Goal: Information Seeking & Learning: Learn about a topic

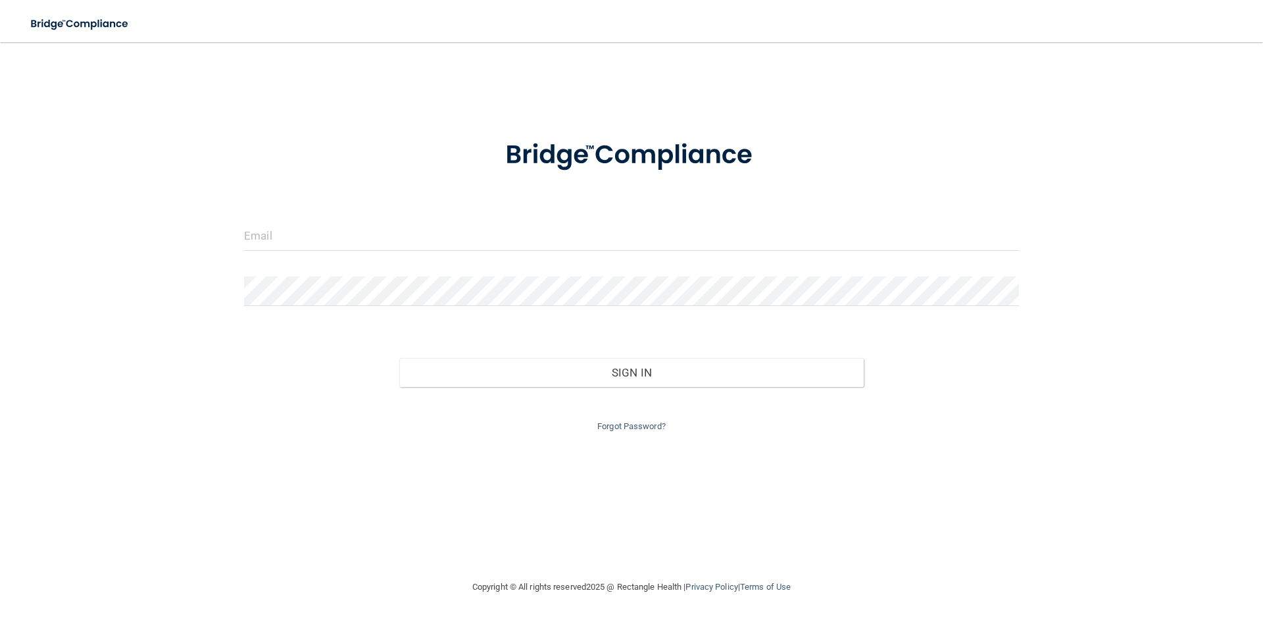
click at [392, 201] on form "Invalid email/password. You don't have permission to access that page. Sign In …" at bounding box center [631, 277] width 775 height 313
click at [378, 216] on form "Invalid email/password. You don't have permission to access that page. Sign In …" at bounding box center [631, 277] width 775 height 313
click at [365, 226] on input "email" at bounding box center [631, 236] width 775 height 30
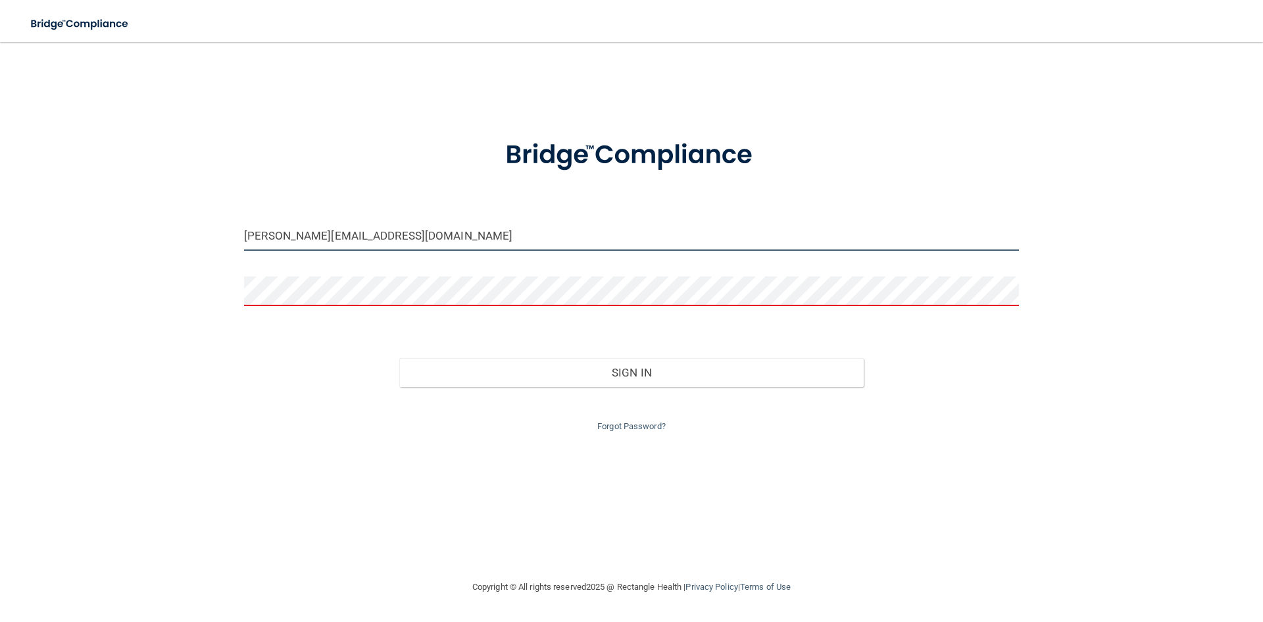
type input "[PERSON_NAME][EMAIL_ADDRESS][DOMAIN_NAME]"
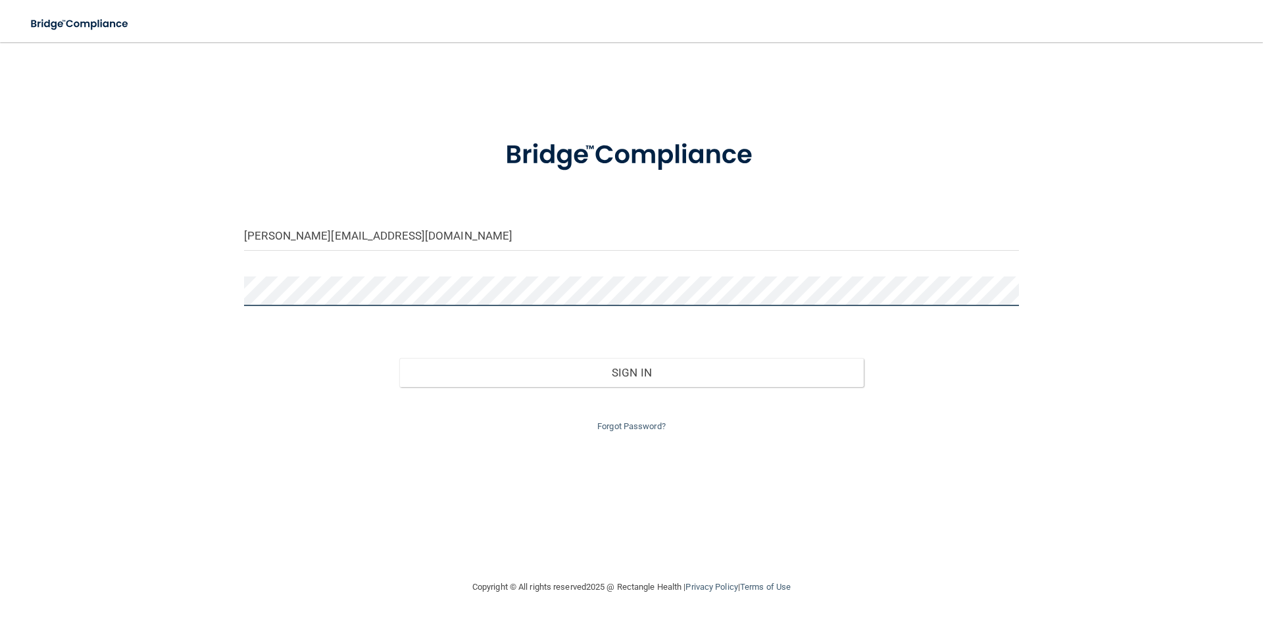
click at [399, 358] on button "Sign In" at bounding box center [631, 372] width 465 height 29
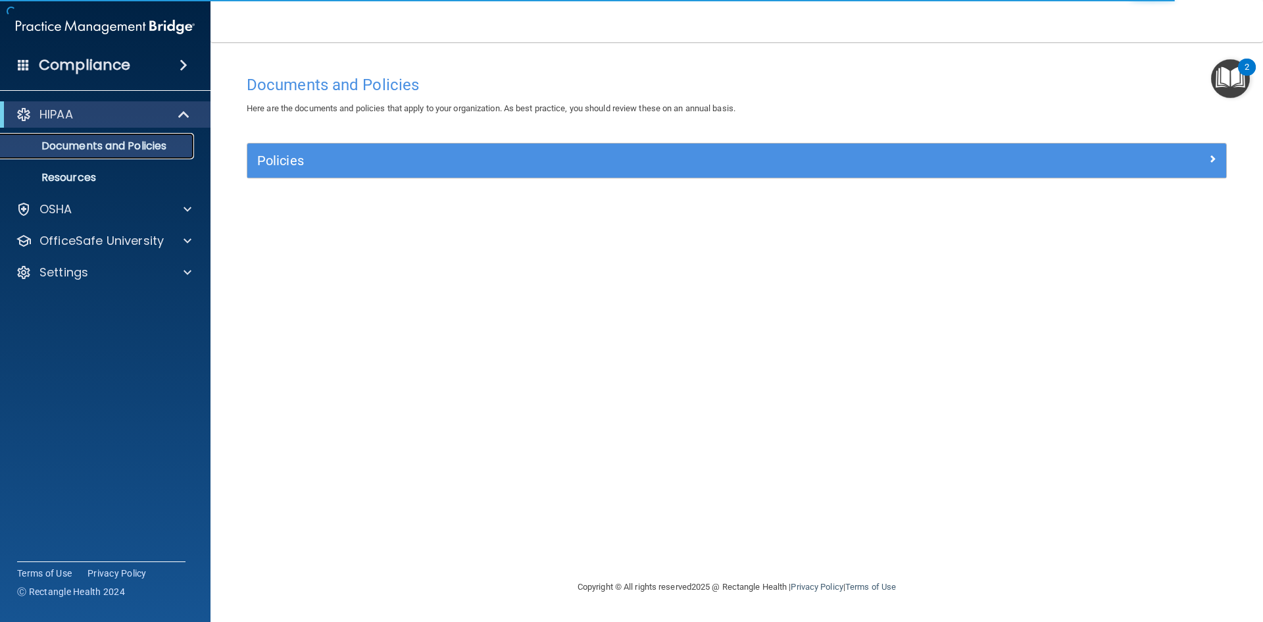
click at [70, 142] on p "Documents and Policies" at bounding box center [99, 146] width 180 height 13
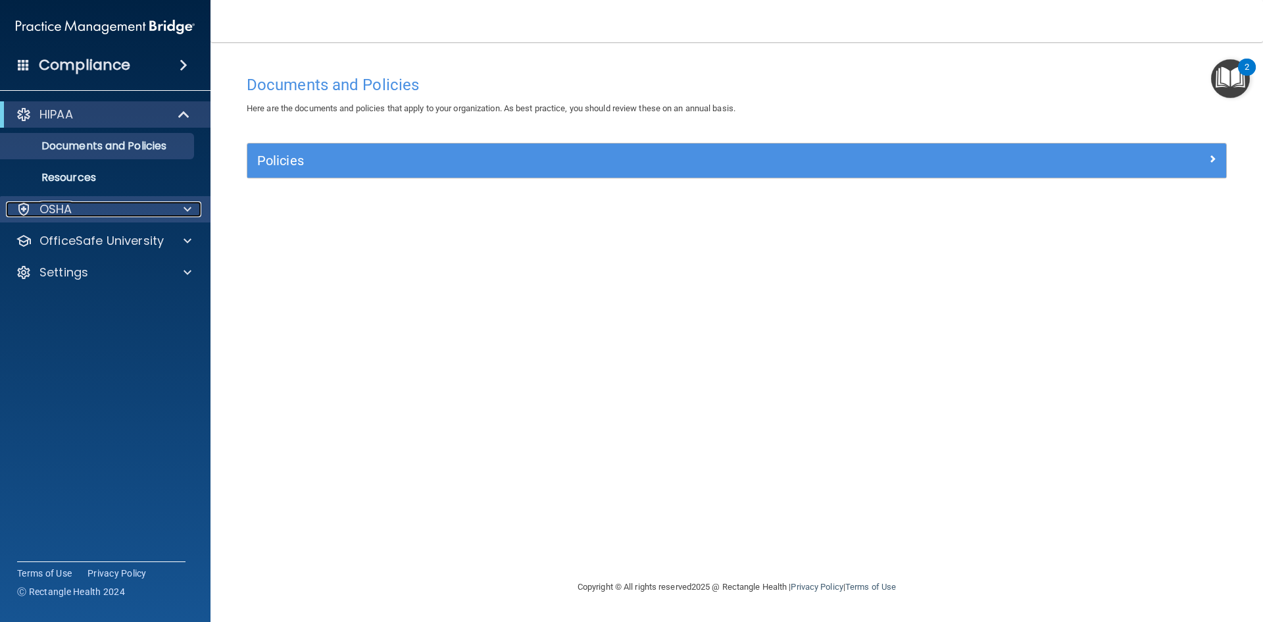
click at [91, 209] on div "OSHA" at bounding box center [87, 209] width 163 height 16
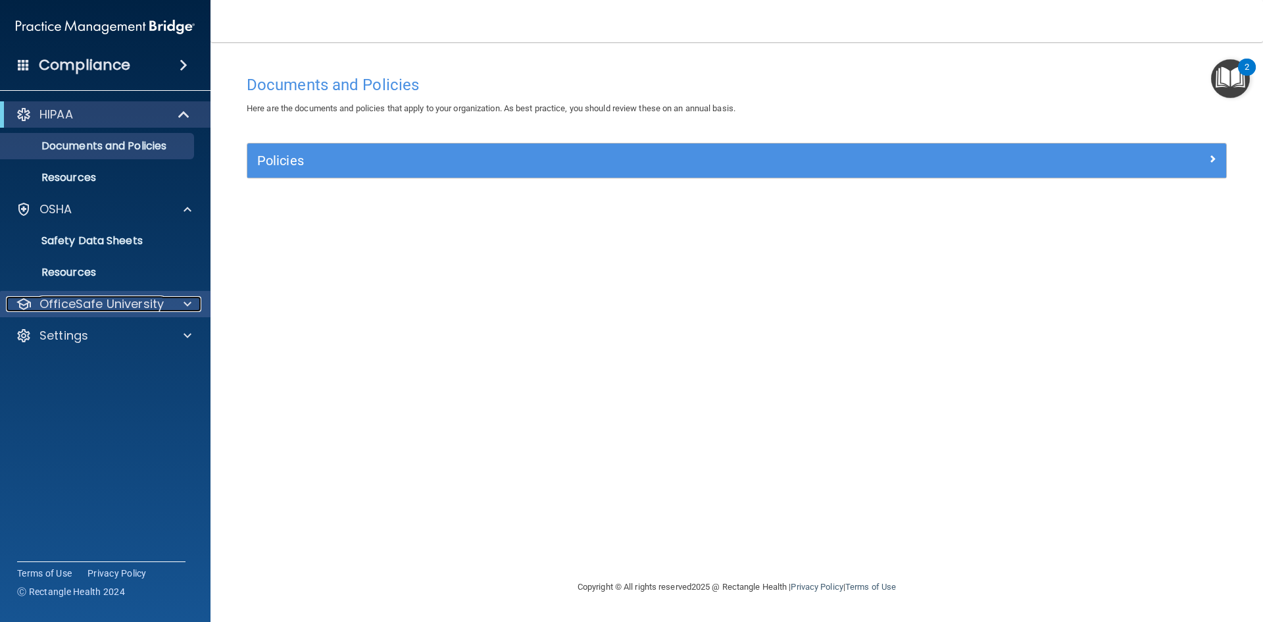
click at [88, 296] on p "OfficeSafe University" at bounding box center [101, 304] width 124 height 16
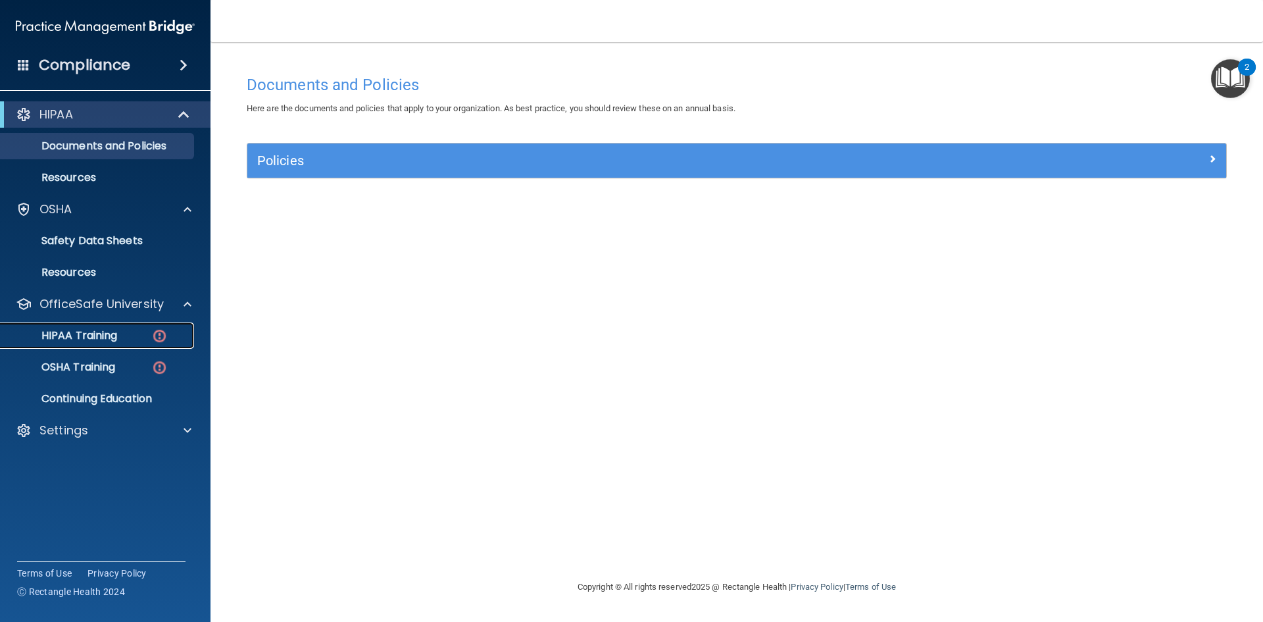
click at [93, 340] on p "HIPAA Training" at bounding box center [63, 335] width 109 height 13
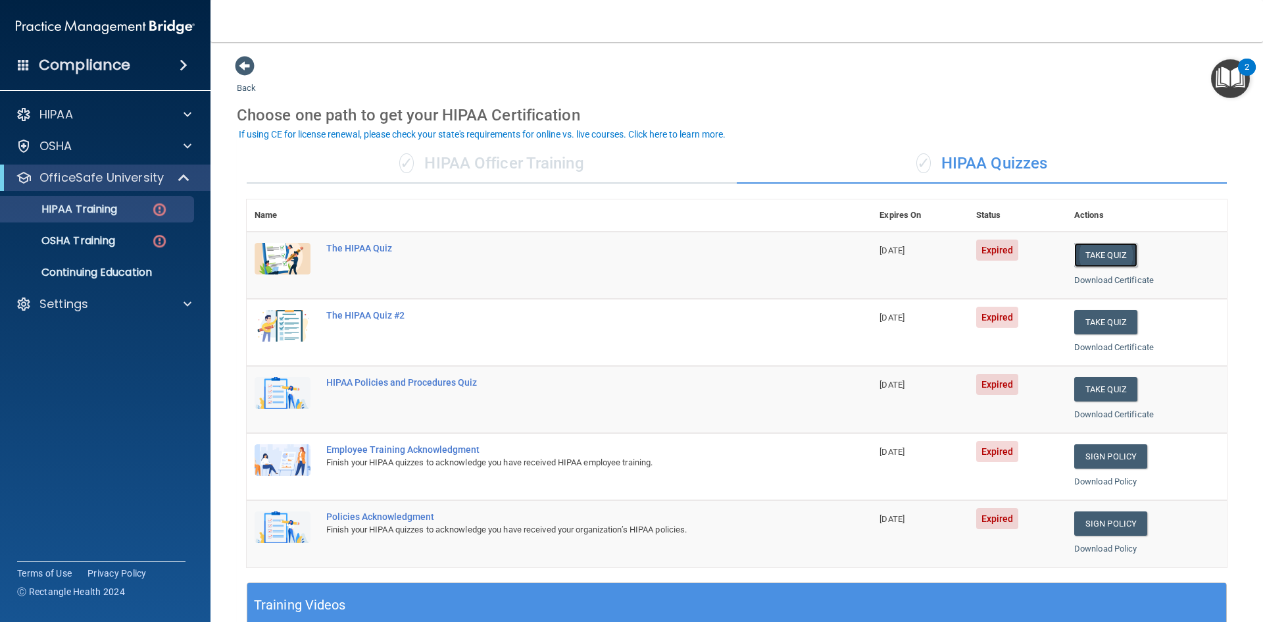
click at [1106, 248] on button "Take Quiz" at bounding box center [1106, 255] width 63 height 24
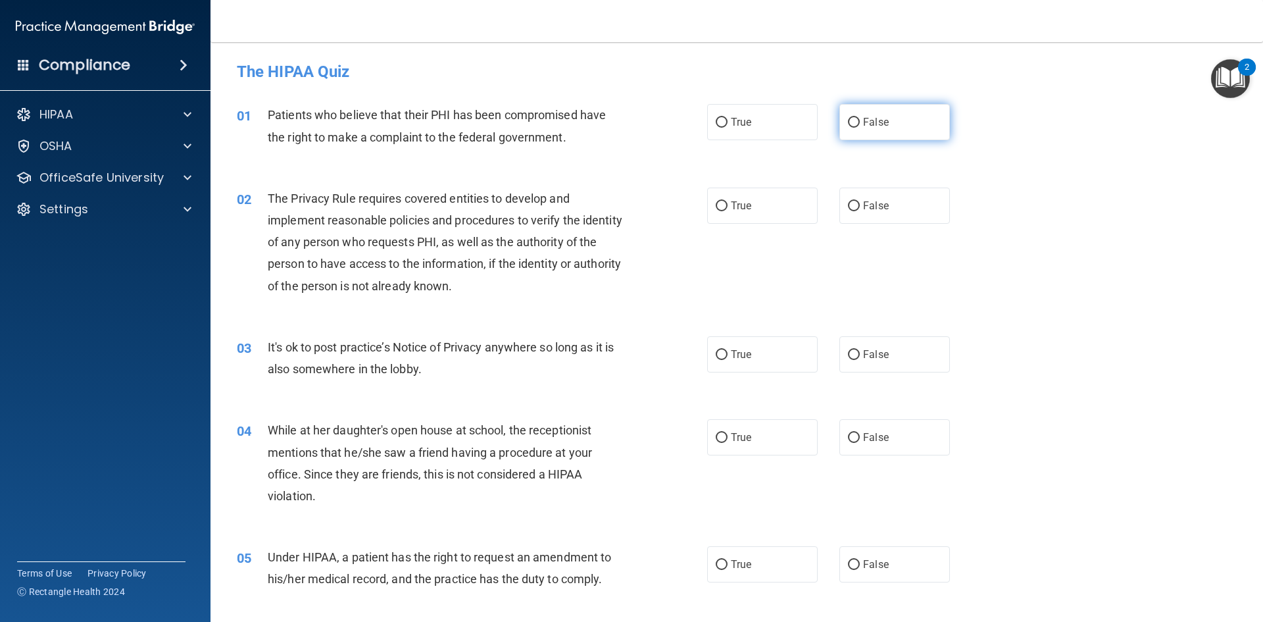
click at [863, 125] on span "False" at bounding box center [876, 122] width 26 height 13
click at [859, 125] on input "False" at bounding box center [854, 123] width 12 height 10
radio input "true"
click at [776, 112] on label "True" at bounding box center [762, 122] width 111 height 36
click at [728, 118] on input "True" at bounding box center [722, 123] width 12 height 10
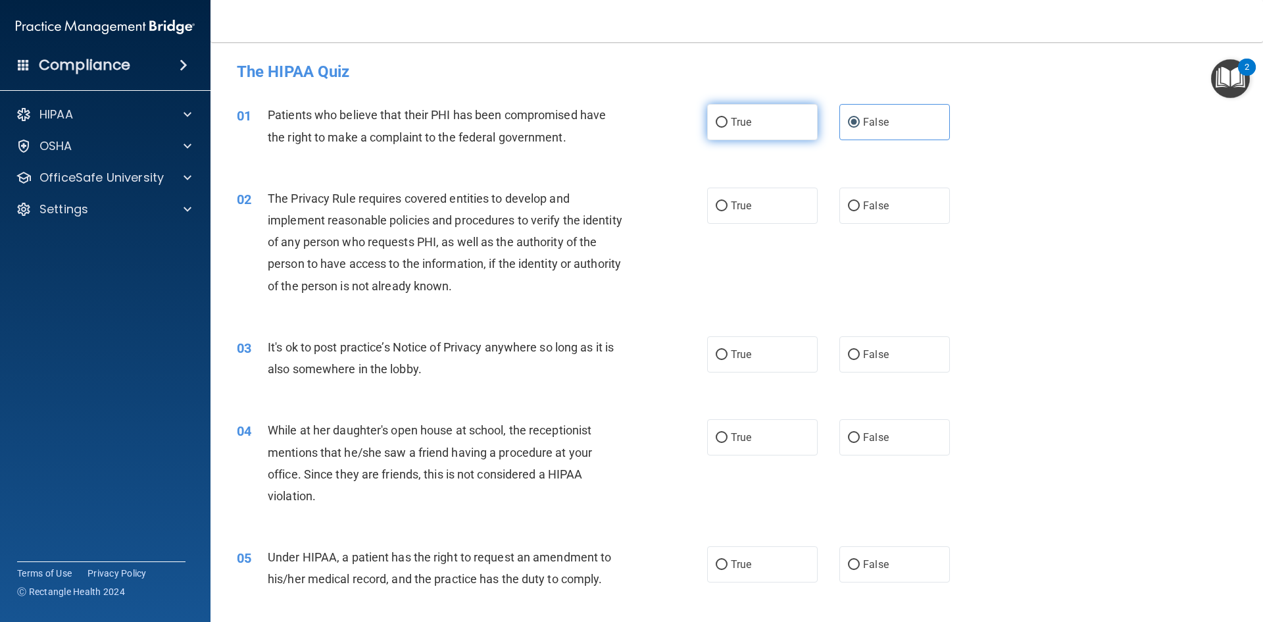
radio input "true"
radio input "false"
click at [715, 197] on label "True" at bounding box center [762, 206] width 111 height 36
click at [716, 201] on input "True" at bounding box center [722, 206] width 12 height 10
radio input "true"
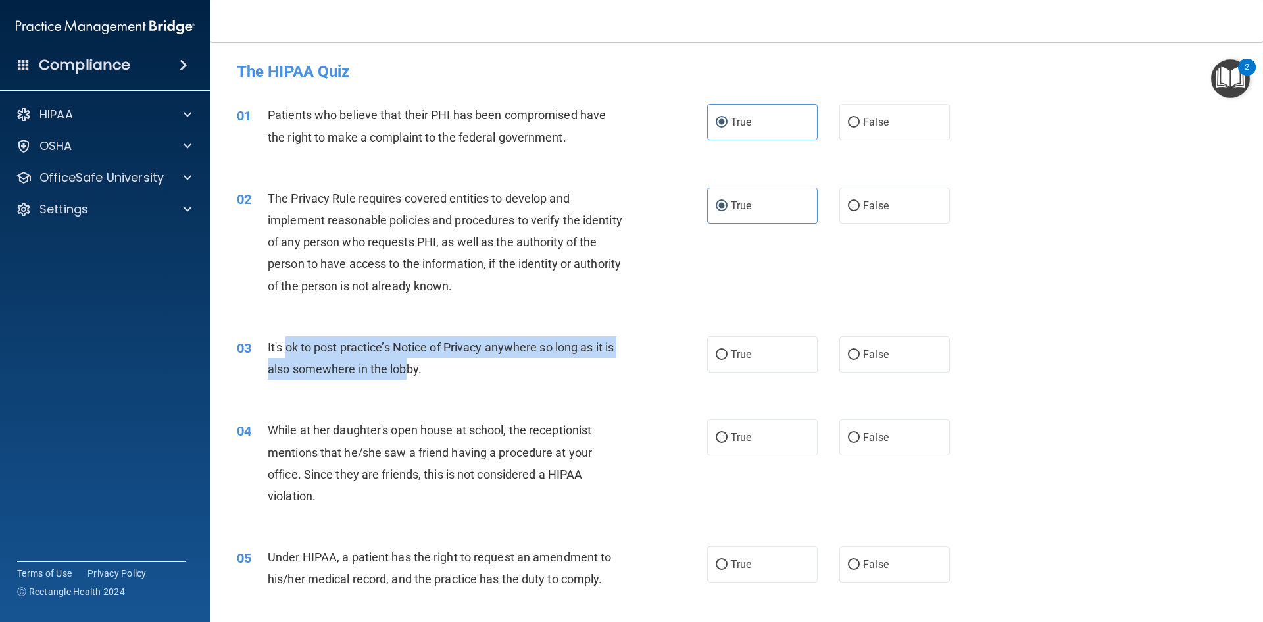
drag, startPoint x: 289, startPoint y: 347, endPoint x: 404, endPoint y: 359, distance: 115.7
click at [404, 359] on div "It's ok to post practice’s Notice of Privacy anywhere so long as it is also som…" at bounding box center [452, 357] width 368 height 43
click at [403, 355] on div "It's ok to post practice’s Notice of Privacy anywhere so long as it is also som…" at bounding box center [452, 357] width 368 height 43
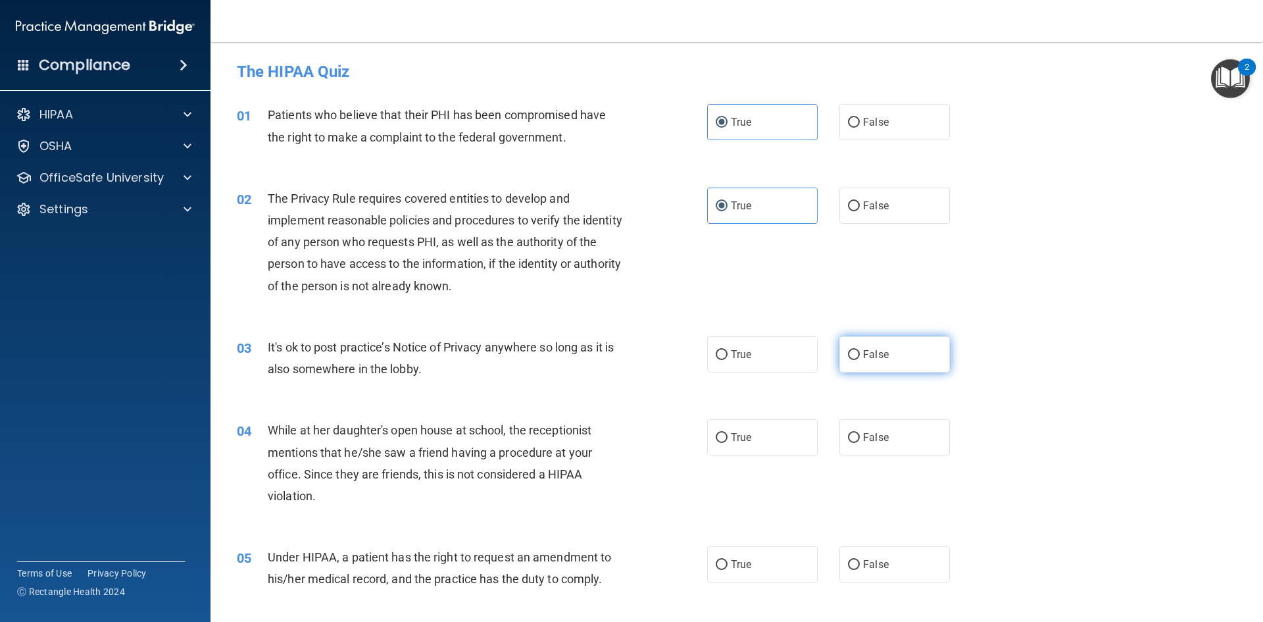
click at [863, 349] on span "False" at bounding box center [876, 354] width 26 height 13
click at [860, 350] on input "False" at bounding box center [854, 355] width 12 height 10
radio input "true"
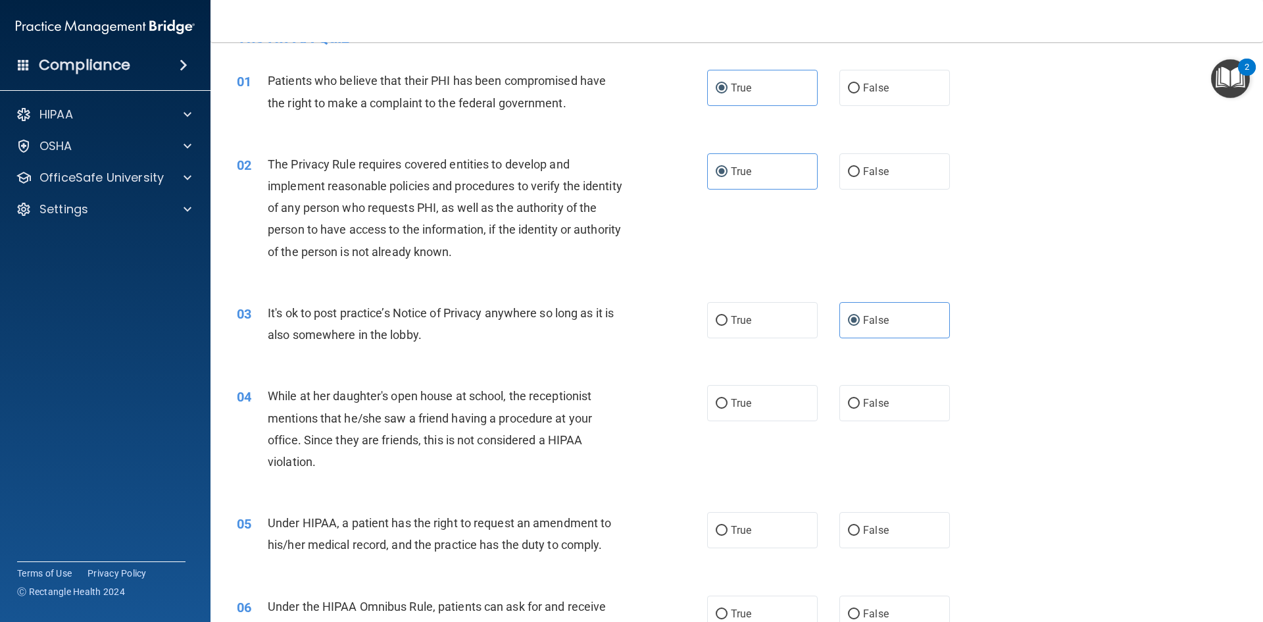
scroll to position [66, 0]
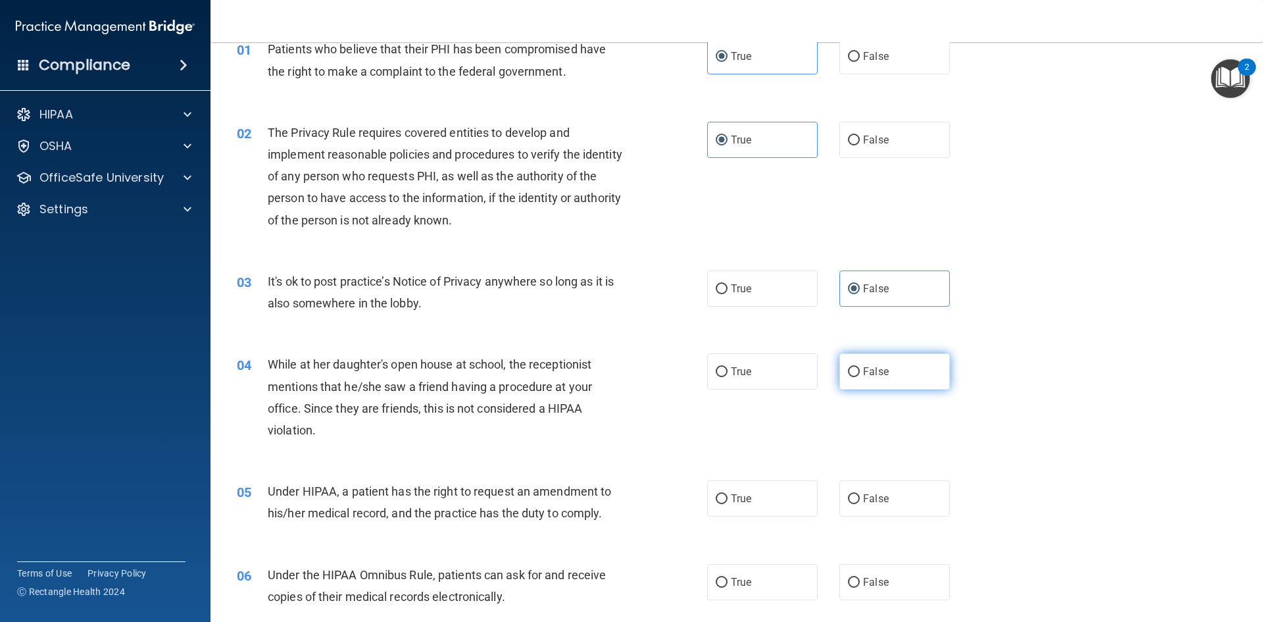
click at [900, 361] on label "False" at bounding box center [895, 371] width 111 height 36
click at [860, 367] on input "False" at bounding box center [854, 372] width 12 height 10
radio input "true"
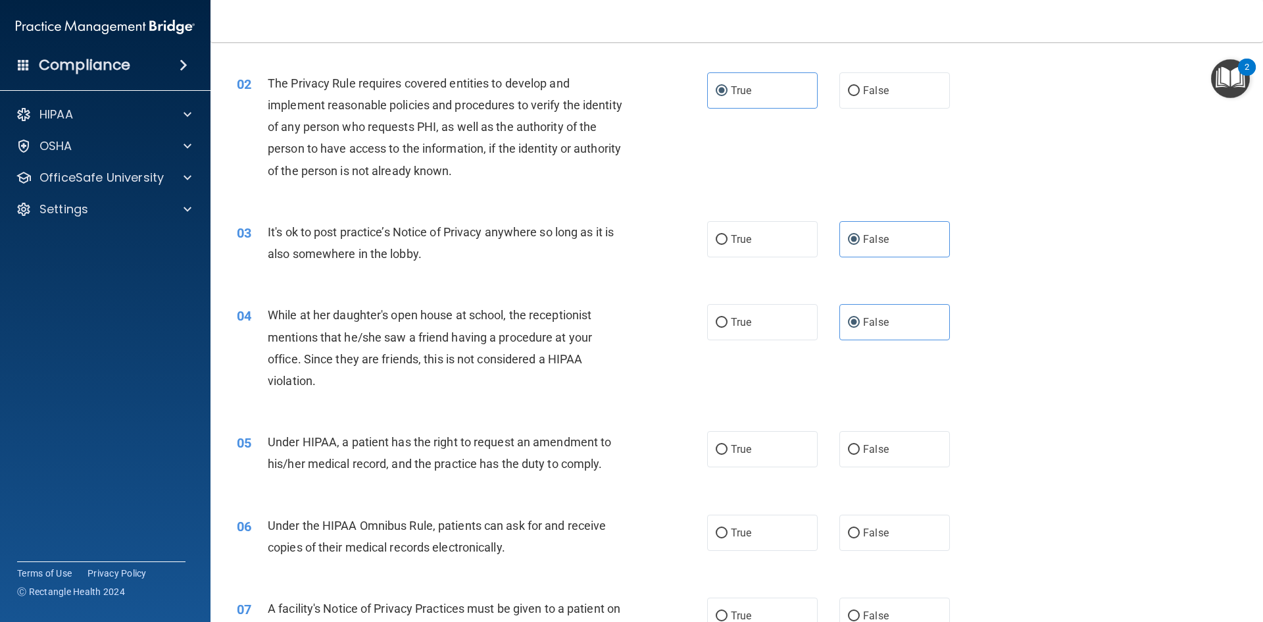
scroll to position [197, 0]
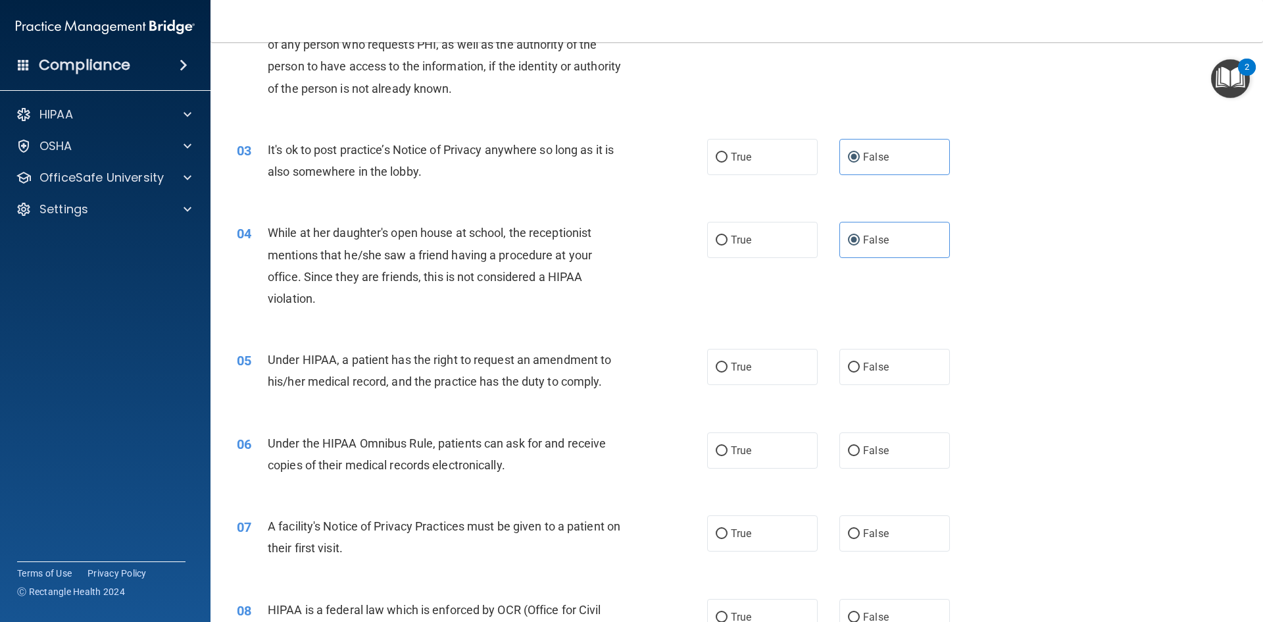
click at [557, 357] on span "Under HIPAA, a patient has the right to request an amendment to his/her medical…" at bounding box center [440, 371] width 344 height 36
click at [558, 357] on span "Under HIPAA, a patient has the right to request an amendment to his/her medical…" at bounding box center [440, 371] width 344 height 36
copy span "amendment"
click at [790, 376] on label "True" at bounding box center [762, 367] width 111 height 36
click at [728, 372] on input "True" at bounding box center [722, 368] width 12 height 10
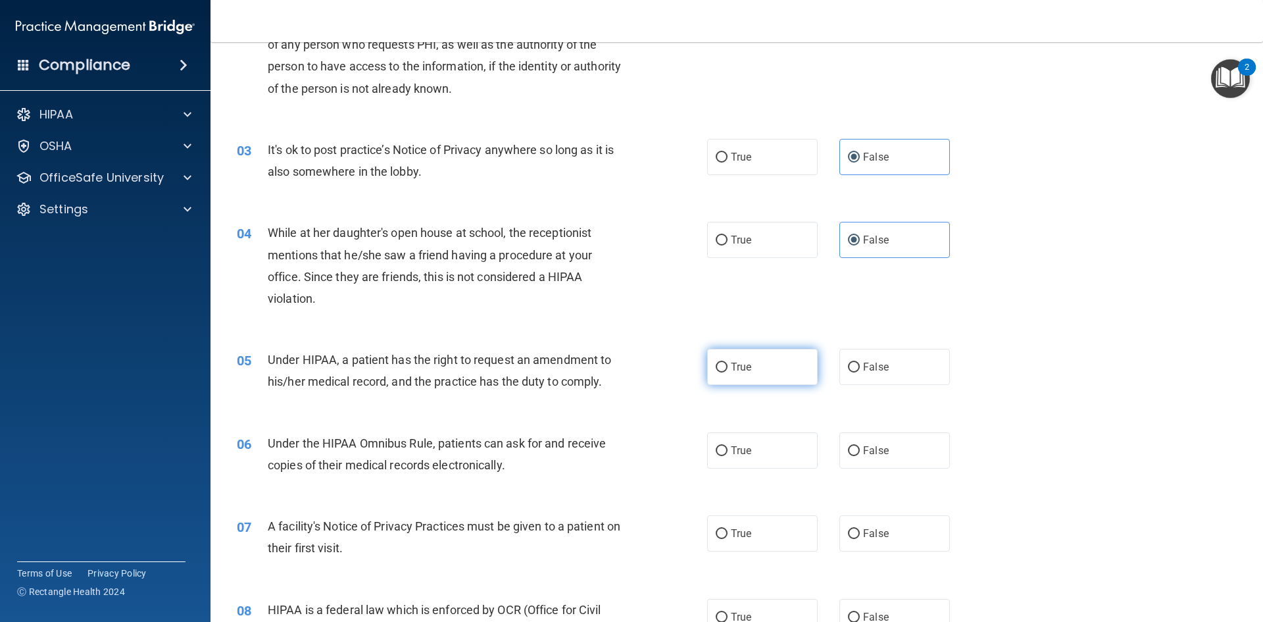
radio input "true"
click at [852, 355] on label "False" at bounding box center [895, 367] width 111 height 36
click at [852, 363] on input "False" at bounding box center [854, 368] width 12 height 10
radio input "true"
radio input "false"
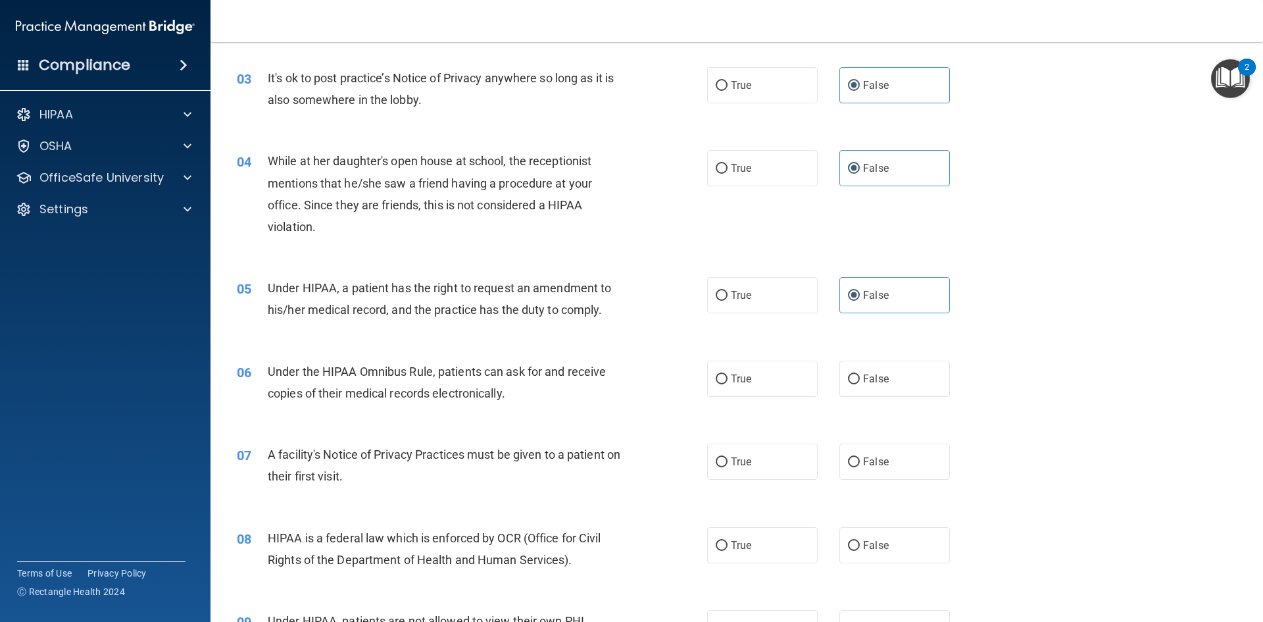
scroll to position [395, 0]
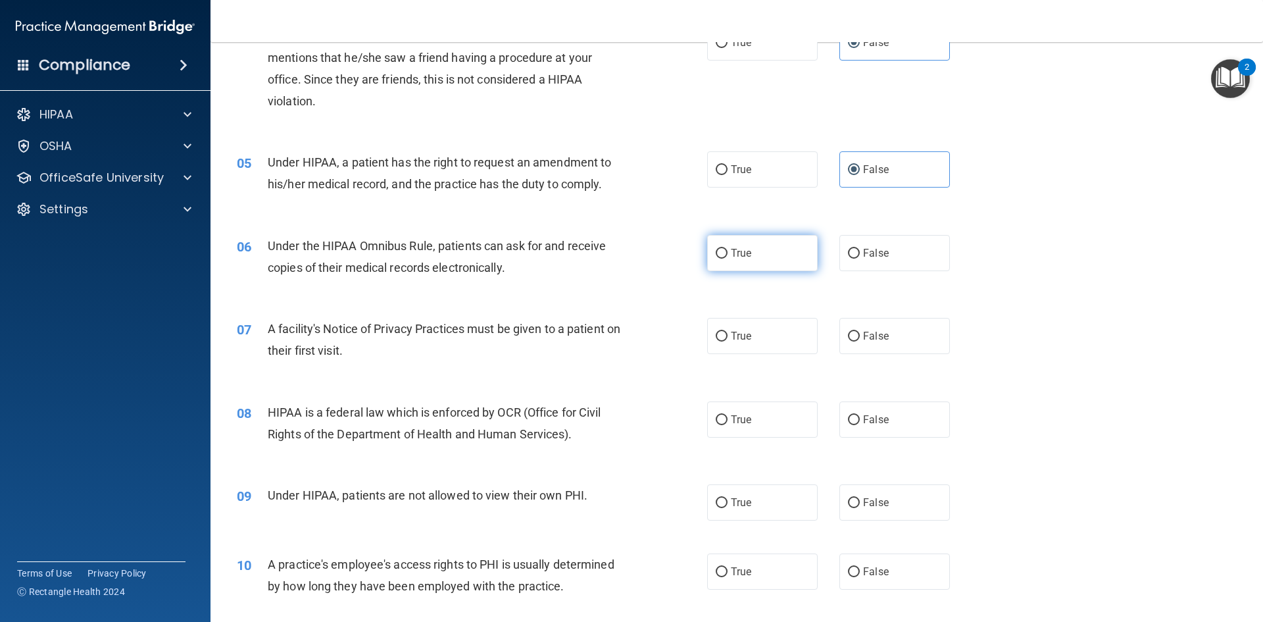
click at [709, 261] on label "True" at bounding box center [762, 253] width 111 height 36
click at [716, 259] on input "True" at bounding box center [722, 254] width 12 height 10
radio input "true"
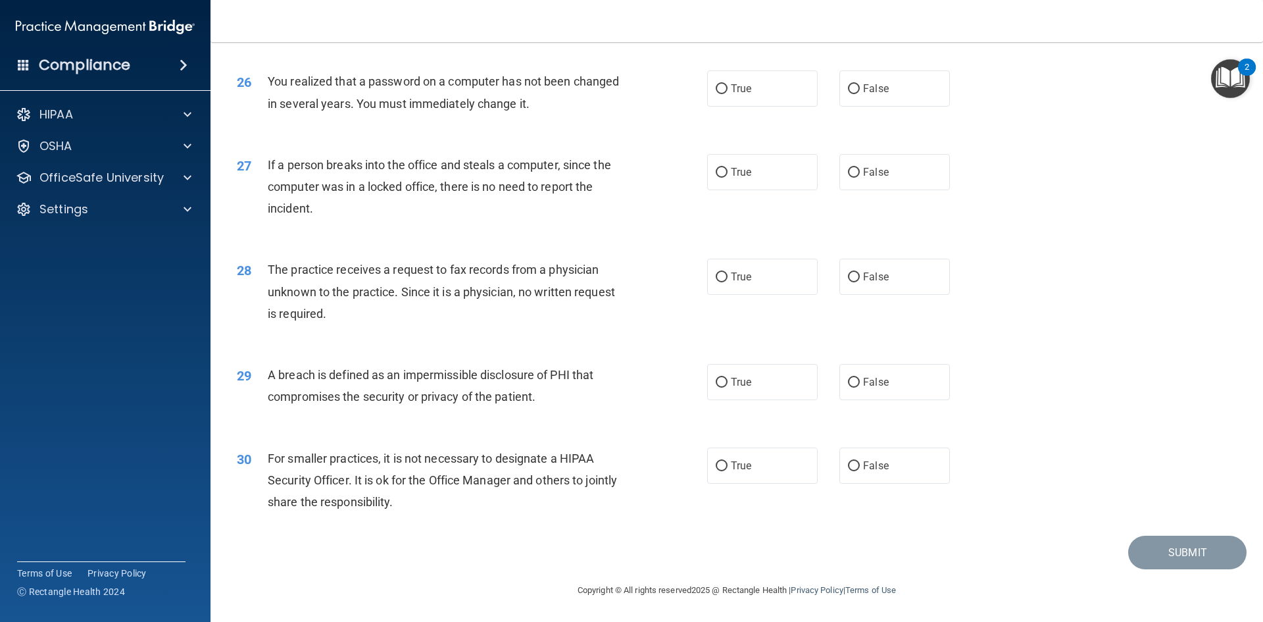
scroll to position [2493, 0]
click at [895, 469] on label "False" at bounding box center [895, 465] width 111 height 36
click at [860, 469] on input "False" at bounding box center [854, 466] width 12 height 10
radio input "true"
click at [722, 387] on input "True" at bounding box center [722, 383] width 12 height 10
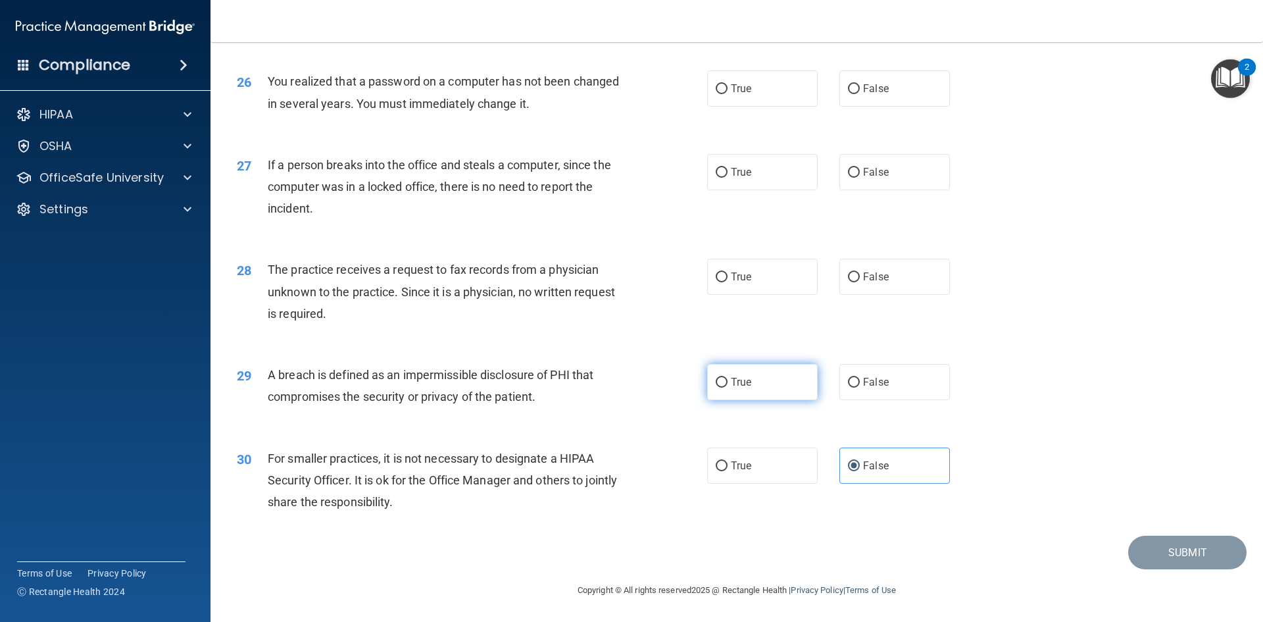
radio input "true"
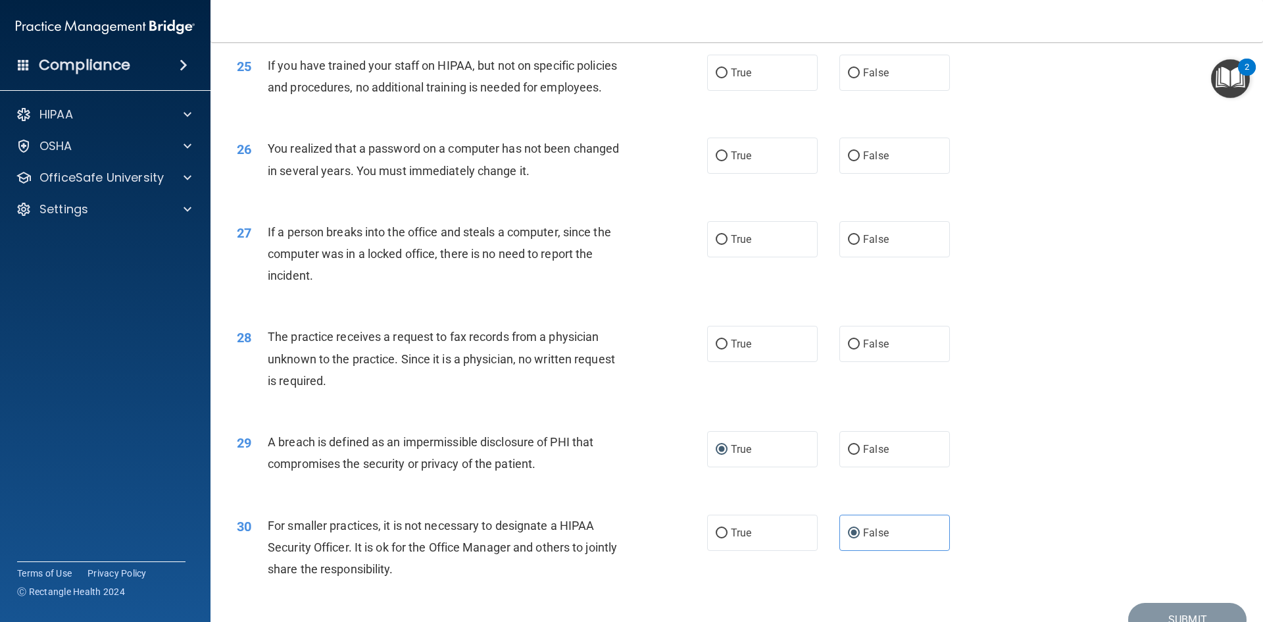
scroll to position [2361, 0]
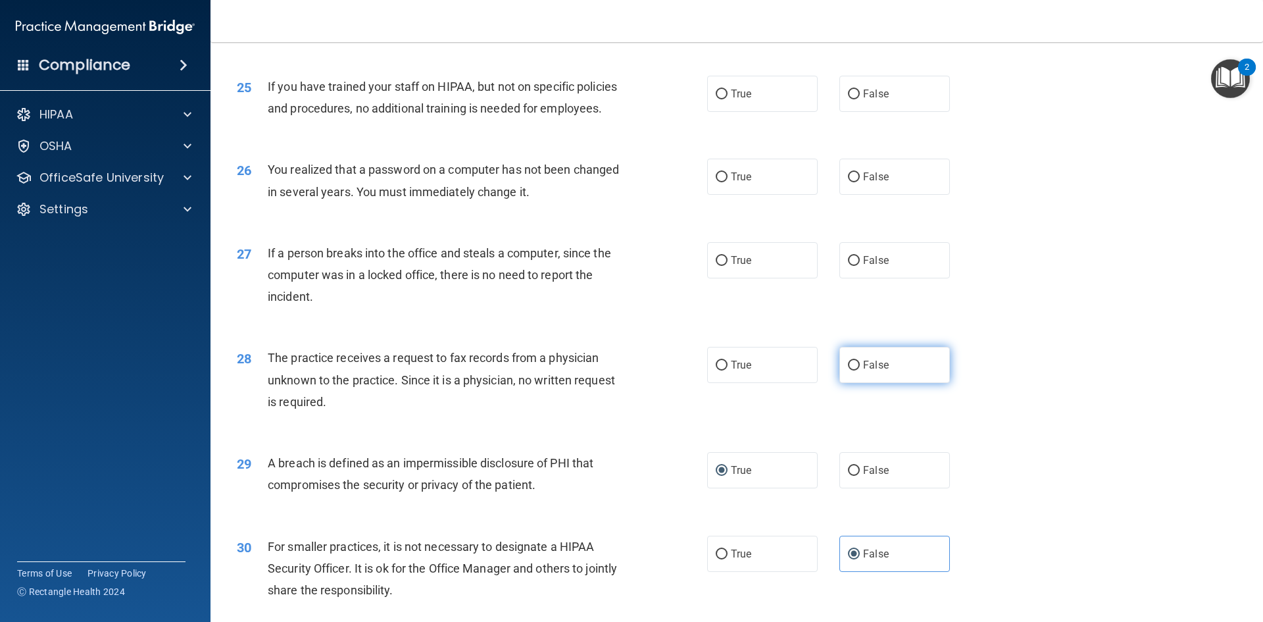
click at [874, 383] on label "False" at bounding box center [895, 365] width 111 height 36
click at [860, 370] on input "False" at bounding box center [854, 366] width 12 height 10
radio input "true"
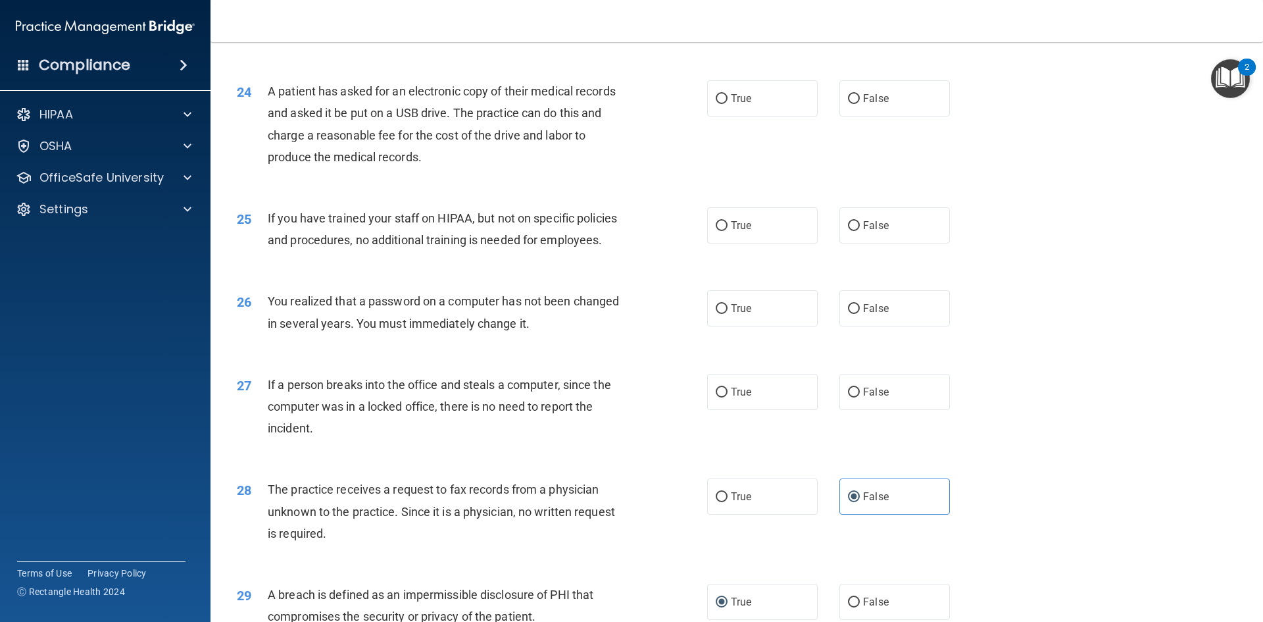
click at [841, 412] on div "27 If a person breaks into the office and steals a computer, since the computer…" at bounding box center [737, 409] width 1020 height 105
click at [852, 410] on label "False" at bounding box center [895, 392] width 111 height 36
click at [852, 397] on input "False" at bounding box center [854, 393] width 12 height 10
radio input "true"
click at [752, 326] on label "True" at bounding box center [762, 308] width 111 height 36
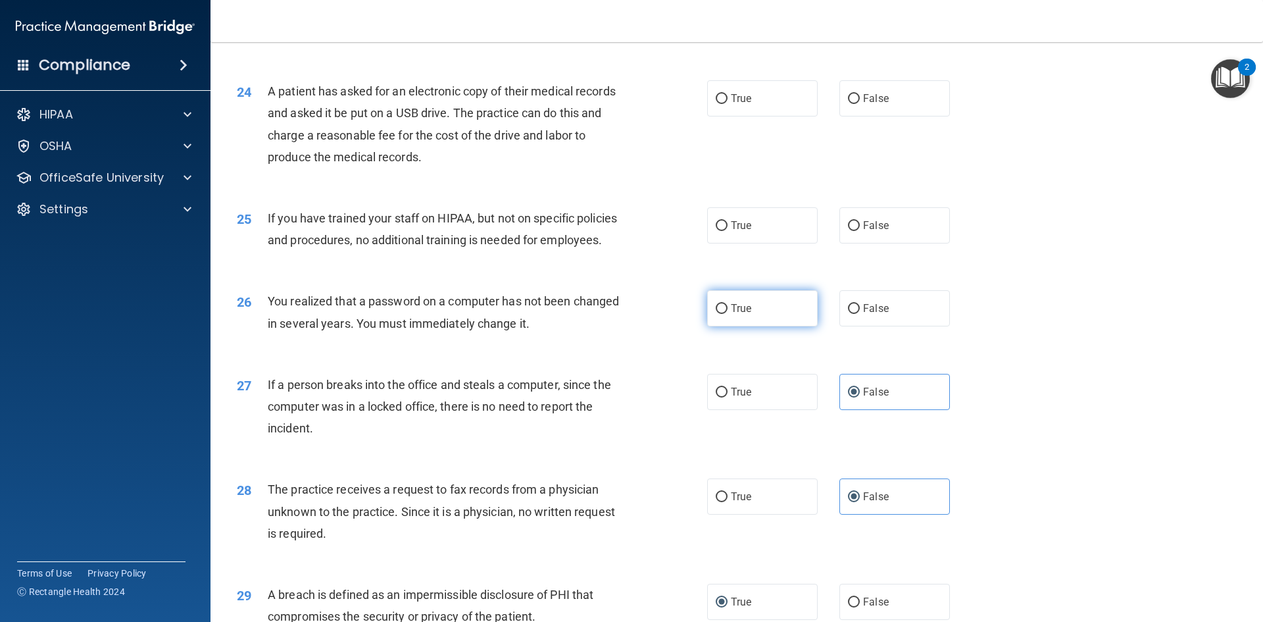
click at [728, 314] on input "True" at bounding box center [722, 309] width 12 height 10
radio input "true"
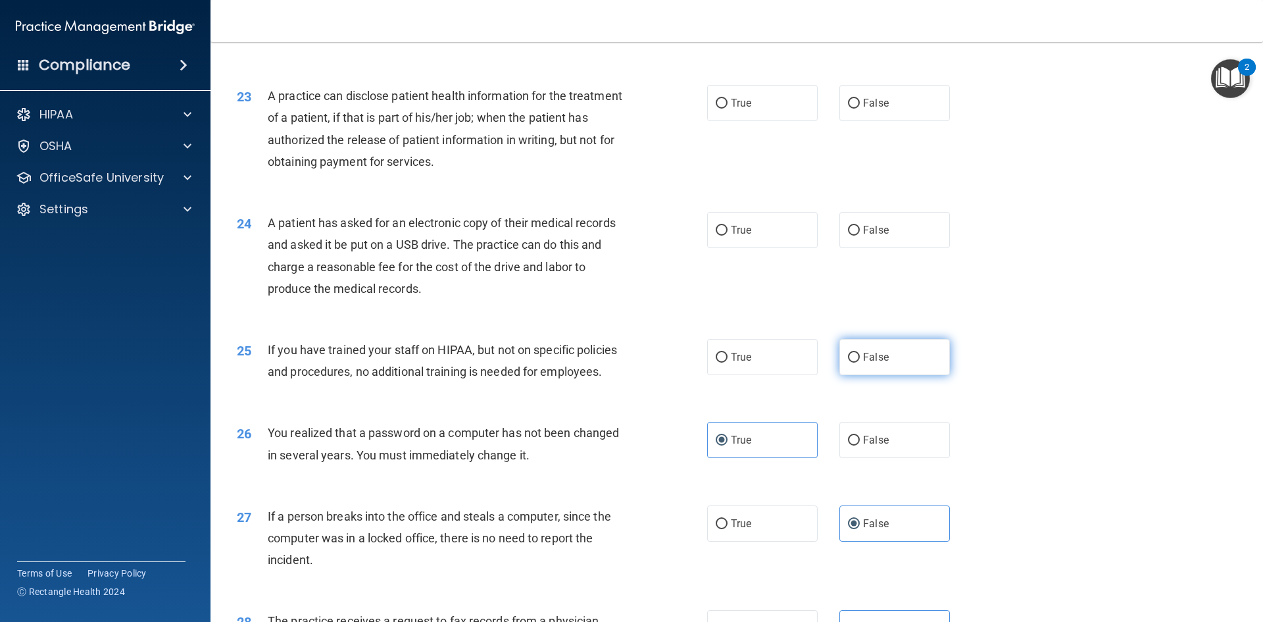
click at [883, 375] on label "False" at bounding box center [895, 357] width 111 height 36
click at [860, 363] on input "False" at bounding box center [854, 358] width 12 height 10
radio input "true"
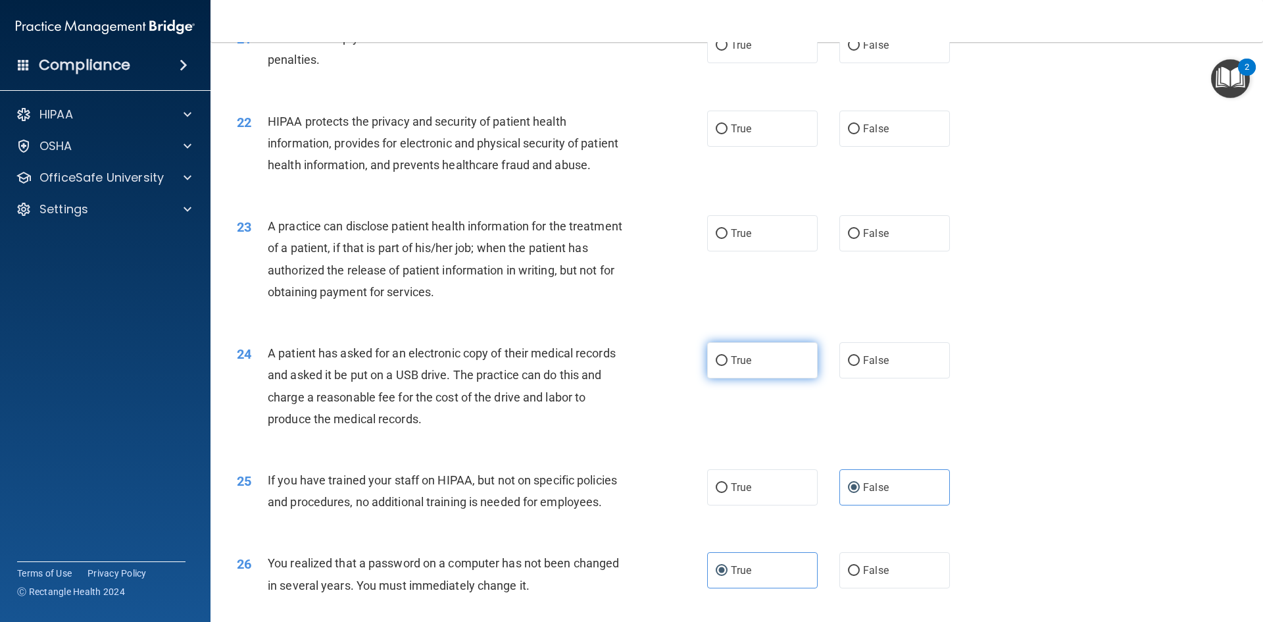
scroll to position [1966, 0]
click at [901, 380] on label "False" at bounding box center [895, 362] width 111 height 36
click at [860, 367] on input "False" at bounding box center [854, 362] width 12 height 10
radio input "true"
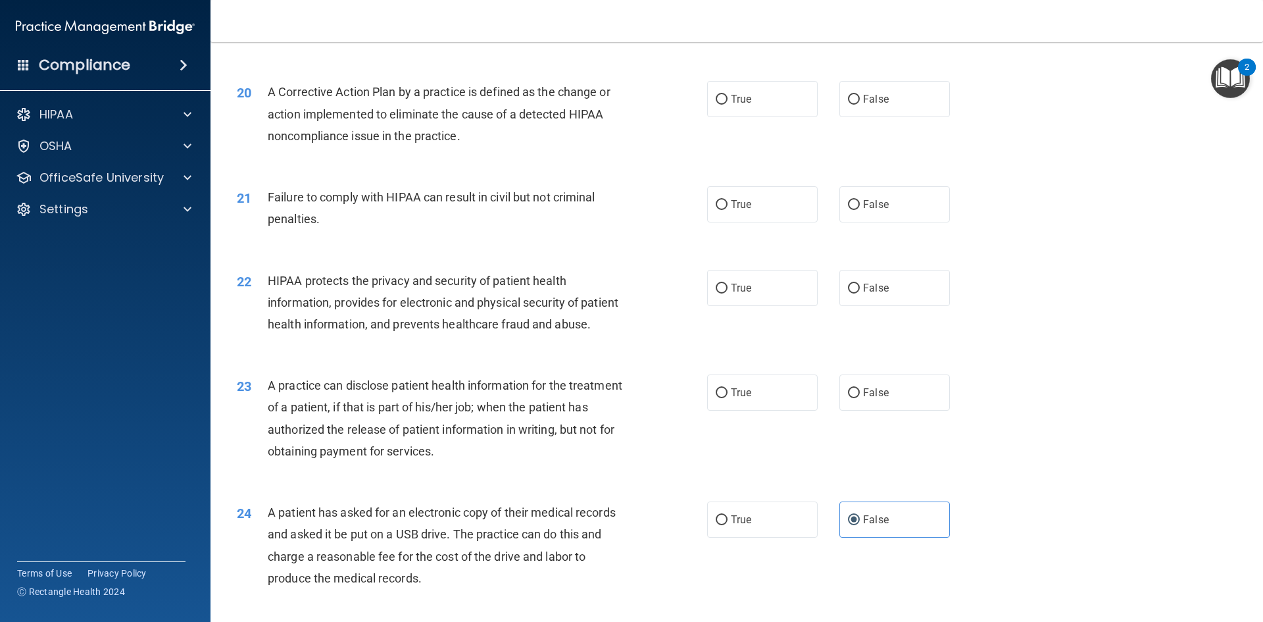
scroll to position [1769, 0]
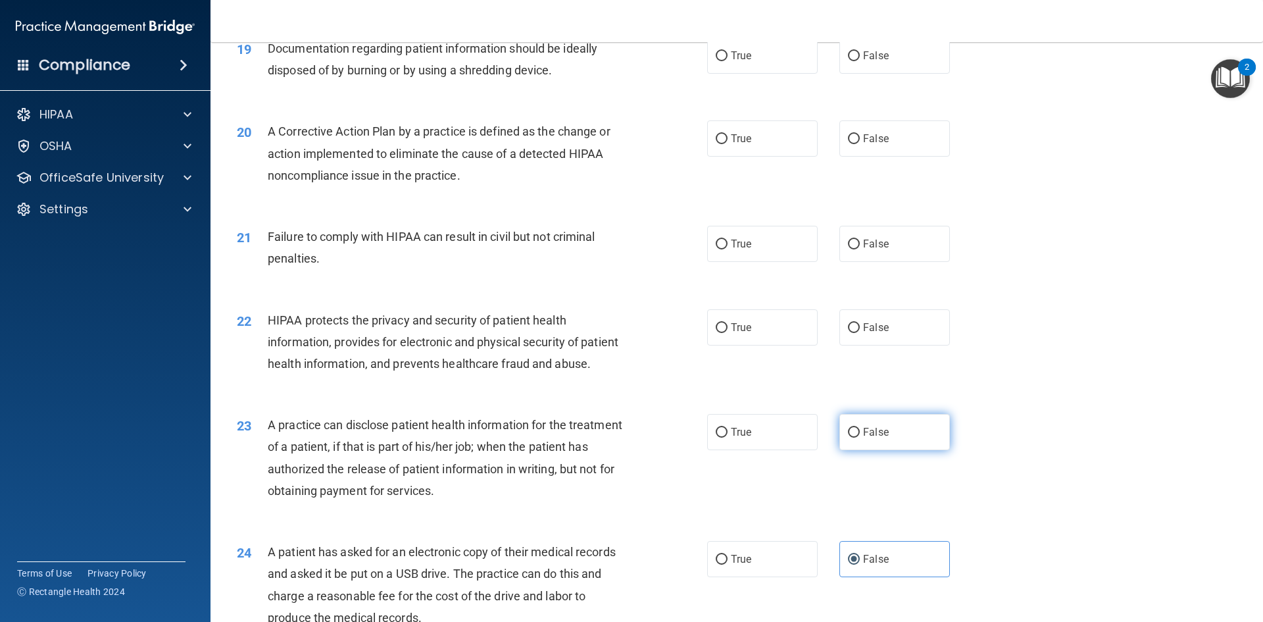
click at [905, 450] on label "False" at bounding box center [895, 432] width 111 height 36
click at [860, 438] on input "False" at bounding box center [854, 433] width 12 height 10
radio input "true"
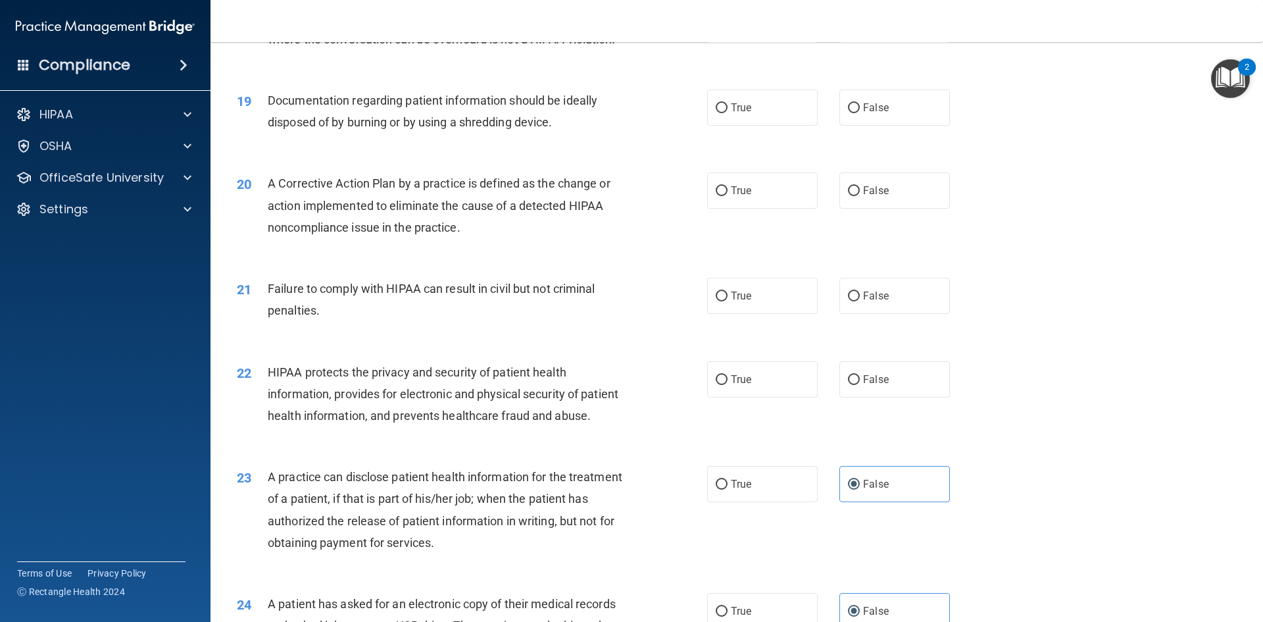
scroll to position [1637, 0]
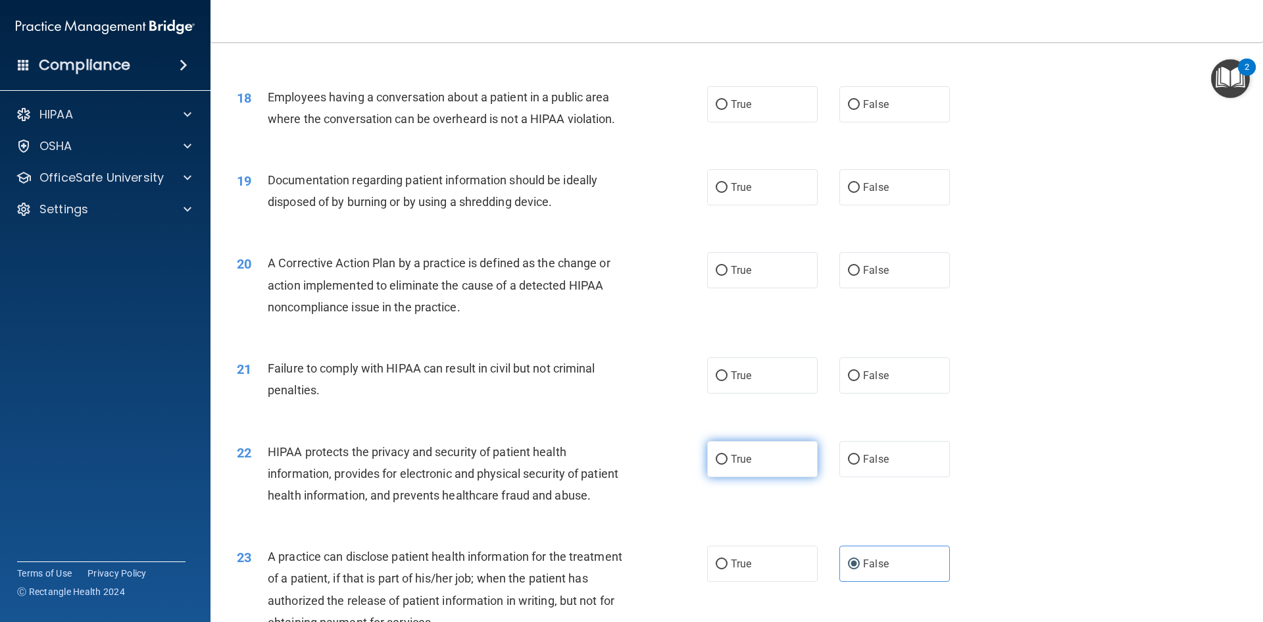
drag, startPoint x: 748, startPoint y: 486, endPoint x: 759, endPoint y: 484, distance: 12.0
click at [756, 477] on label "True" at bounding box center [762, 459] width 111 height 36
click at [728, 465] on input "True" at bounding box center [722, 460] width 12 height 10
radio input "true"
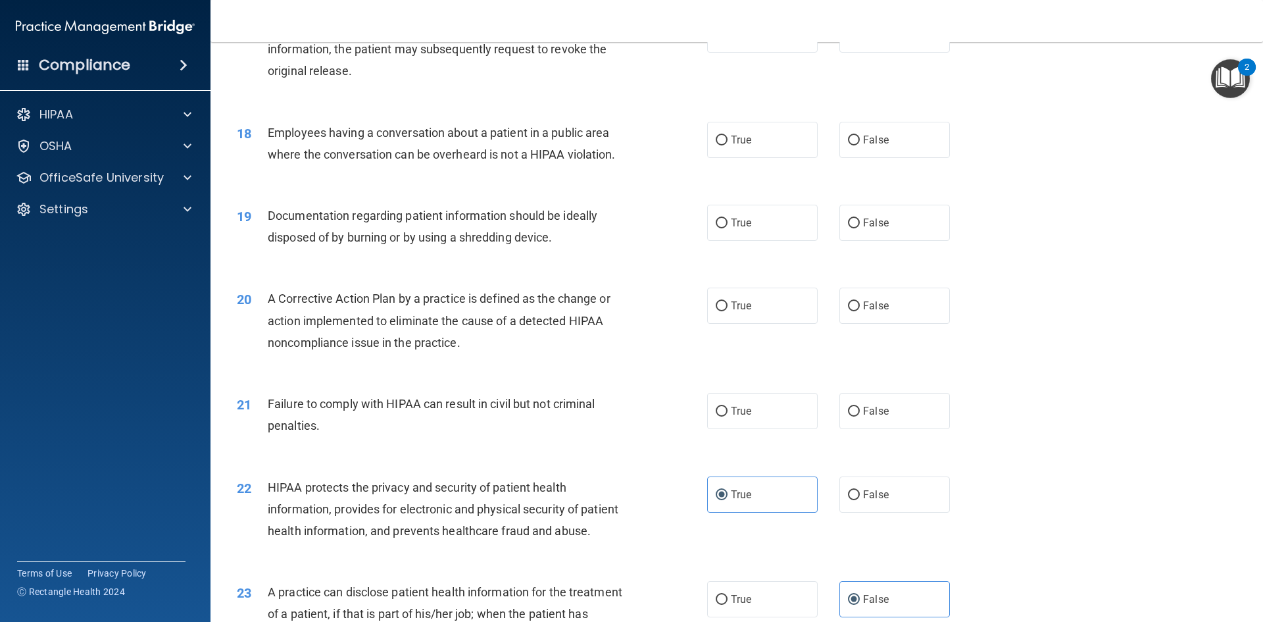
scroll to position [1571, 0]
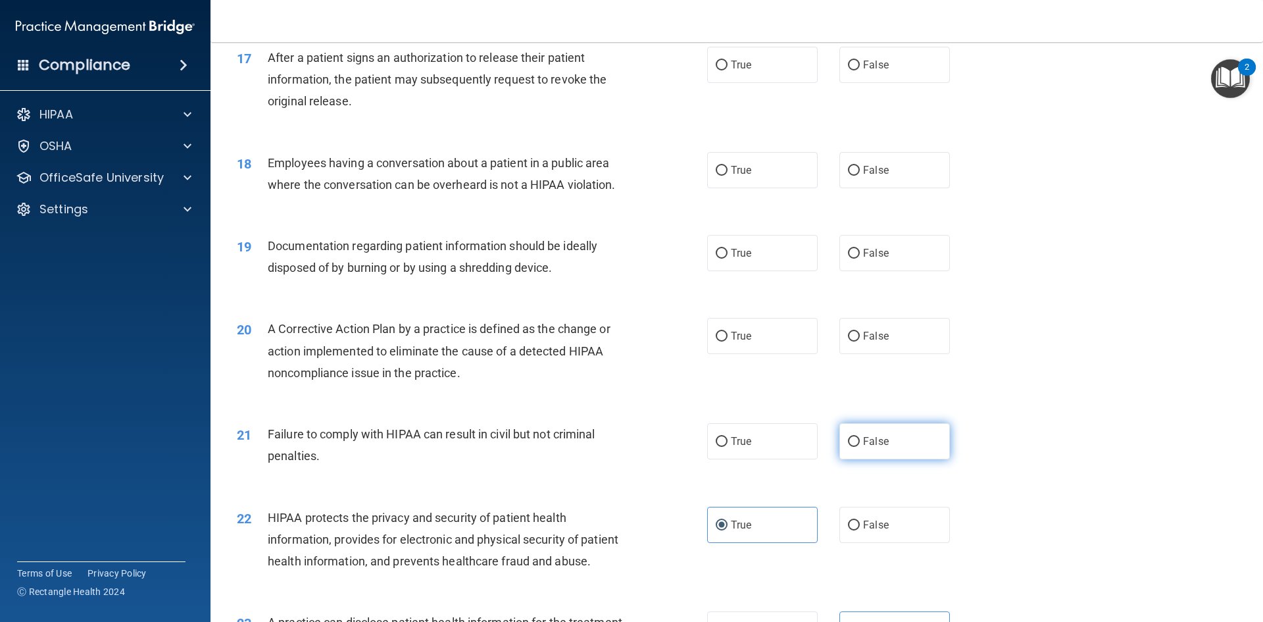
click at [884, 455] on label "False" at bounding box center [895, 441] width 111 height 36
click at [860, 447] on input "False" at bounding box center [854, 442] width 12 height 10
radio input "true"
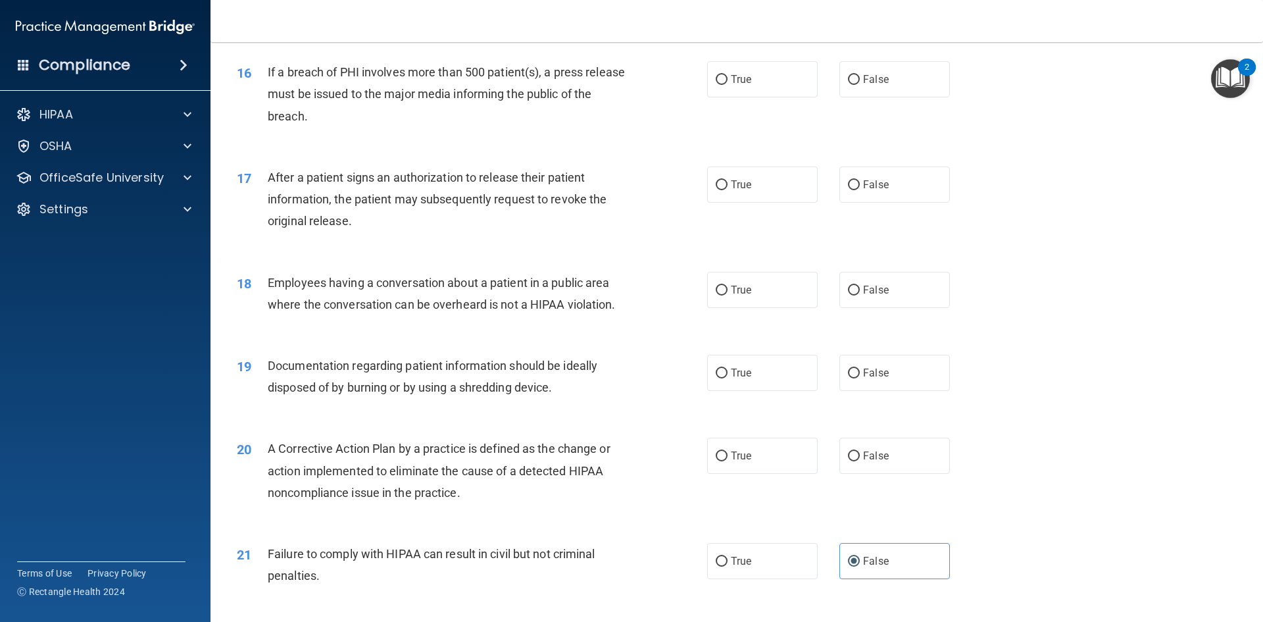
scroll to position [1440, 0]
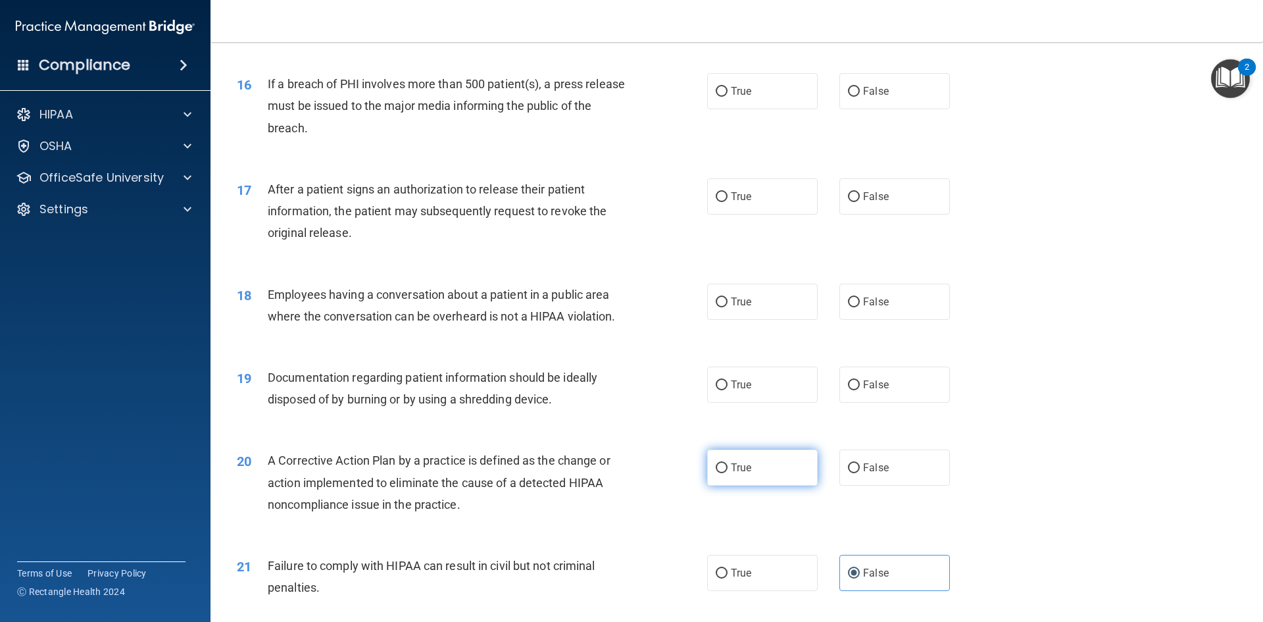
click at [730, 473] on label "True" at bounding box center [762, 467] width 111 height 36
click at [728, 473] on input "True" at bounding box center [722, 468] width 12 height 10
radio input "true"
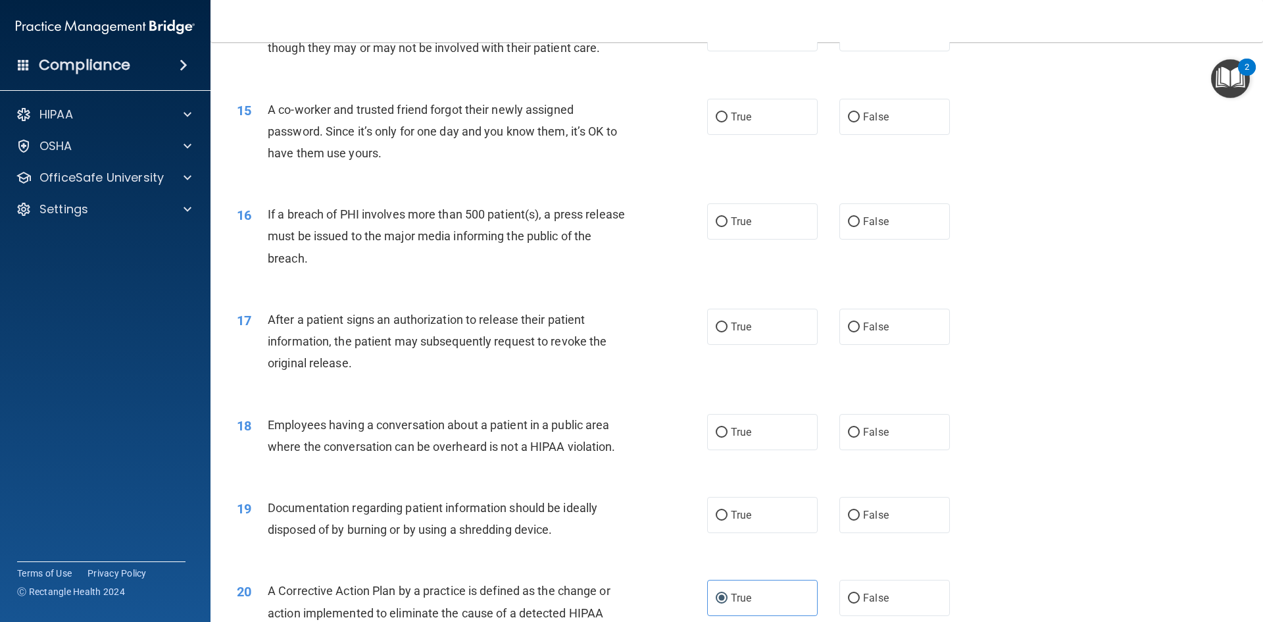
scroll to position [1308, 0]
click at [717, 534] on label "True" at bounding box center [762, 516] width 111 height 36
click at [717, 522] on input "True" at bounding box center [722, 517] width 12 height 10
radio input "true"
click at [848, 439] on input "False" at bounding box center [854, 434] width 12 height 10
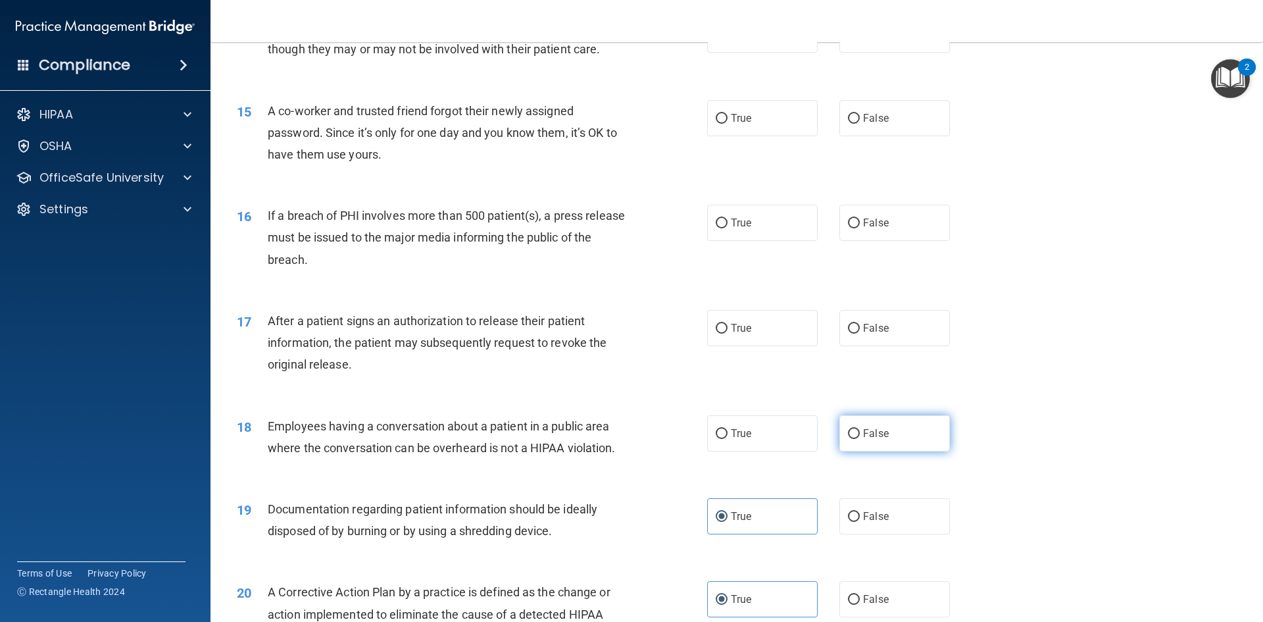
radio input "true"
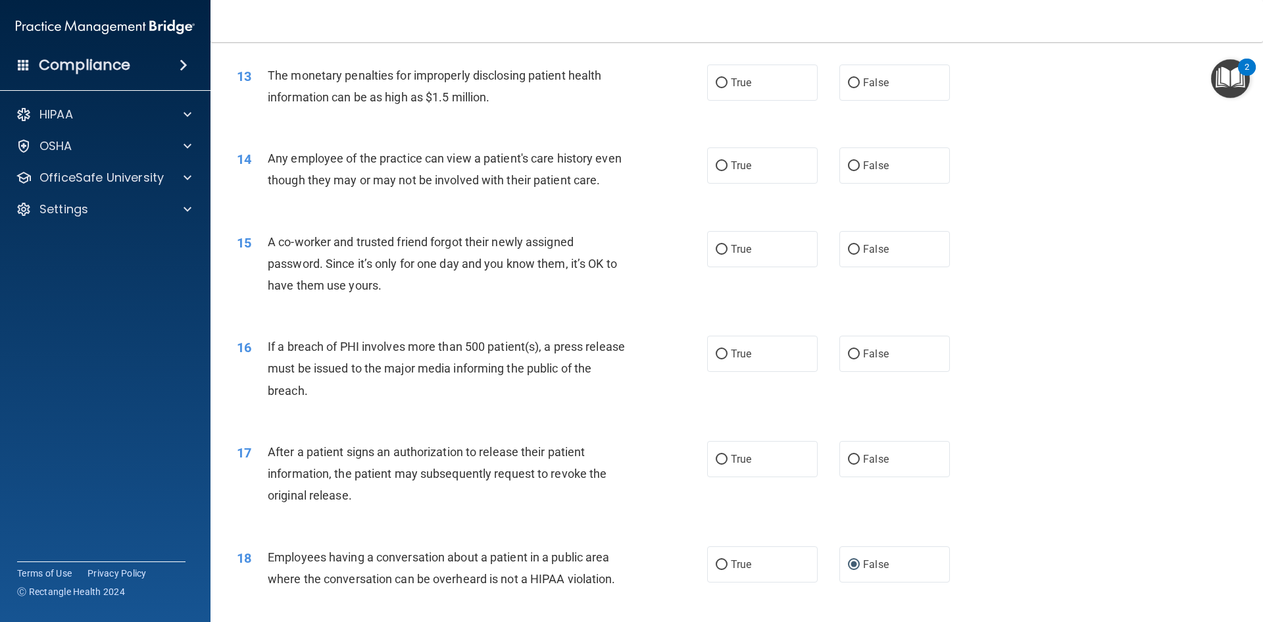
scroll to position [1177, 0]
click at [811, 478] on label "True" at bounding box center [762, 460] width 111 height 36
click at [728, 465] on input "True" at bounding box center [722, 460] width 12 height 10
radio input "true"
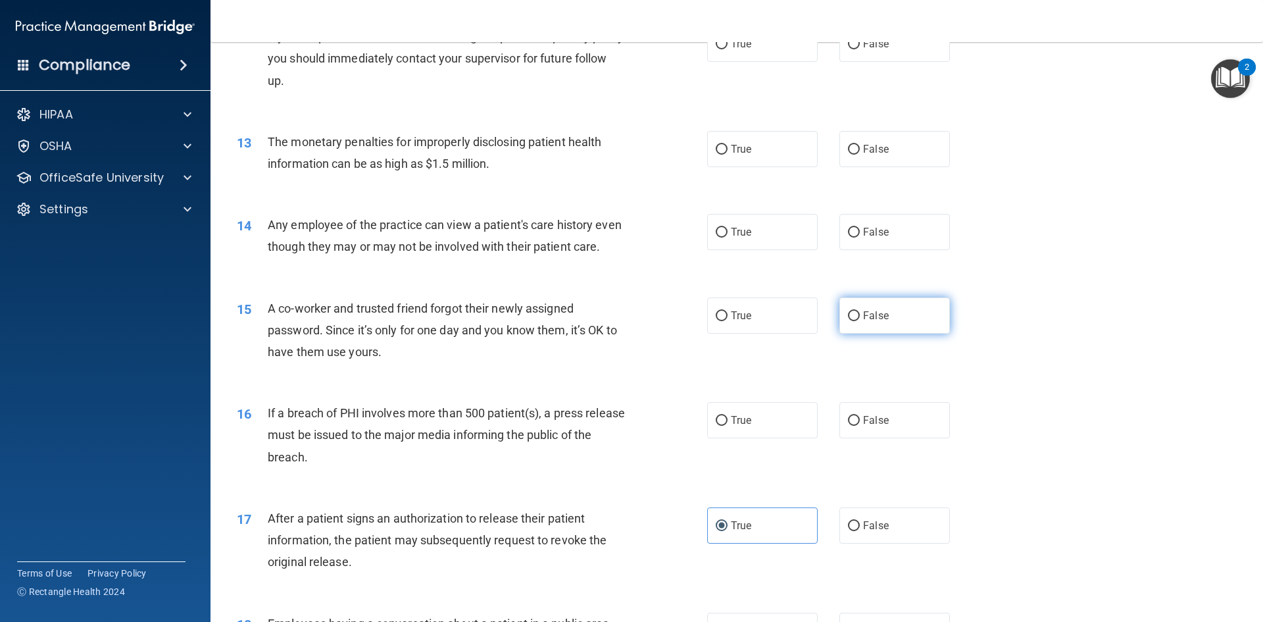
click at [864, 322] on span "False" at bounding box center [876, 315] width 26 height 13
click at [860, 321] on input "False" at bounding box center [854, 316] width 12 height 10
radio input "true"
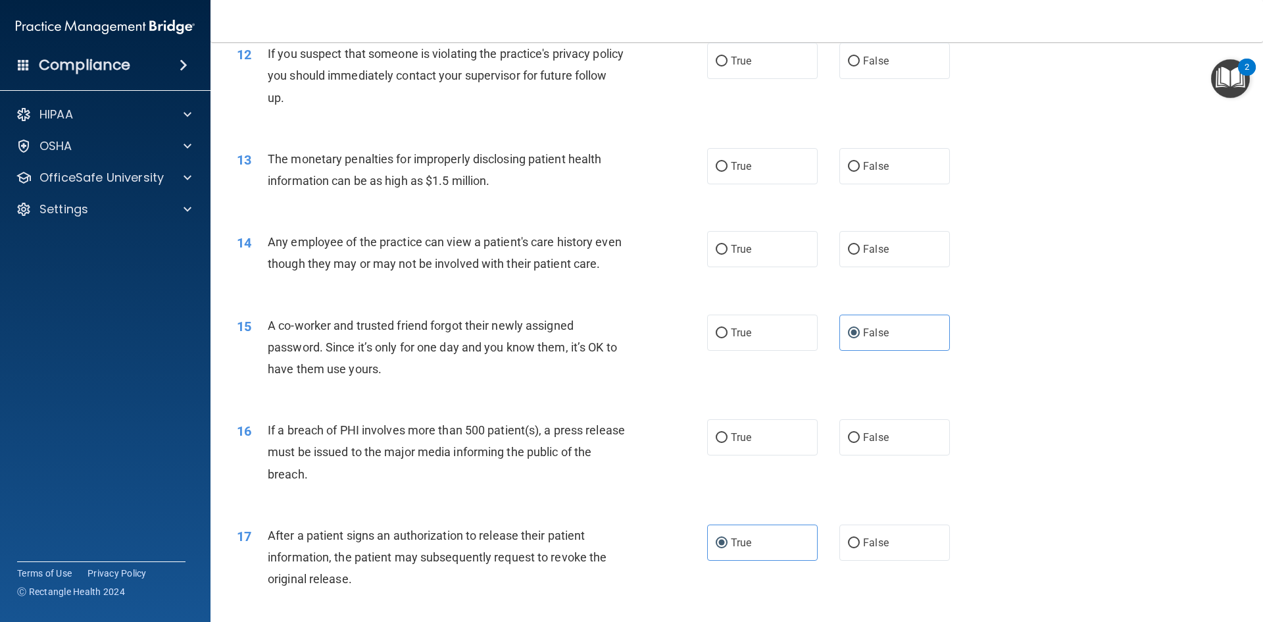
scroll to position [1045, 0]
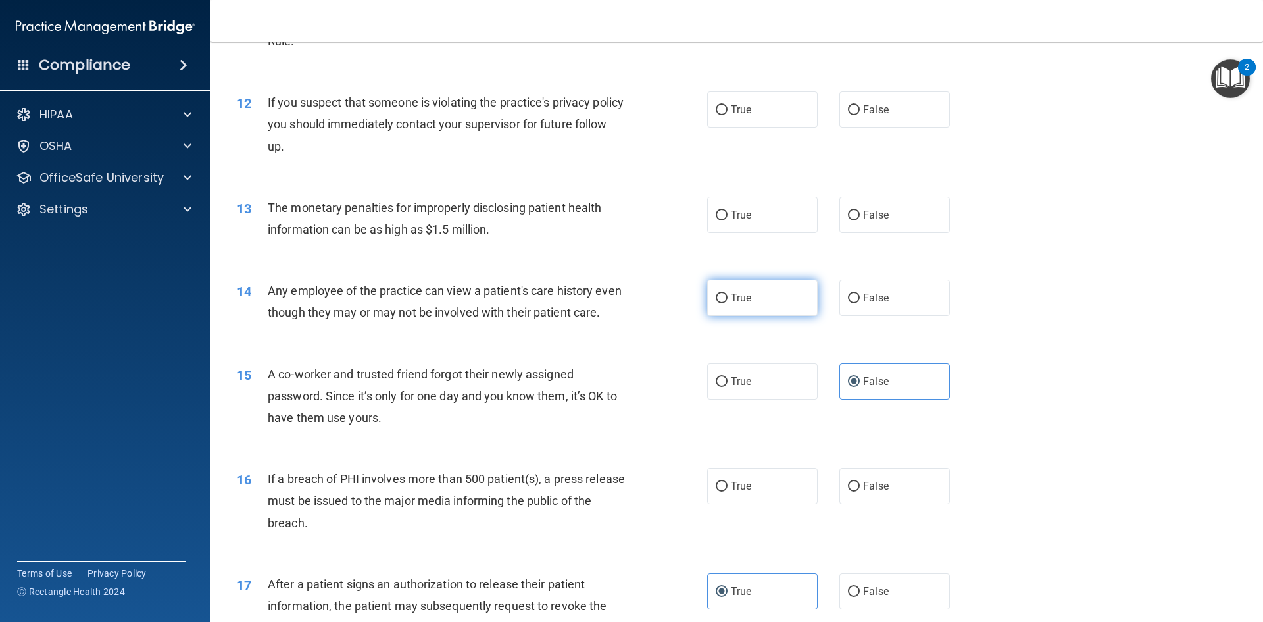
drag, startPoint x: 880, startPoint y: 293, endPoint x: 767, endPoint y: 305, distance: 113.8
click at [879, 293] on span "False" at bounding box center [876, 298] width 26 height 13
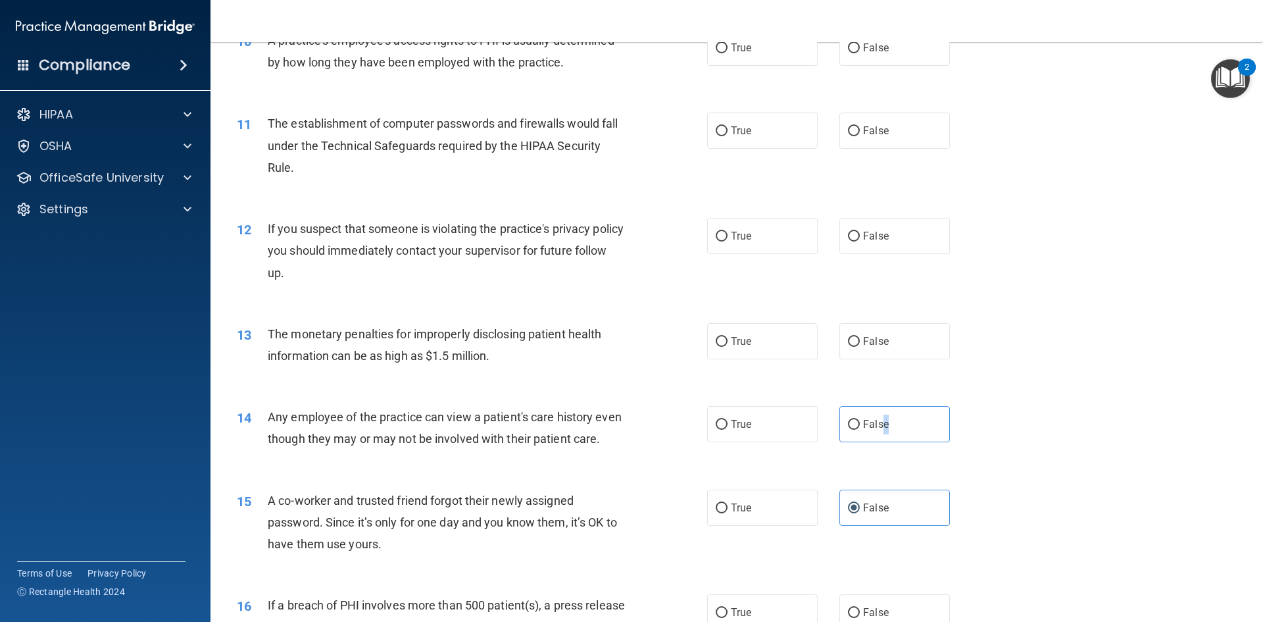
scroll to position [913, 0]
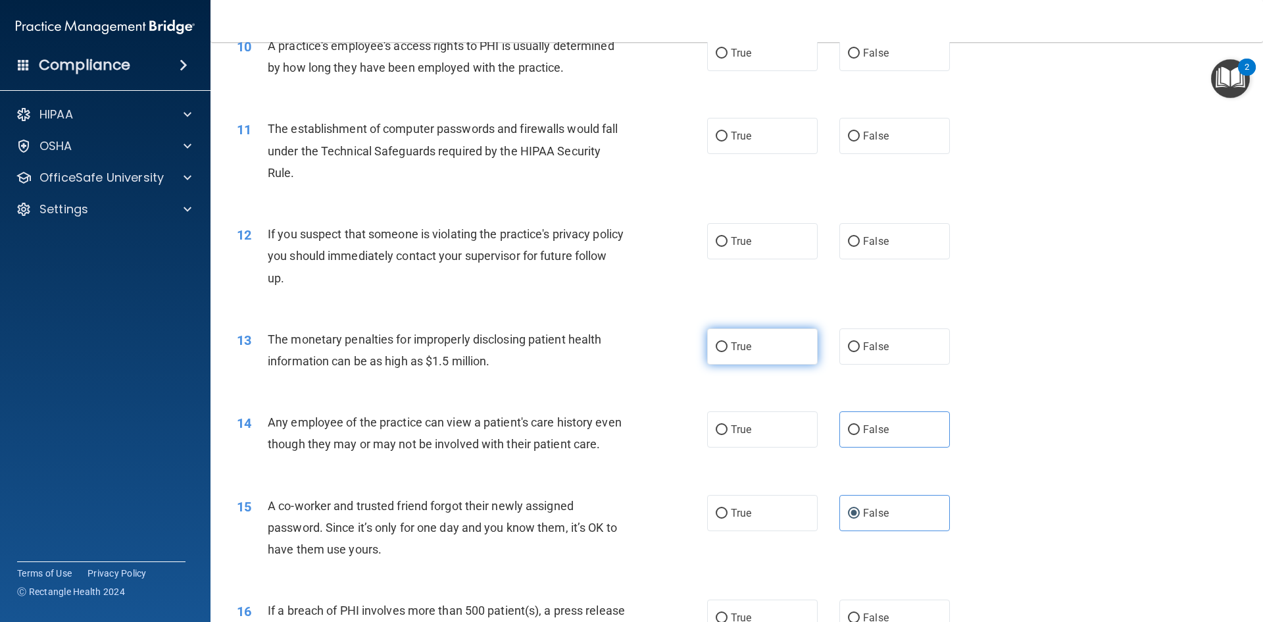
click at [763, 353] on label "True" at bounding box center [762, 346] width 111 height 36
click at [728, 352] on input "True" at bounding box center [722, 347] width 12 height 10
radio input "true"
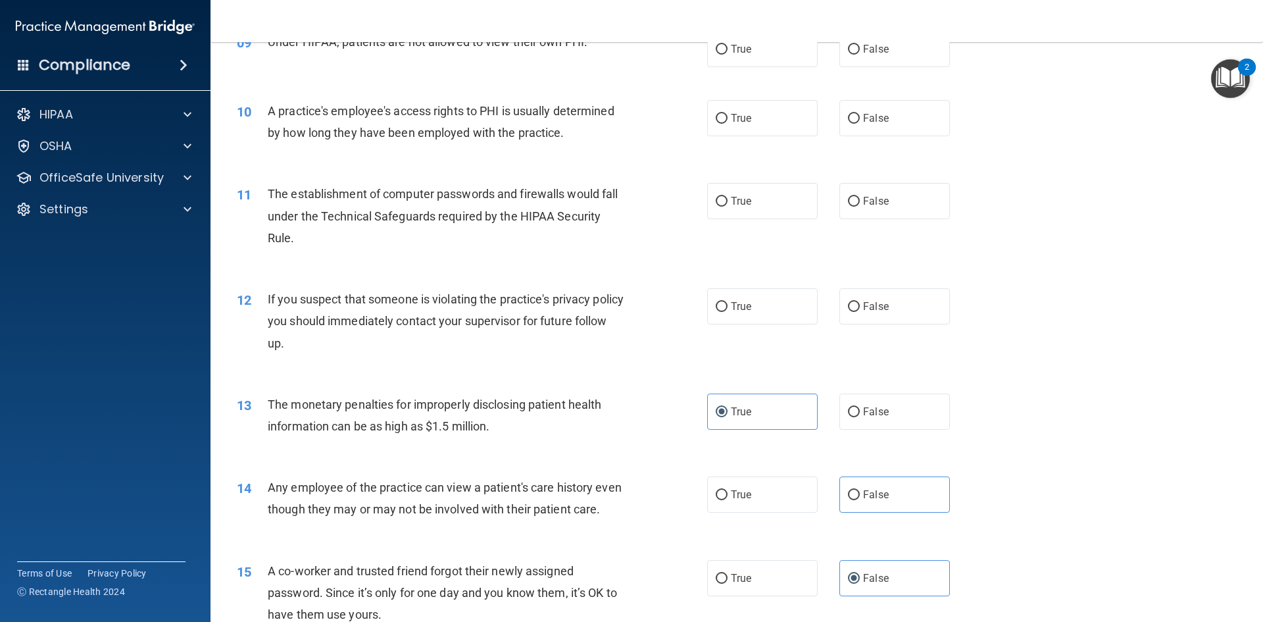
scroll to position [848, 0]
click at [761, 307] on label "True" at bounding box center [762, 307] width 111 height 36
click at [728, 307] on input "True" at bounding box center [722, 308] width 12 height 10
radio input "true"
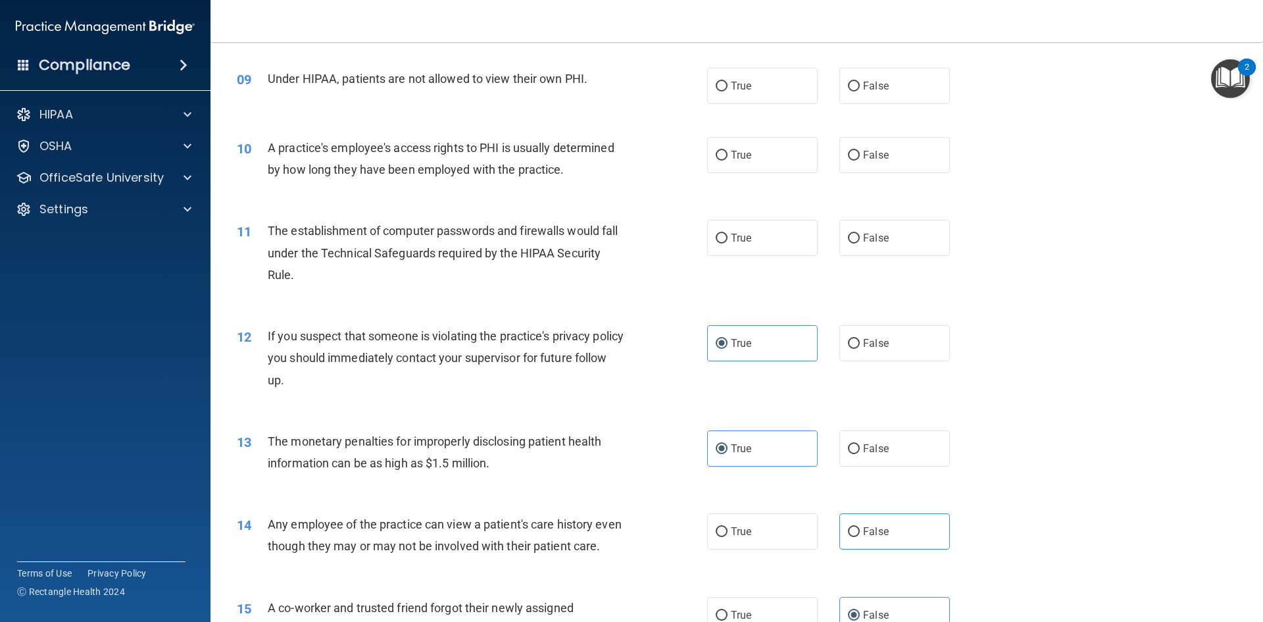
scroll to position [782, 0]
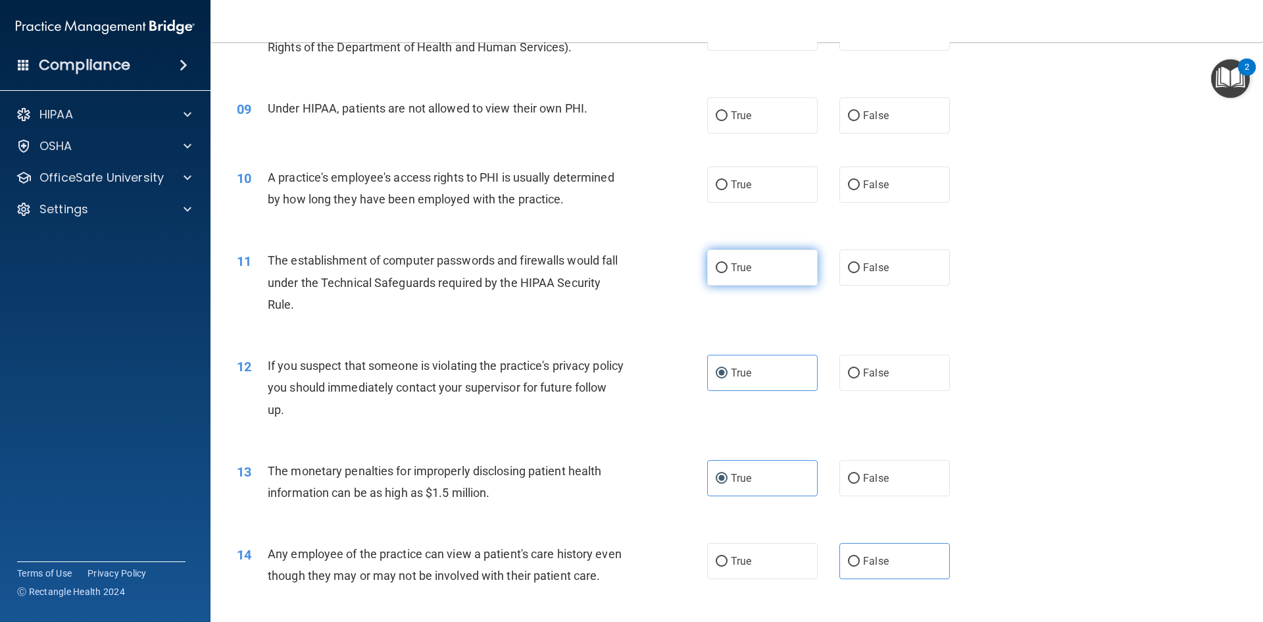
click at [710, 262] on label "True" at bounding box center [762, 267] width 111 height 36
click at [716, 263] on input "True" at bounding box center [722, 268] width 12 height 10
radio input "true"
click at [896, 193] on label "False" at bounding box center [895, 184] width 111 height 36
click at [860, 190] on input "False" at bounding box center [854, 185] width 12 height 10
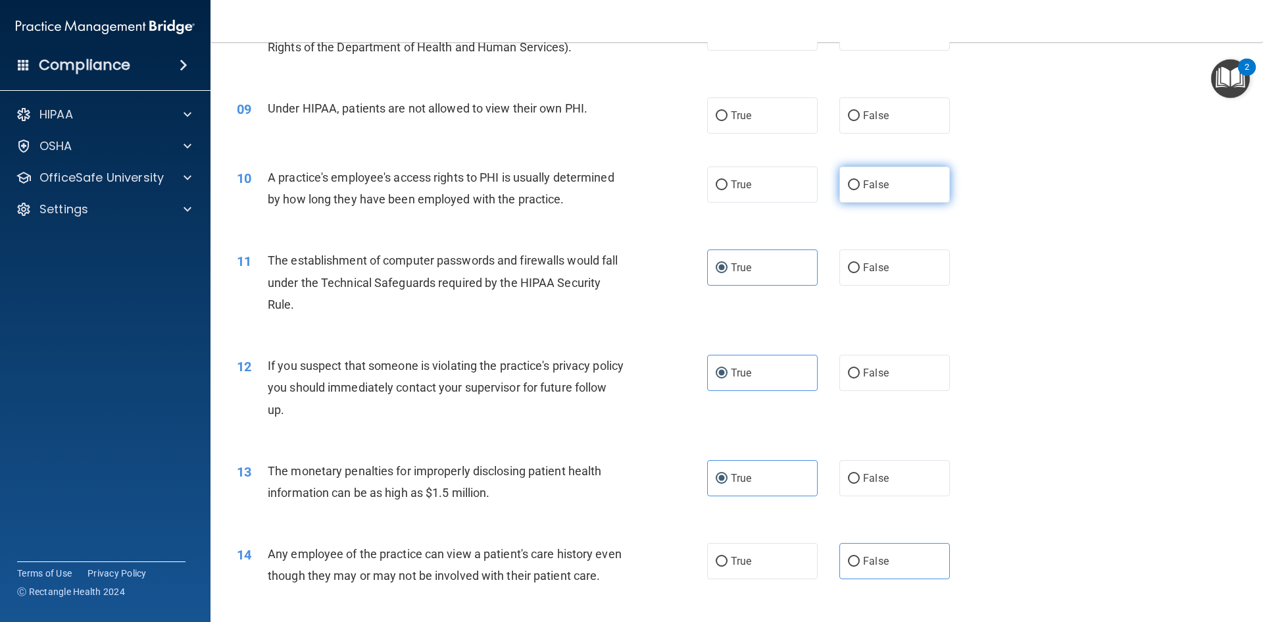
radio input "true"
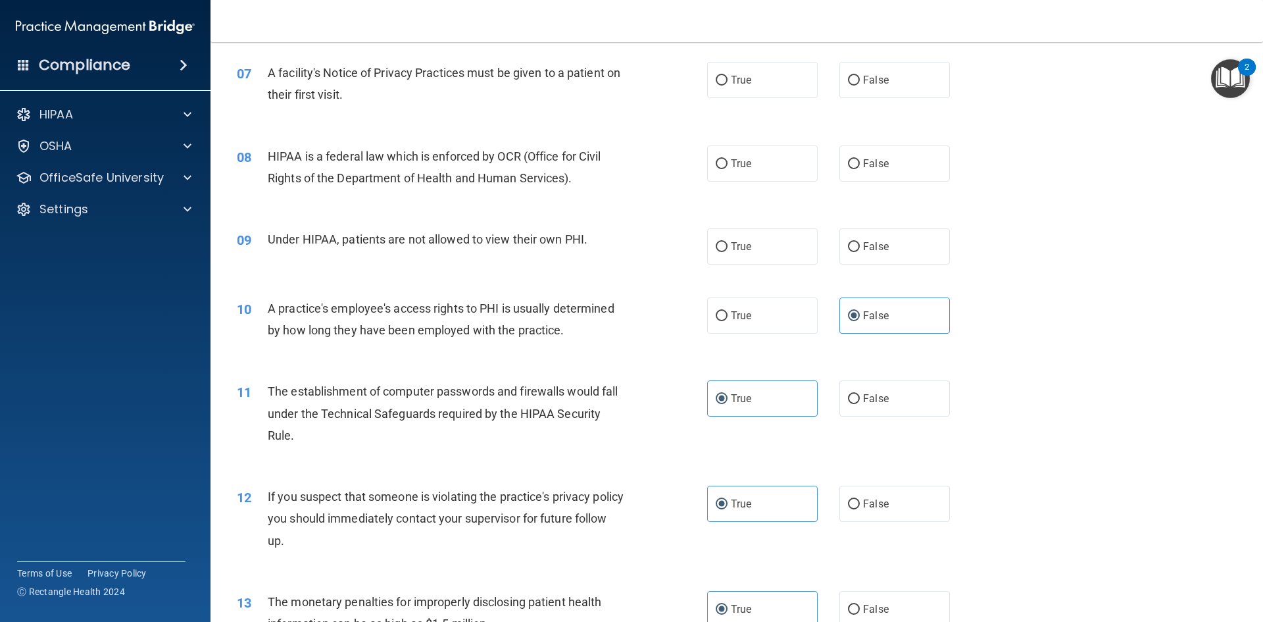
scroll to position [650, 0]
click at [919, 237] on label "False" at bounding box center [895, 247] width 111 height 36
click at [860, 243] on input "False" at bounding box center [854, 248] width 12 height 10
radio input "true"
drag, startPoint x: 270, startPoint y: 158, endPoint x: 335, endPoint y: 175, distance: 67.4
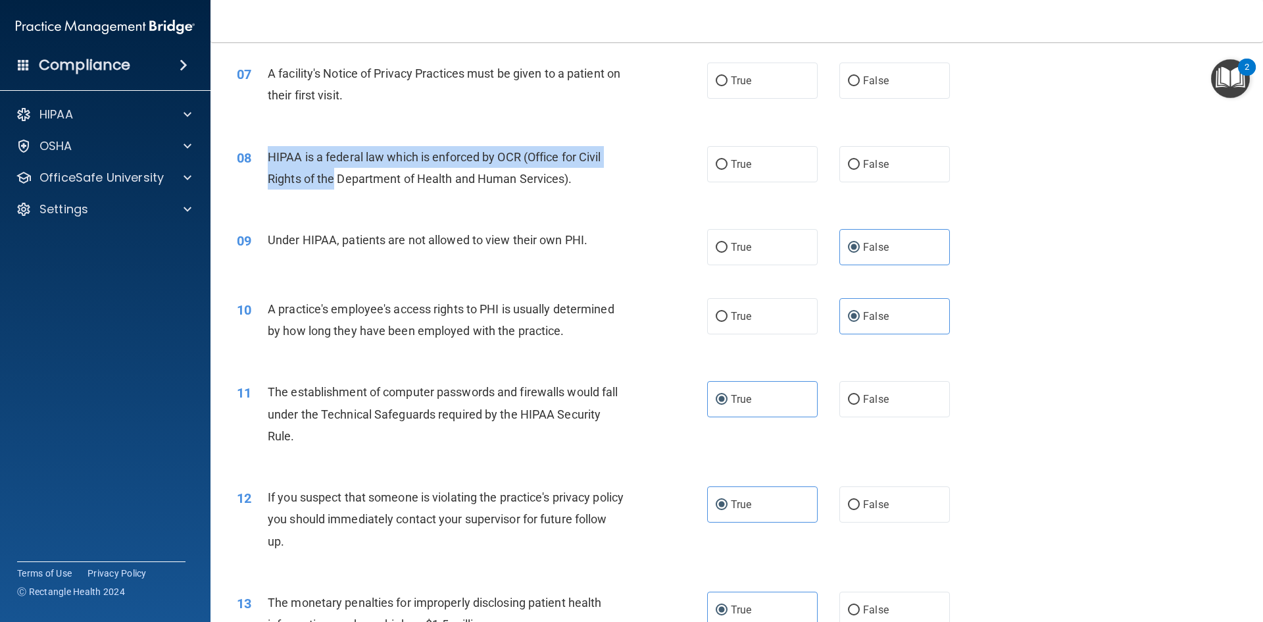
click at [335, 175] on span "HIPAA is a federal law which is enforced by OCR (Office for Civil Rights of the…" at bounding box center [435, 168] width 334 height 36
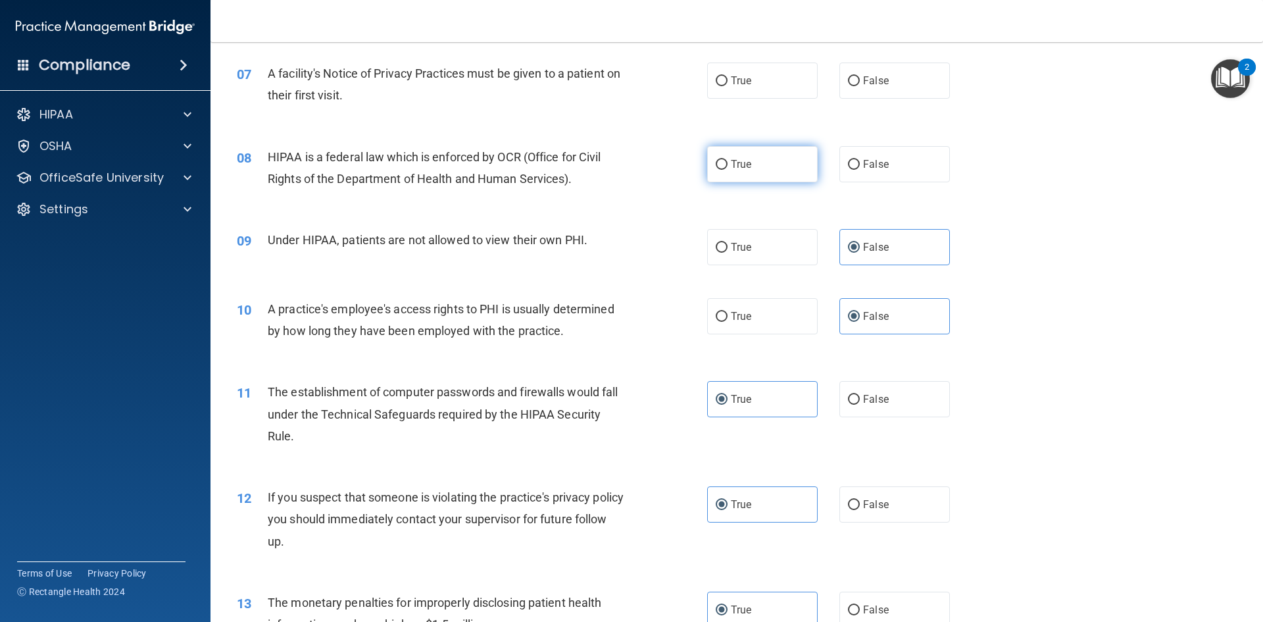
click at [746, 177] on label "True" at bounding box center [762, 164] width 111 height 36
click at [728, 170] on input "True" at bounding box center [722, 165] width 12 height 10
radio input "true"
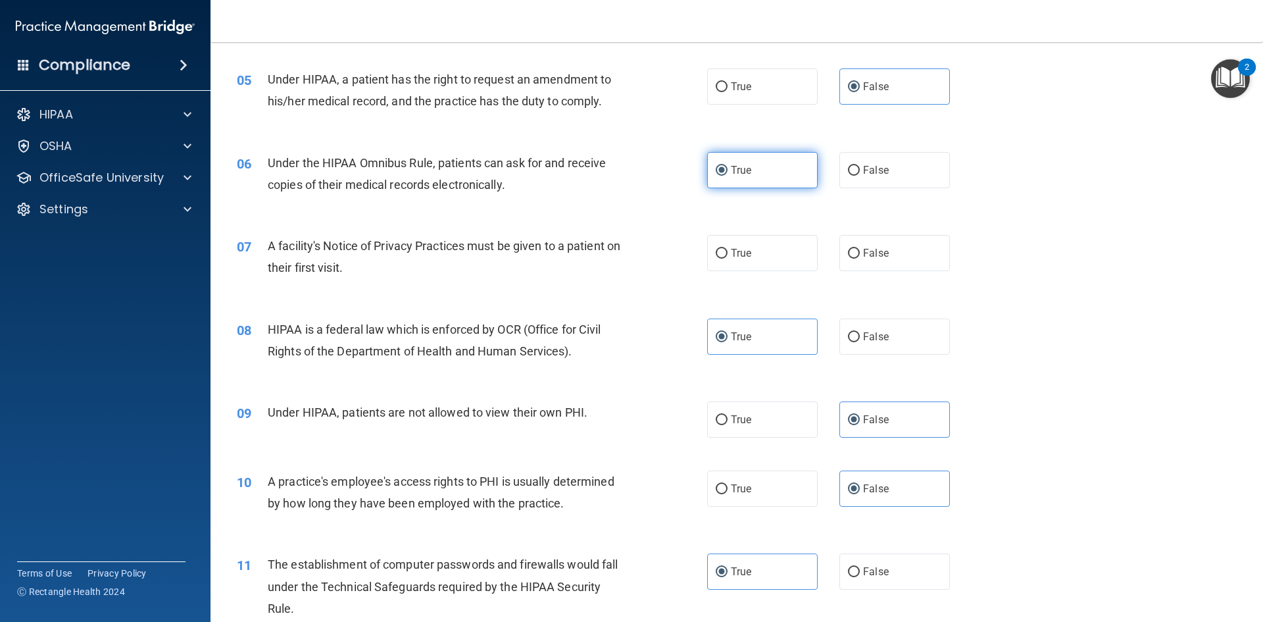
scroll to position [453, 0]
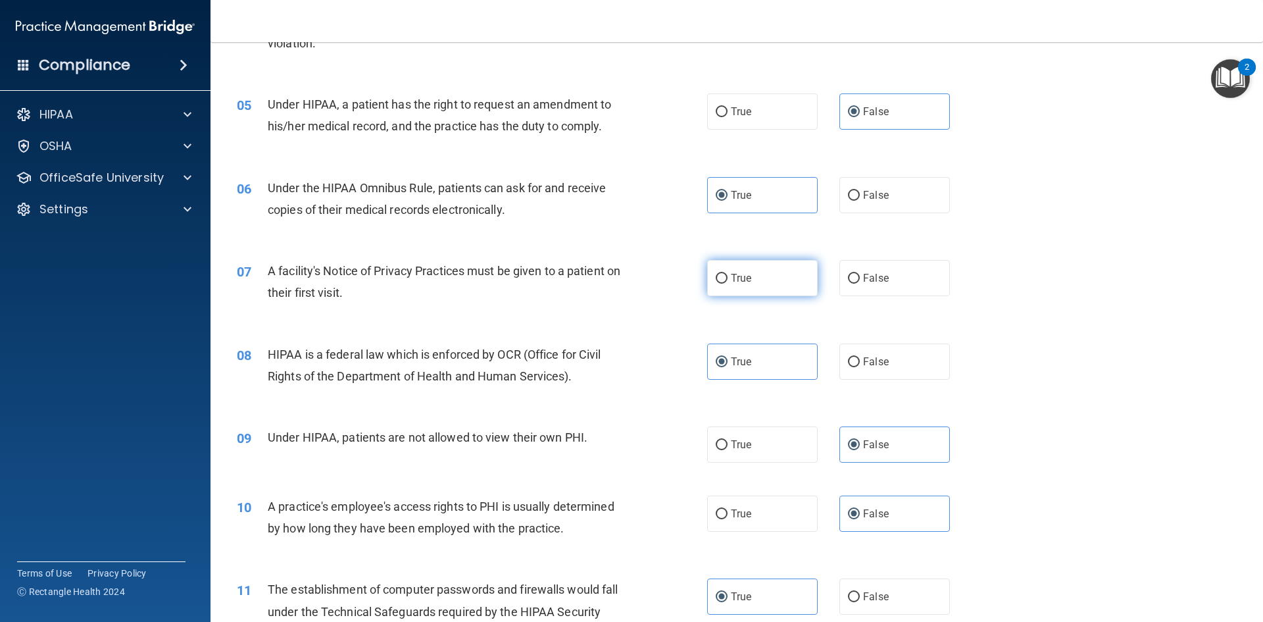
click at [750, 288] on label "True" at bounding box center [762, 278] width 111 height 36
click at [728, 284] on input "True" at bounding box center [722, 279] width 12 height 10
radio input "true"
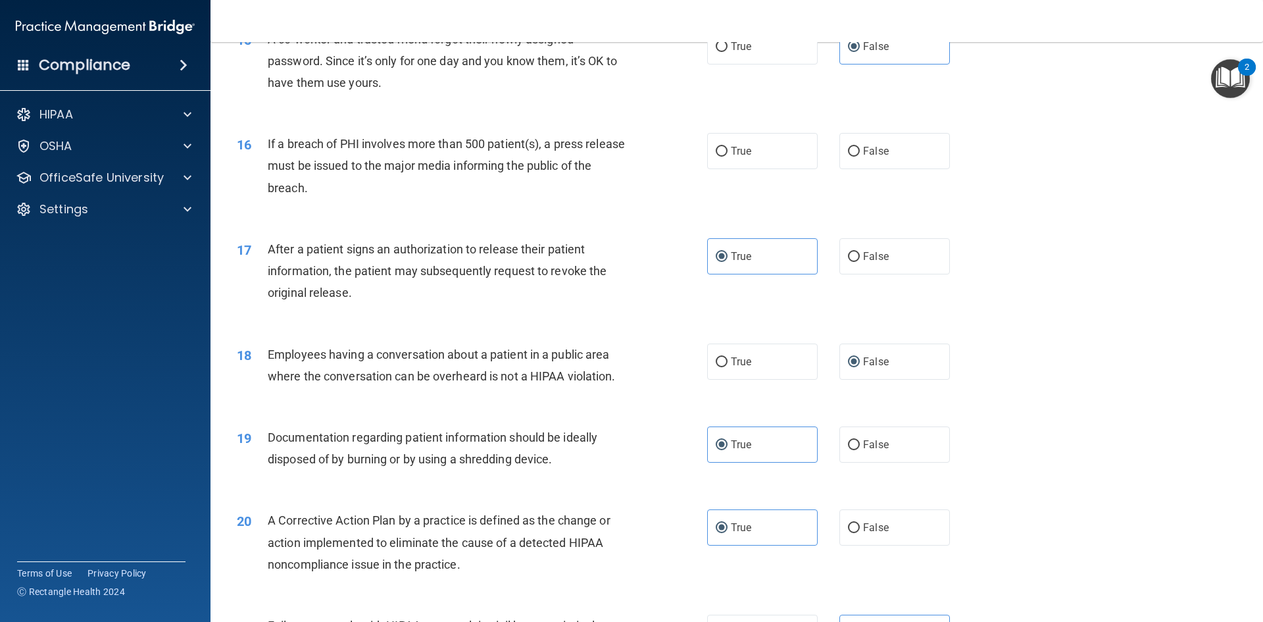
scroll to position [1242, 0]
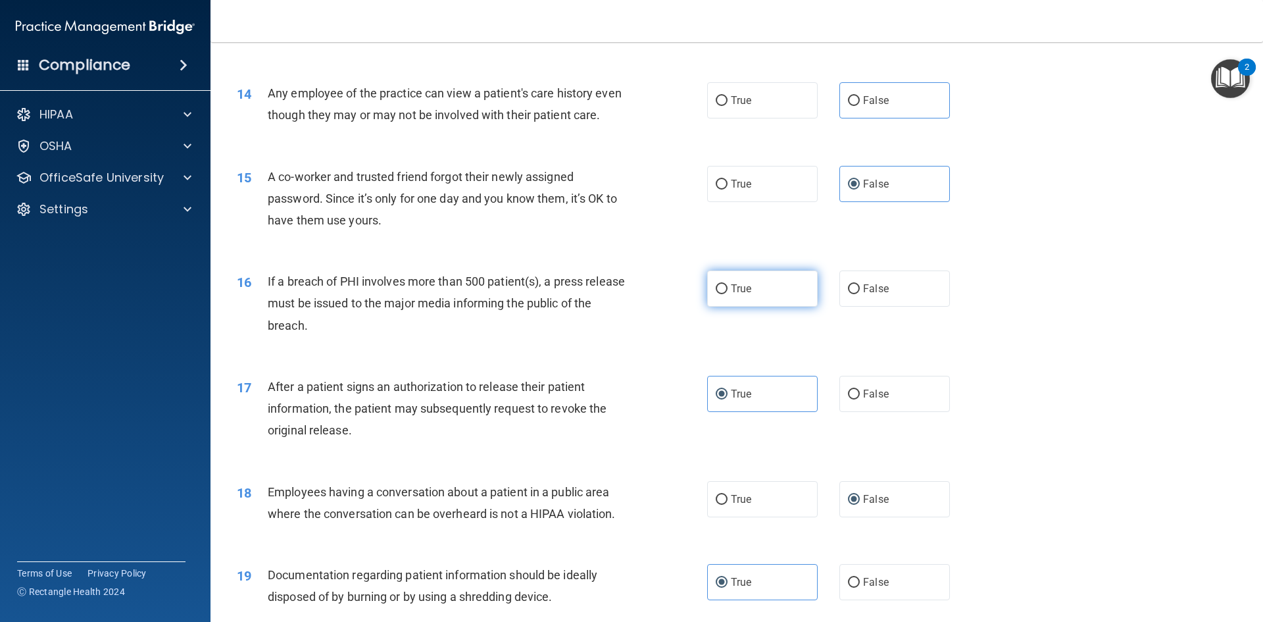
click at [777, 307] on label "True" at bounding box center [762, 288] width 111 height 36
click at [728, 294] on input "True" at bounding box center [722, 289] width 12 height 10
radio input "true"
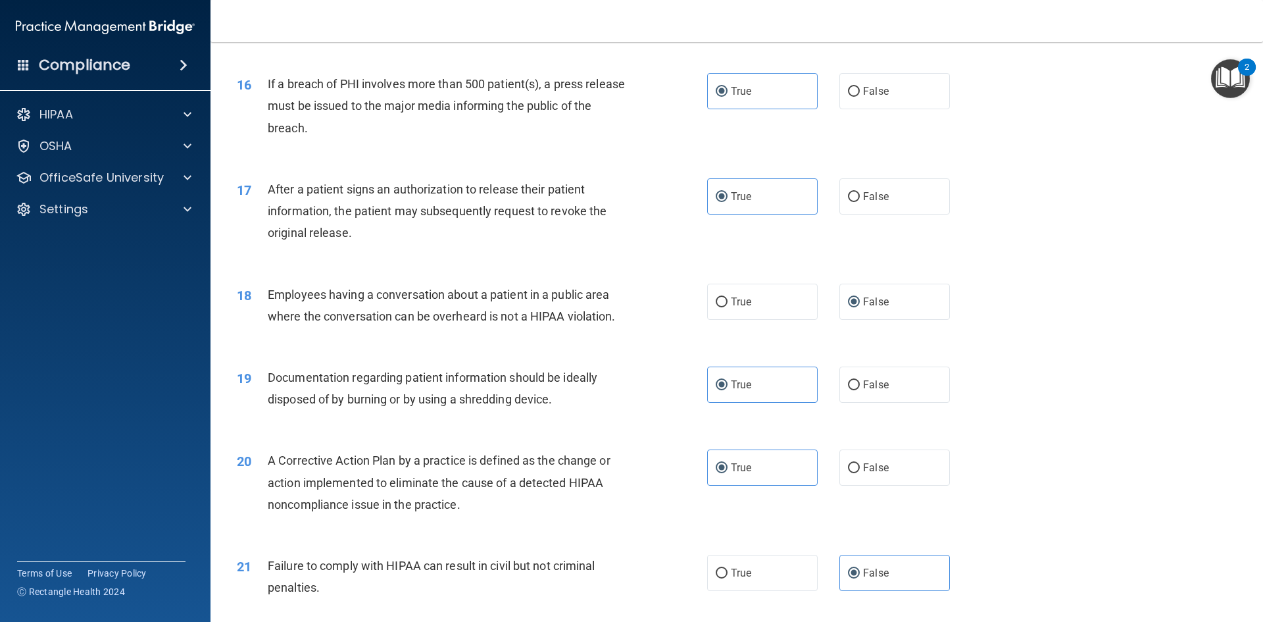
scroll to position [1506, 0]
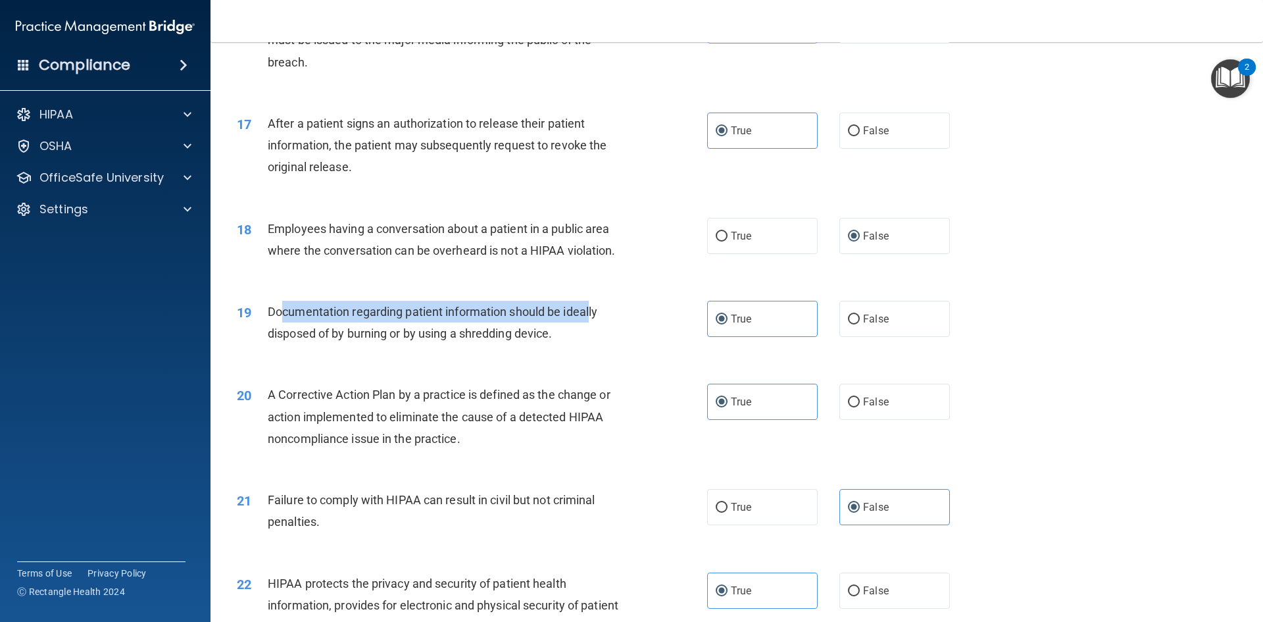
drag, startPoint x: 283, startPoint y: 329, endPoint x: 590, endPoint y: 336, distance: 307.4
click at [590, 336] on span "Documentation regarding patient information should be ideally disposed of by bu…" at bounding box center [433, 323] width 330 height 36
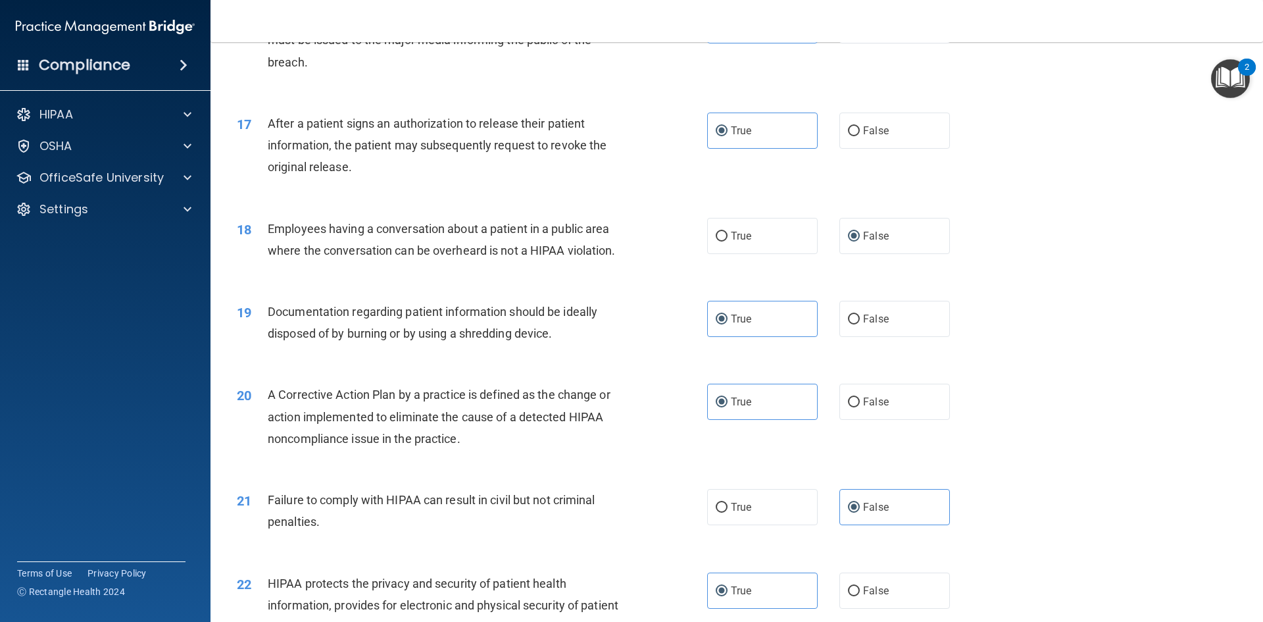
click at [331, 340] on span "Documentation regarding patient information should be ideally disposed of by bu…" at bounding box center [433, 323] width 330 height 36
drag, startPoint x: 295, startPoint y: 351, endPoint x: 573, endPoint y: 359, distance: 277.8
click at [573, 351] on div "19 Documentation regarding patient information should be ideally disposed of by…" at bounding box center [472, 326] width 510 height 50
click at [564, 344] on div "Documentation regarding patient information should be ideally disposed of by bu…" at bounding box center [452, 322] width 368 height 43
click at [555, 340] on span "Documentation regarding patient information should be ideally disposed of by bu…" at bounding box center [433, 323] width 330 height 36
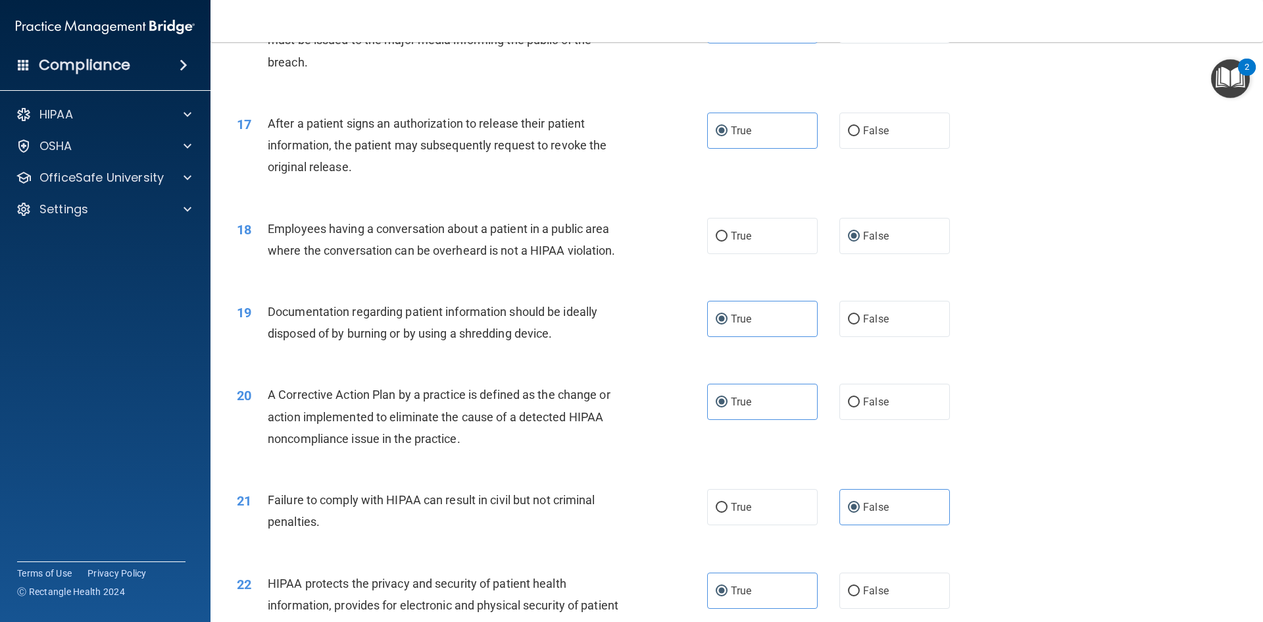
click at [458, 340] on span "Documentation regarding patient information should be ideally disposed of by bu…" at bounding box center [433, 323] width 330 height 36
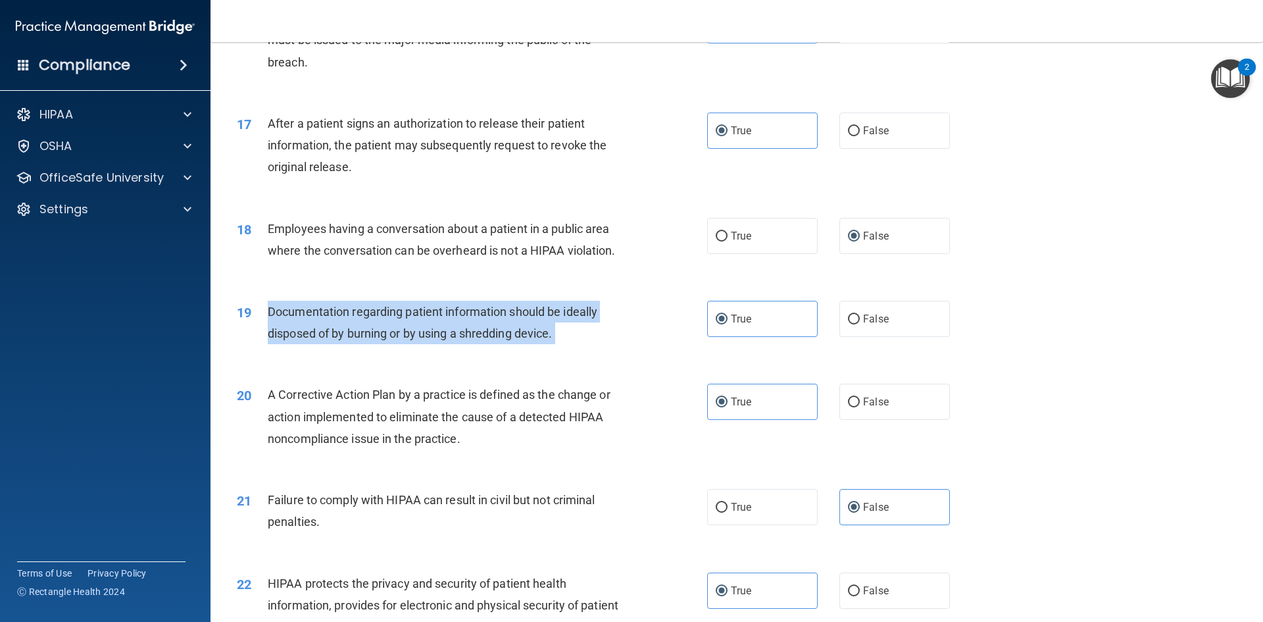
click at [458, 340] on span "Documentation regarding patient information should be ideally disposed of by bu…" at bounding box center [433, 323] width 330 height 36
click at [456, 340] on span "Documentation regarding patient information should be ideally disposed of by bu…" at bounding box center [433, 323] width 330 height 36
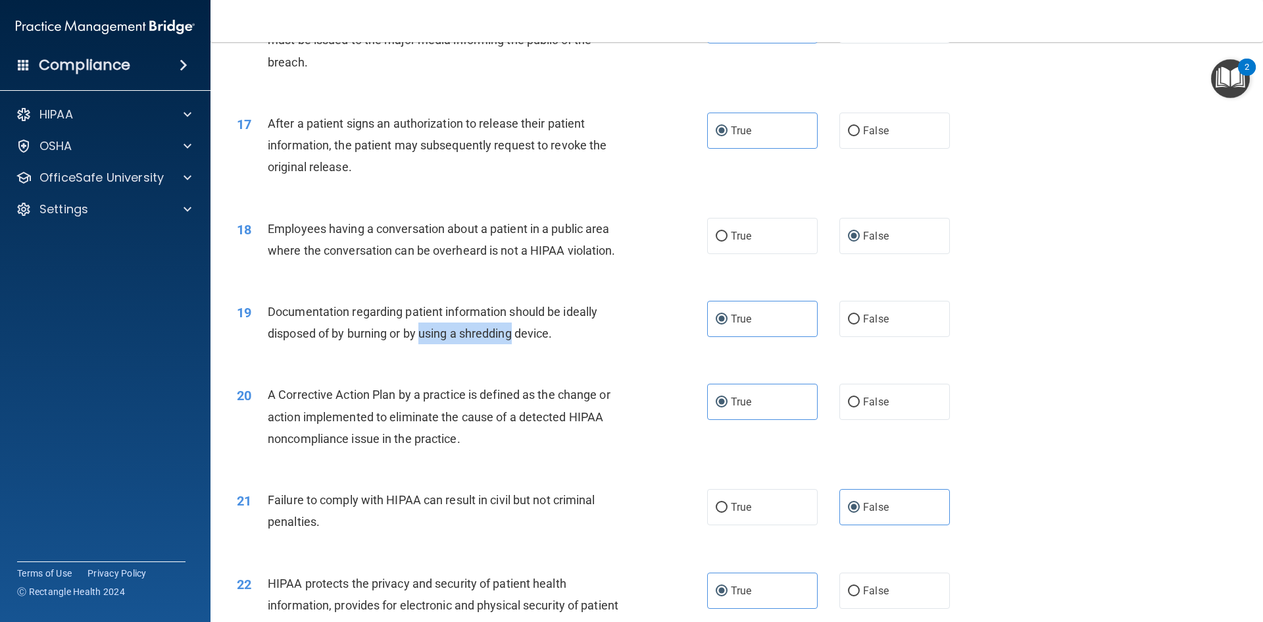
drag, startPoint x: 420, startPoint y: 357, endPoint x: 411, endPoint y: 378, distance: 23.3
click at [501, 344] on div "Documentation regarding patient information should be ideally disposed of by bu…" at bounding box center [452, 322] width 368 height 43
drag, startPoint x: 356, startPoint y: 367, endPoint x: 349, endPoint y: 356, distance: 12.4
click at [353, 351] on div "19 Documentation regarding patient information should be ideally disposed of by…" at bounding box center [472, 326] width 510 height 50
click at [351, 340] on span "Documentation regarding patient information should be ideally disposed of by bu…" at bounding box center [433, 323] width 330 height 36
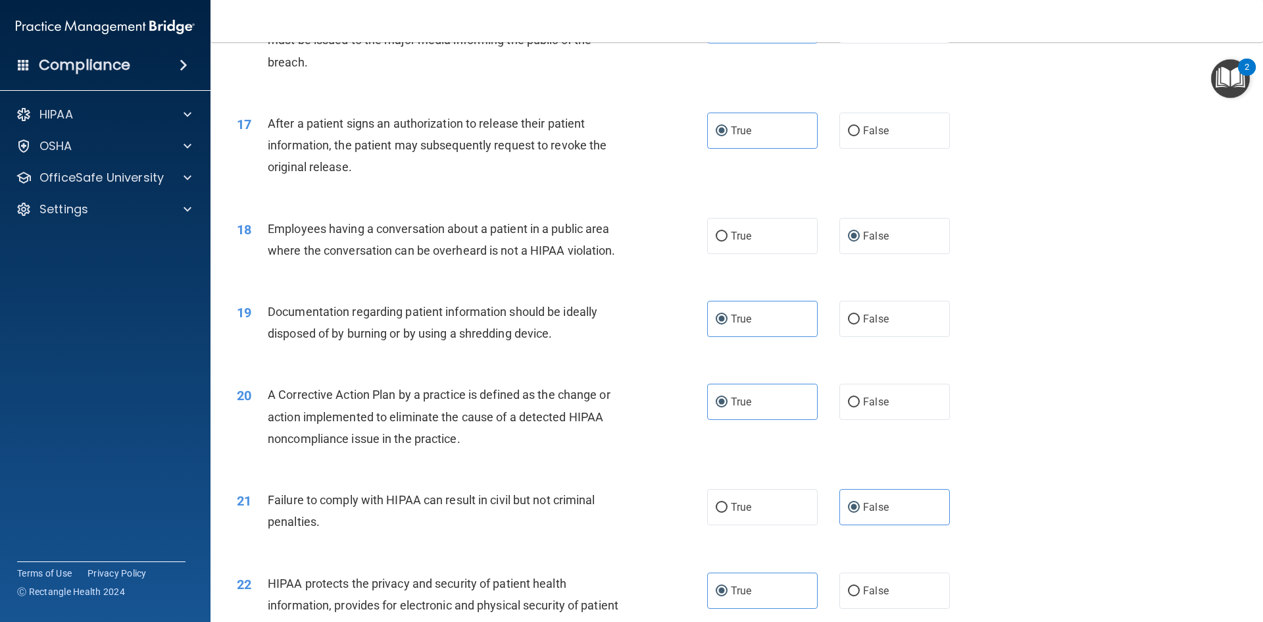
click at [361, 340] on span "Documentation regarding patient information should be ideally disposed of by bu…" at bounding box center [433, 323] width 330 height 36
click at [481, 340] on span "Documentation regarding patient information should be ideally disposed of by bu…" at bounding box center [433, 323] width 330 height 36
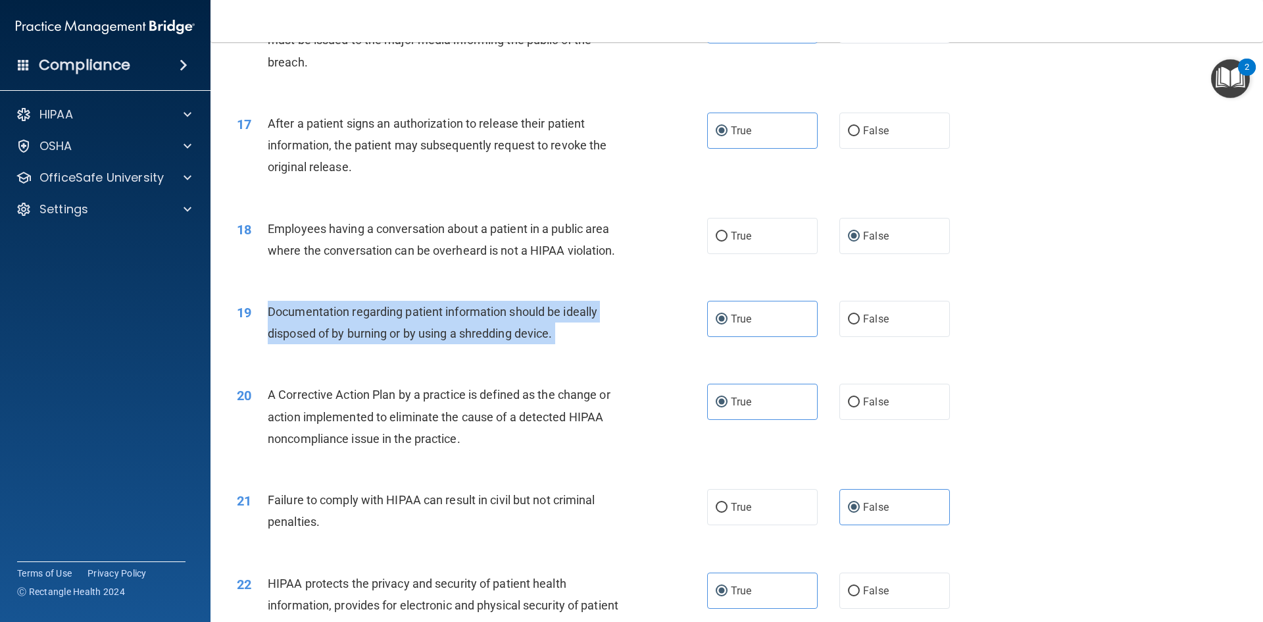
click at [481, 340] on span "Documentation regarding patient information should be ideally disposed of by bu…" at bounding box center [433, 323] width 330 height 36
click at [482, 344] on div "Documentation regarding patient information should be ideally disposed of by bu…" at bounding box center [452, 322] width 368 height 43
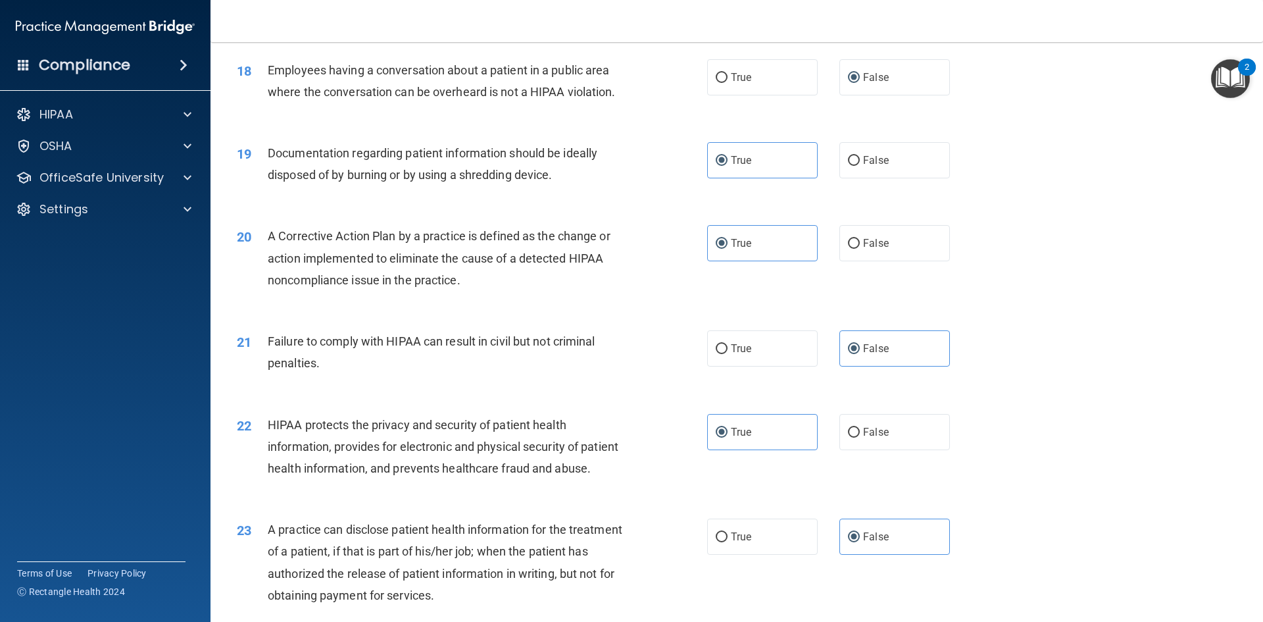
scroll to position [1703, 0]
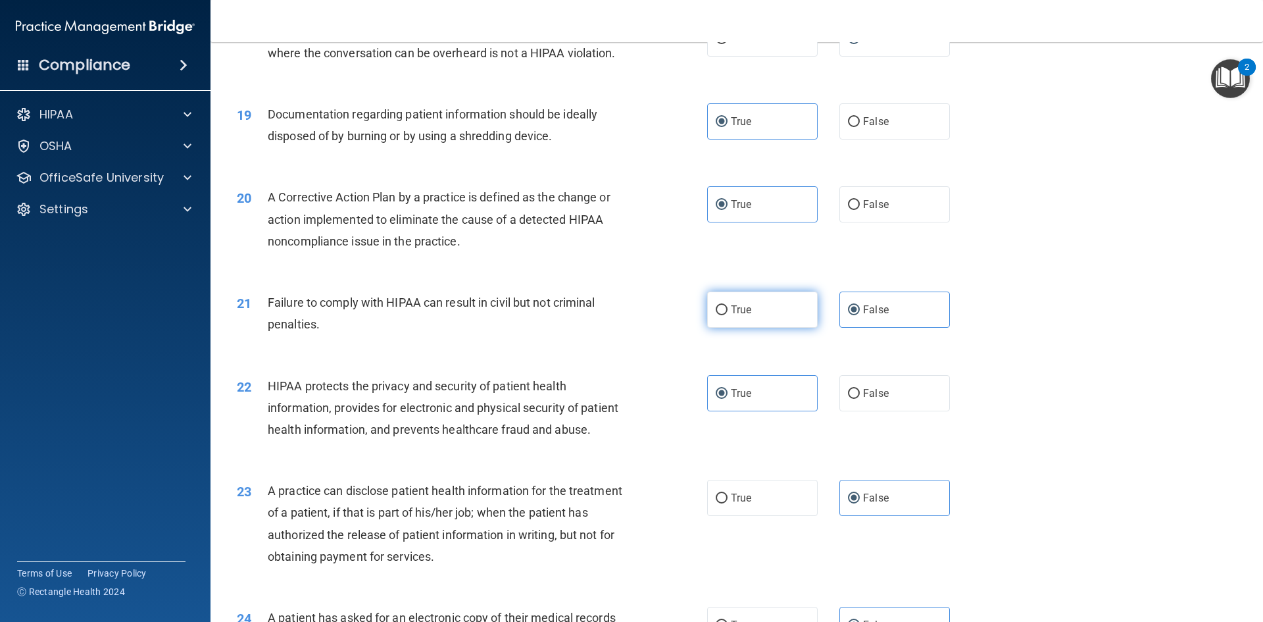
click at [730, 318] on label "True" at bounding box center [762, 310] width 111 height 36
click at [728, 315] on input "True" at bounding box center [722, 310] width 12 height 10
radio input "true"
click at [911, 328] on label "False" at bounding box center [895, 310] width 111 height 36
click at [860, 315] on input "False" at bounding box center [854, 310] width 12 height 10
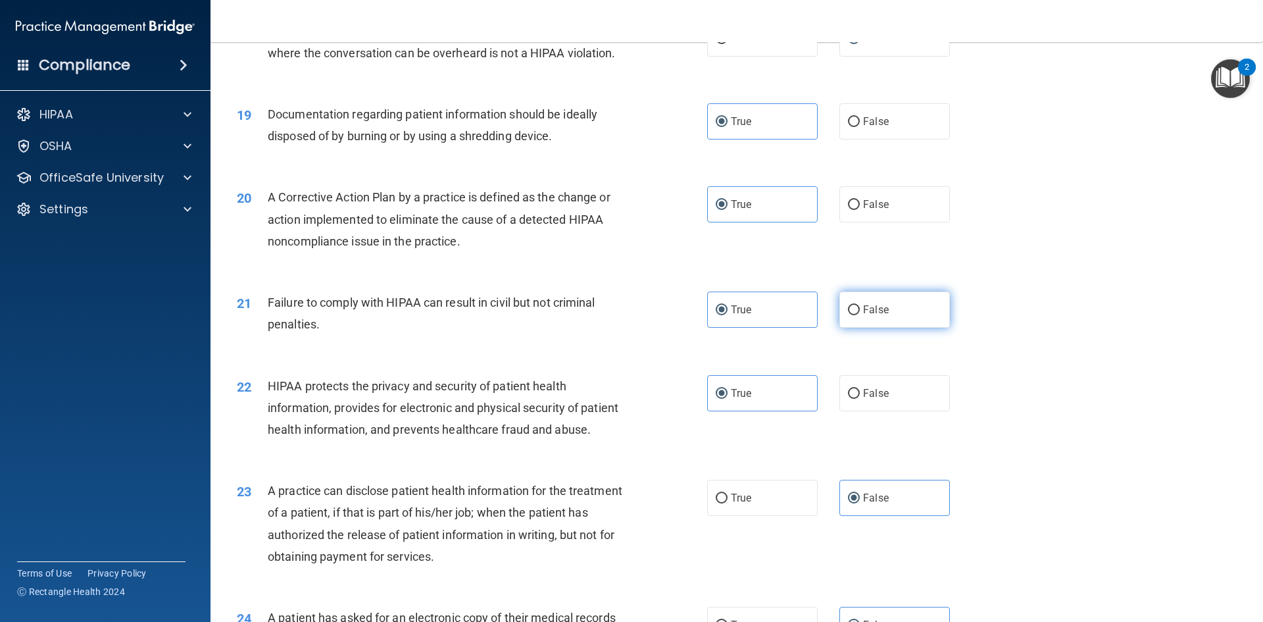
radio input "true"
radio input "false"
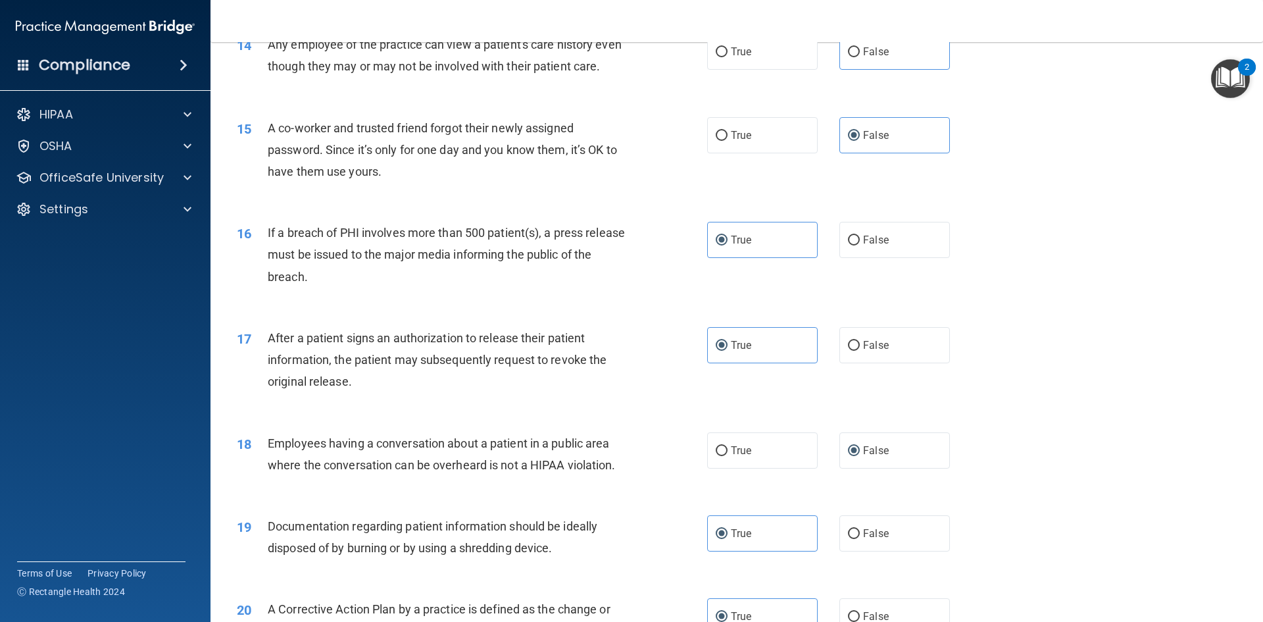
scroll to position [1374, 0]
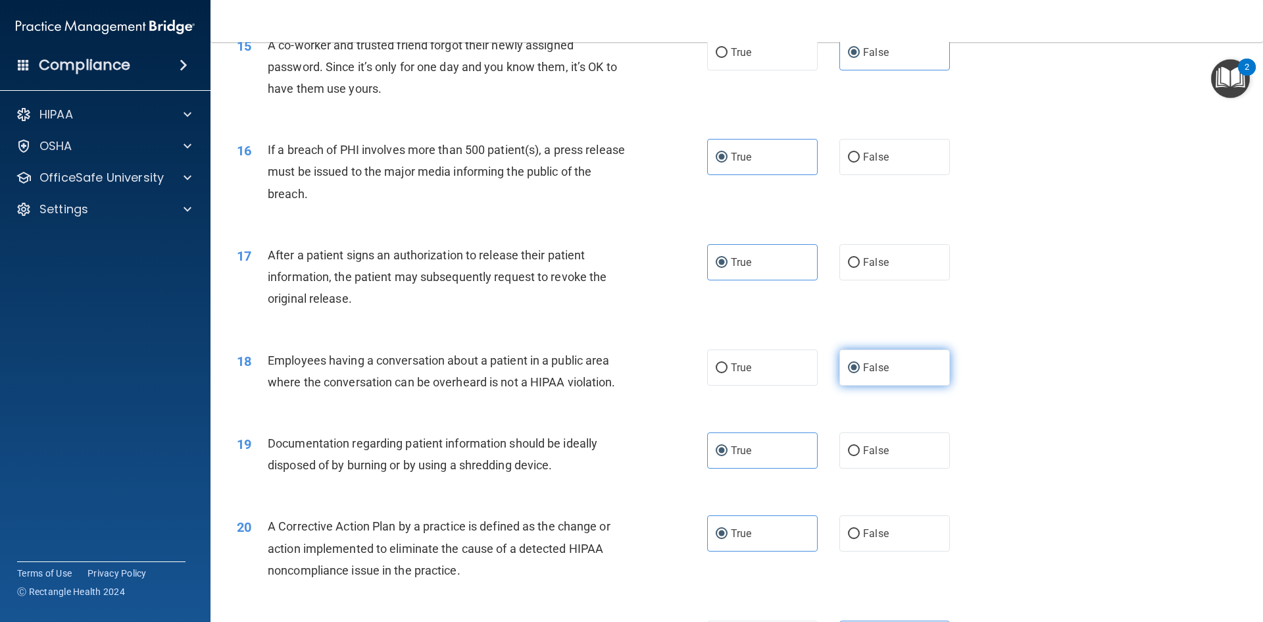
click at [880, 374] on span "False" at bounding box center [876, 367] width 26 height 13
click at [860, 373] on input "False" at bounding box center [854, 368] width 12 height 10
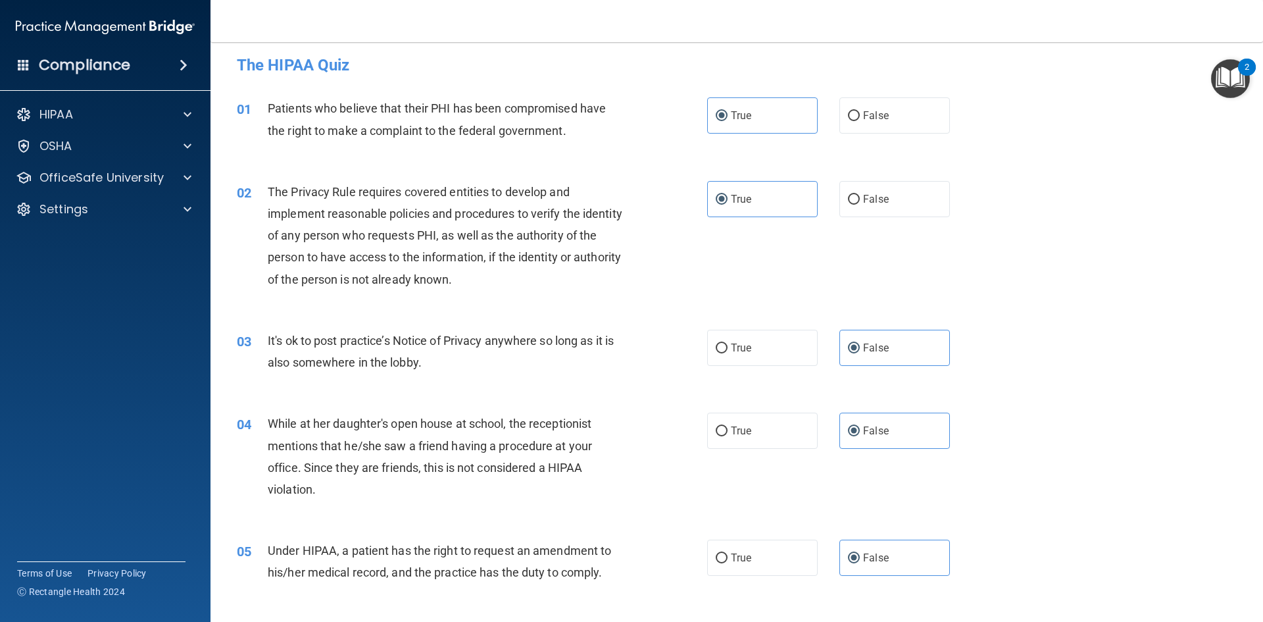
scroll to position [0, 0]
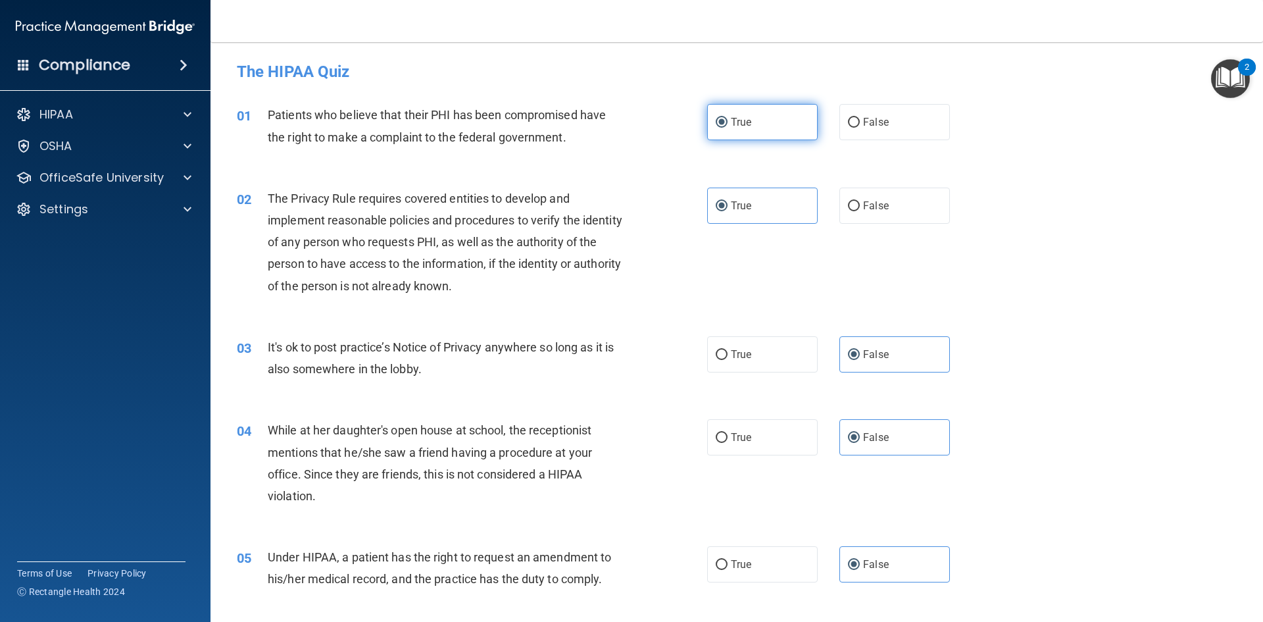
click at [744, 128] on span "True" at bounding box center [741, 122] width 20 height 13
click at [728, 128] on input "True" at bounding box center [722, 123] width 12 height 10
click at [746, 192] on label "True" at bounding box center [762, 206] width 111 height 36
click at [728, 201] on input "True" at bounding box center [722, 206] width 12 height 10
click at [909, 376] on div "03 It's ok to post practice’s Notice of Privacy anywhere so long as it is also …" at bounding box center [737, 361] width 1020 height 83
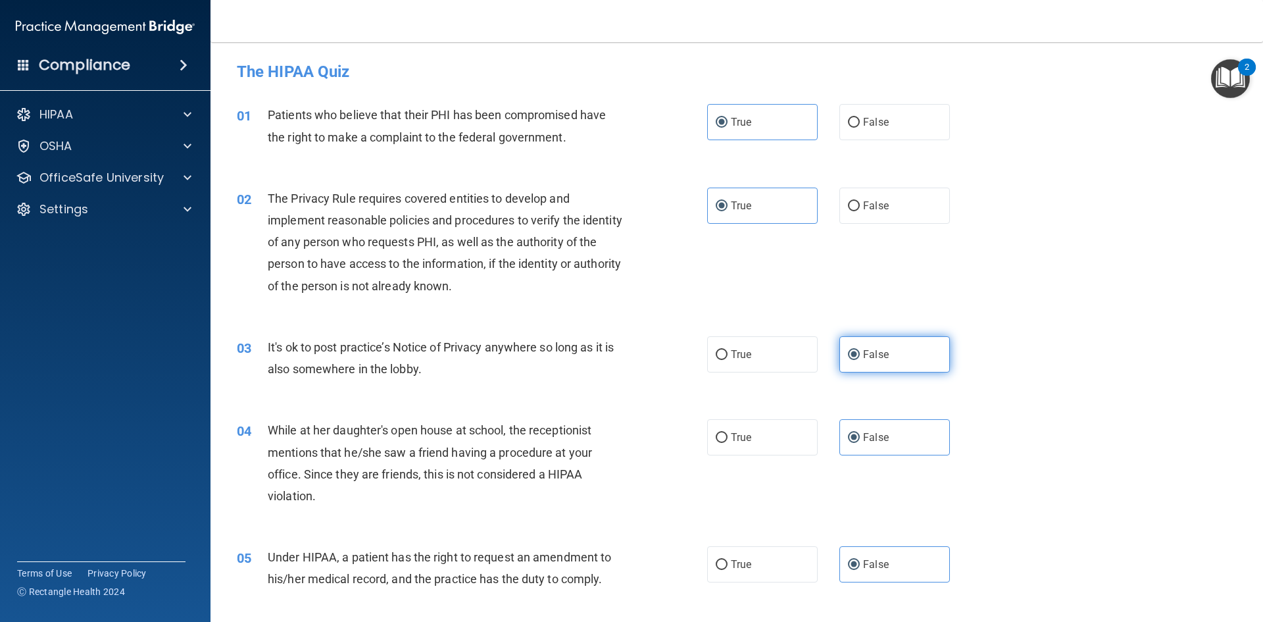
click at [919, 359] on label "False" at bounding box center [895, 354] width 111 height 36
click at [860, 359] on input "False" at bounding box center [854, 355] width 12 height 10
click at [914, 425] on label "False" at bounding box center [895, 437] width 111 height 36
click at [860, 433] on input "False" at bounding box center [854, 438] width 12 height 10
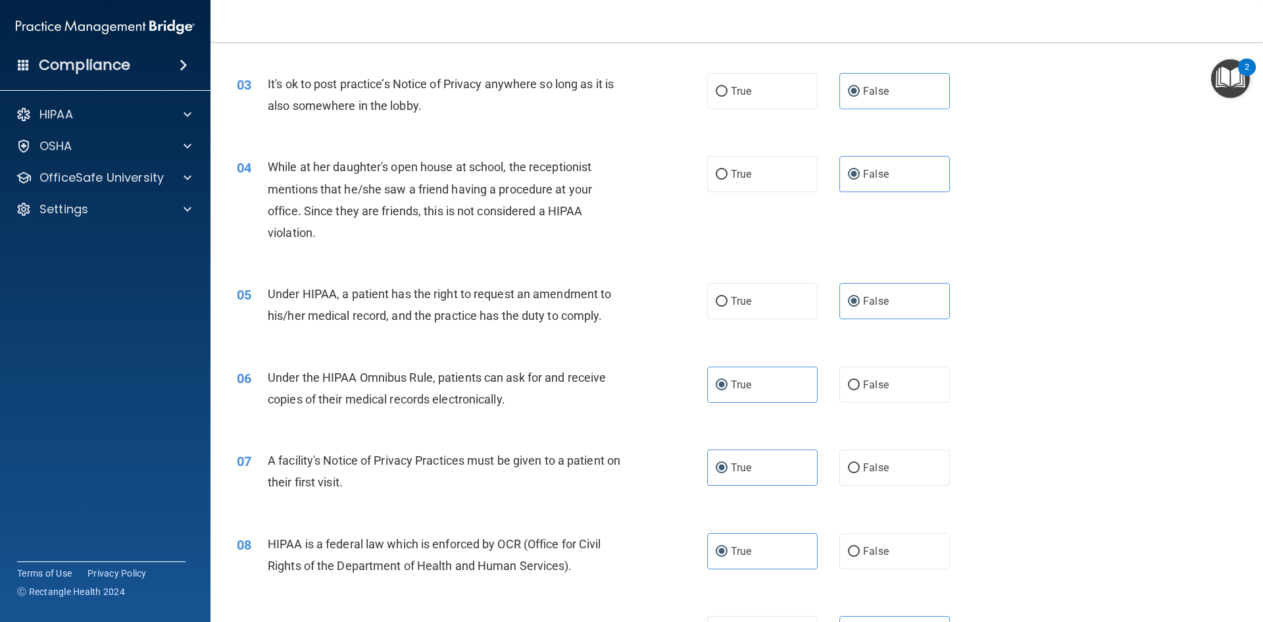
drag, startPoint x: 899, startPoint y: 305, endPoint x: 859, endPoint y: 321, distance: 43.4
click at [898, 305] on label "False" at bounding box center [895, 301] width 111 height 36
click at [860, 305] on input "False" at bounding box center [854, 302] width 12 height 10
click at [762, 388] on label "True" at bounding box center [762, 385] width 111 height 36
click at [728, 388] on input "True" at bounding box center [722, 385] width 12 height 10
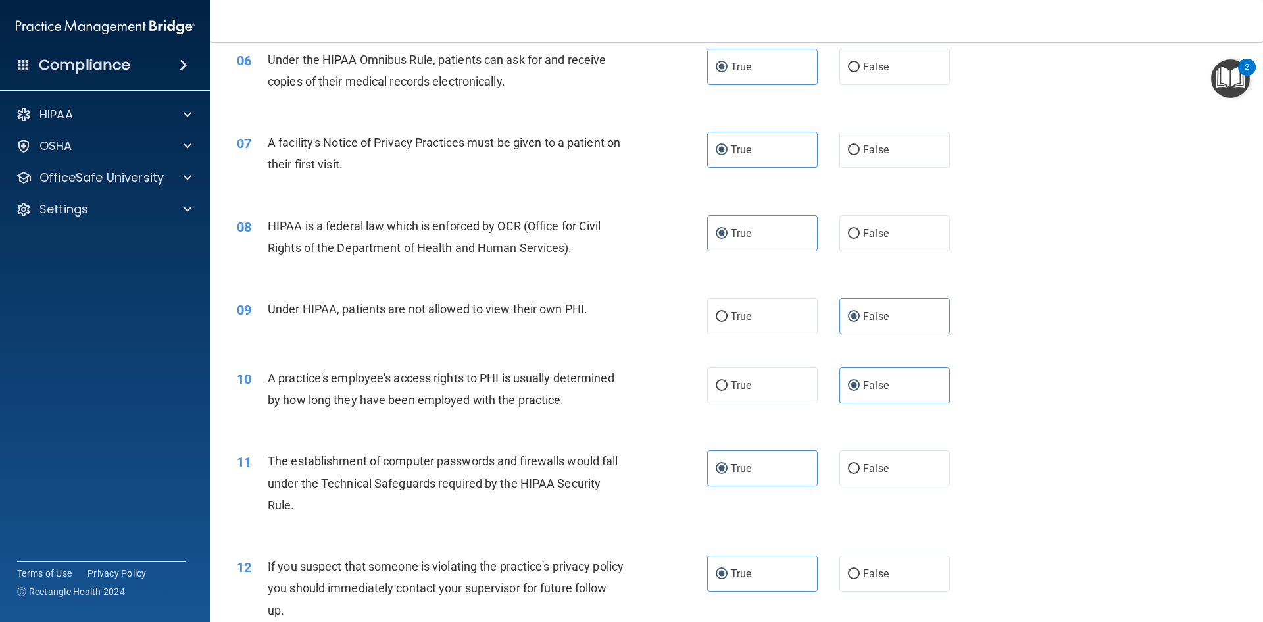
scroll to position [592, 0]
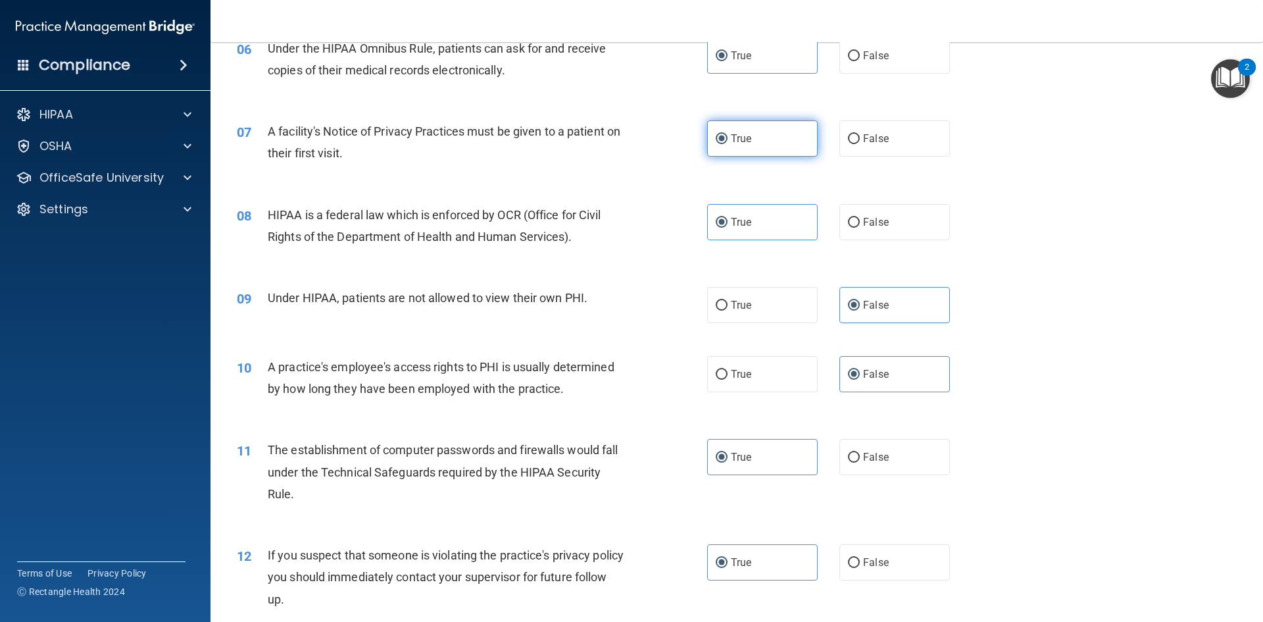
click at [753, 128] on label "True" at bounding box center [762, 138] width 111 height 36
click at [728, 134] on input "True" at bounding box center [722, 139] width 12 height 10
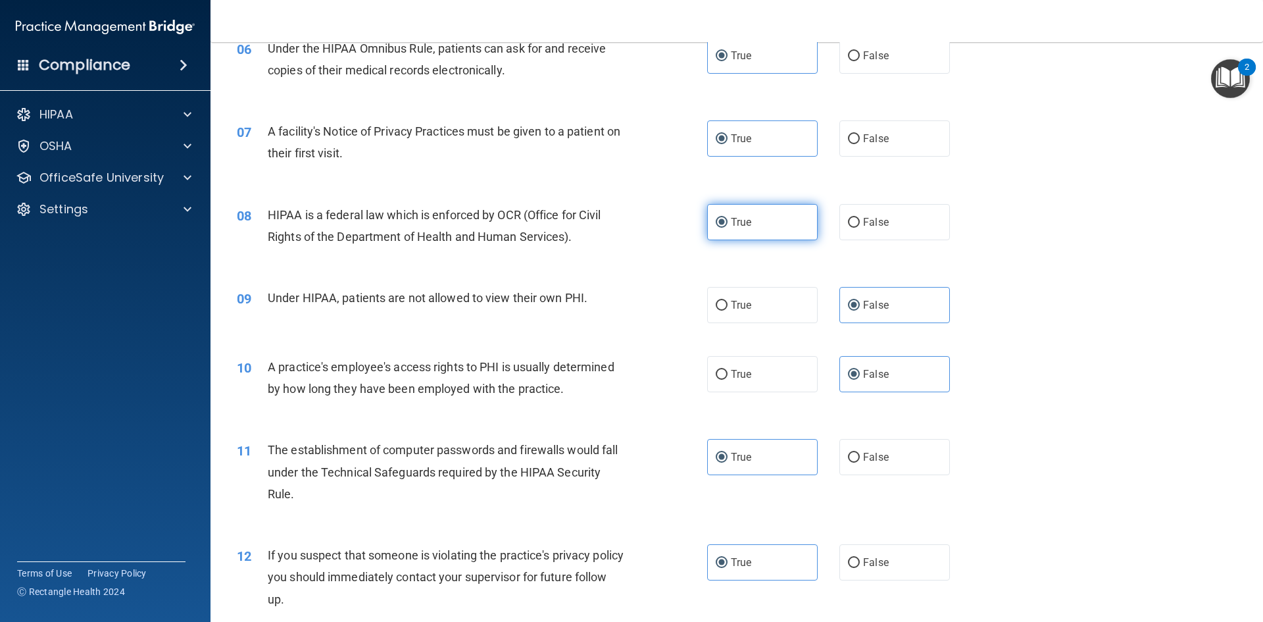
click at [746, 222] on span "True" at bounding box center [741, 222] width 20 height 13
click at [728, 222] on input "True" at bounding box center [722, 223] width 12 height 10
click at [909, 310] on label "False" at bounding box center [895, 305] width 111 height 36
click at [860, 310] on input "False" at bounding box center [854, 306] width 12 height 10
drag, startPoint x: 890, startPoint y: 374, endPoint x: 869, endPoint y: 386, distance: 23.3
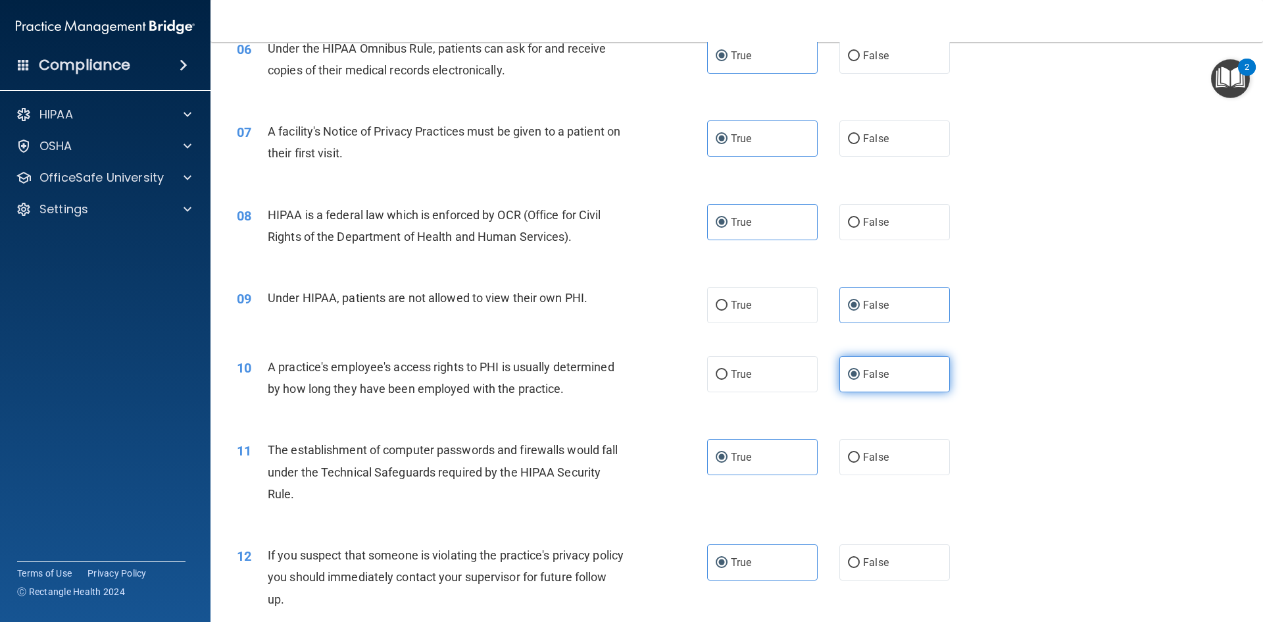
click at [890, 375] on label "False" at bounding box center [895, 374] width 111 height 36
click at [860, 375] on input "False" at bounding box center [854, 375] width 12 height 10
drag, startPoint x: 790, startPoint y: 444, endPoint x: 807, endPoint y: 436, distance: 18.0
click at [790, 445] on label "True" at bounding box center [762, 457] width 111 height 36
click at [728, 453] on input "True" at bounding box center [722, 458] width 12 height 10
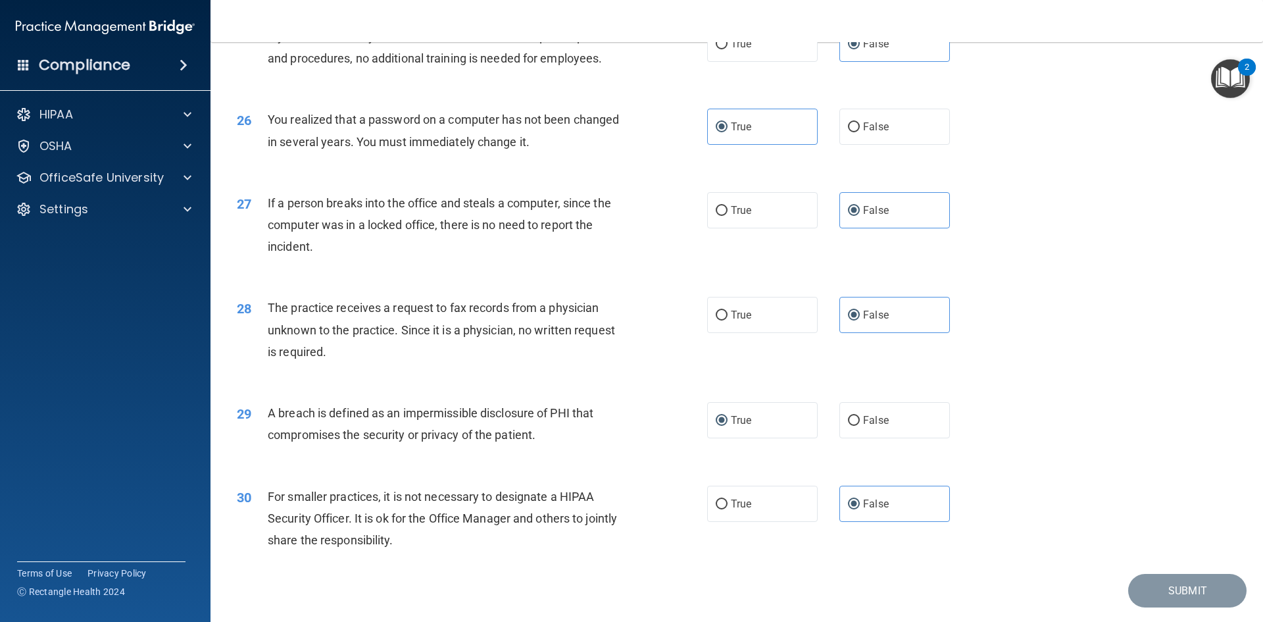
scroll to position [2435, 0]
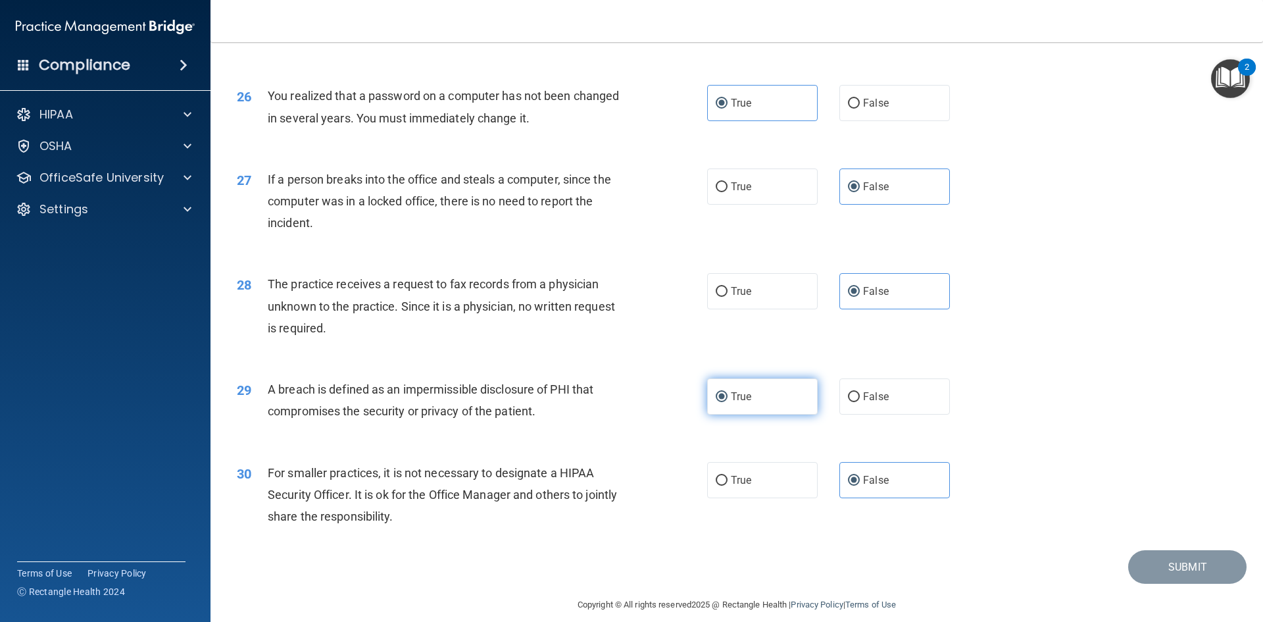
click at [757, 415] on label "True" at bounding box center [762, 396] width 111 height 36
click at [728, 402] on input "True" at bounding box center [722, 397] width 12 height 10
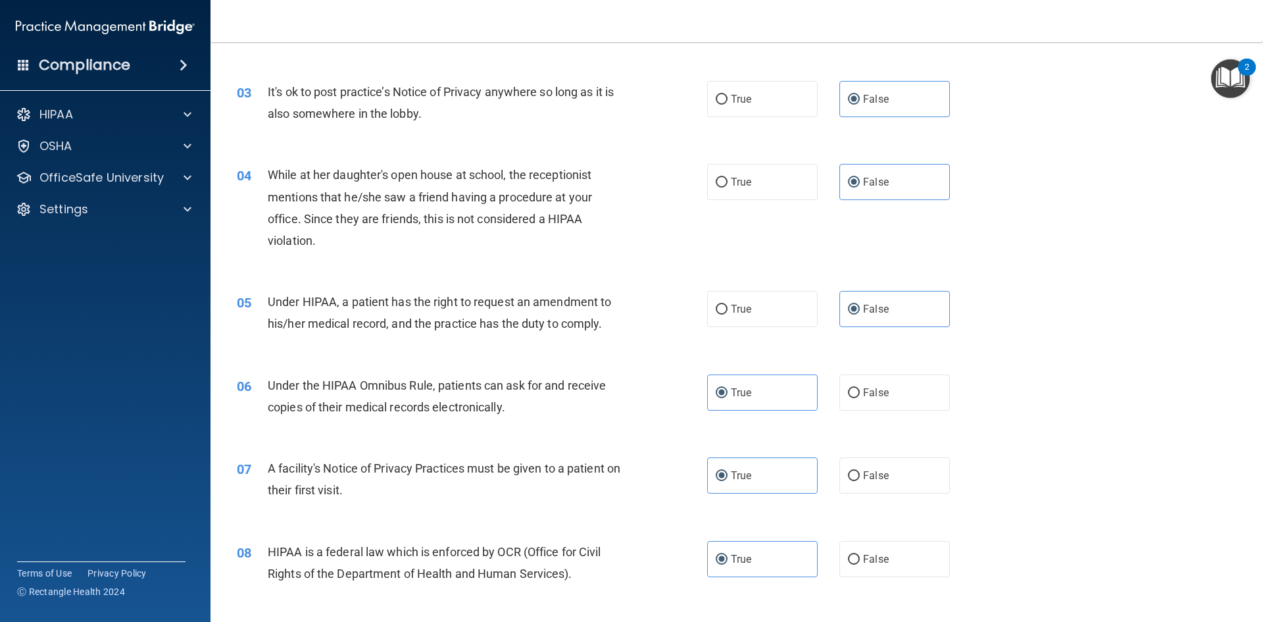
scroll to position [0, 0]
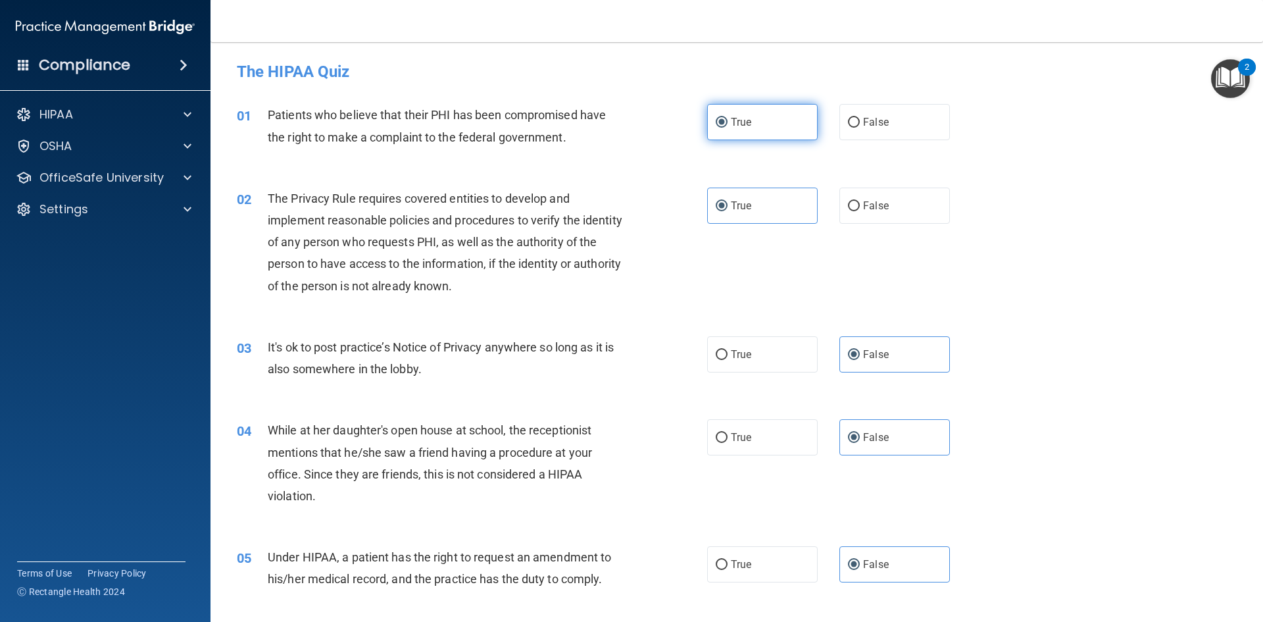
click at [750, 129] on label "True" at bounding box center [762, 122] width 111 height 36
click at [728, 128] on input "True" at bounding box center [722, 123] width 12 height 10
click at [735, 211] on span "True" at bounding box center [741, 205] width 20 height 13
click at [728, 211] on input "True" at bounding box center [722, 206] width 12 height 10
drag, startPoint x: 855, startPoint y: 332, endPoint x: 866, endPoint y: 345, distance: 16.9
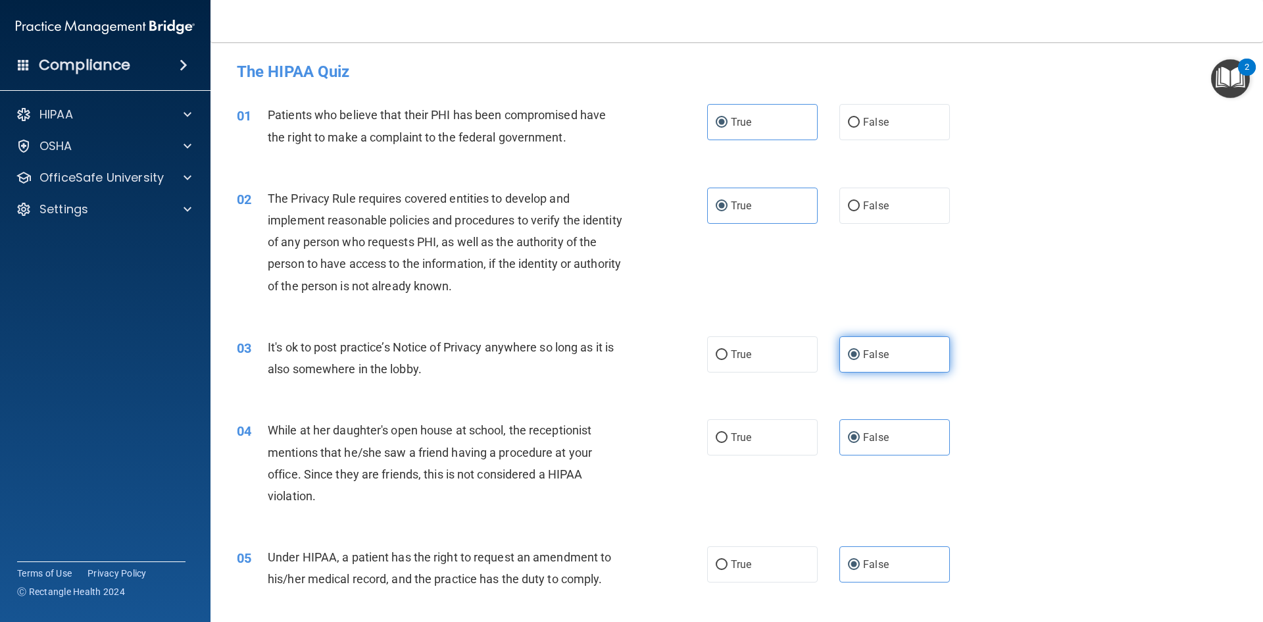
click at [859, 335] on div "03 It's ok to post practice’s Notice of Privacy anywhere so long as it is also …" at bounding box center [737, 361] width 1020 height 83
click at [866, 345] on label "False" at bounding box center [895, 354] width 111 height 36
click at [860, 350] on input "False" at bounding box center [854, 355] width 12 height 10
click at [868, 438] on span "False" at bounding box center [876, 437] width 26 height 13
click at [860, 438] on input "False" at bounding box center [854, 438] width 12 height 10
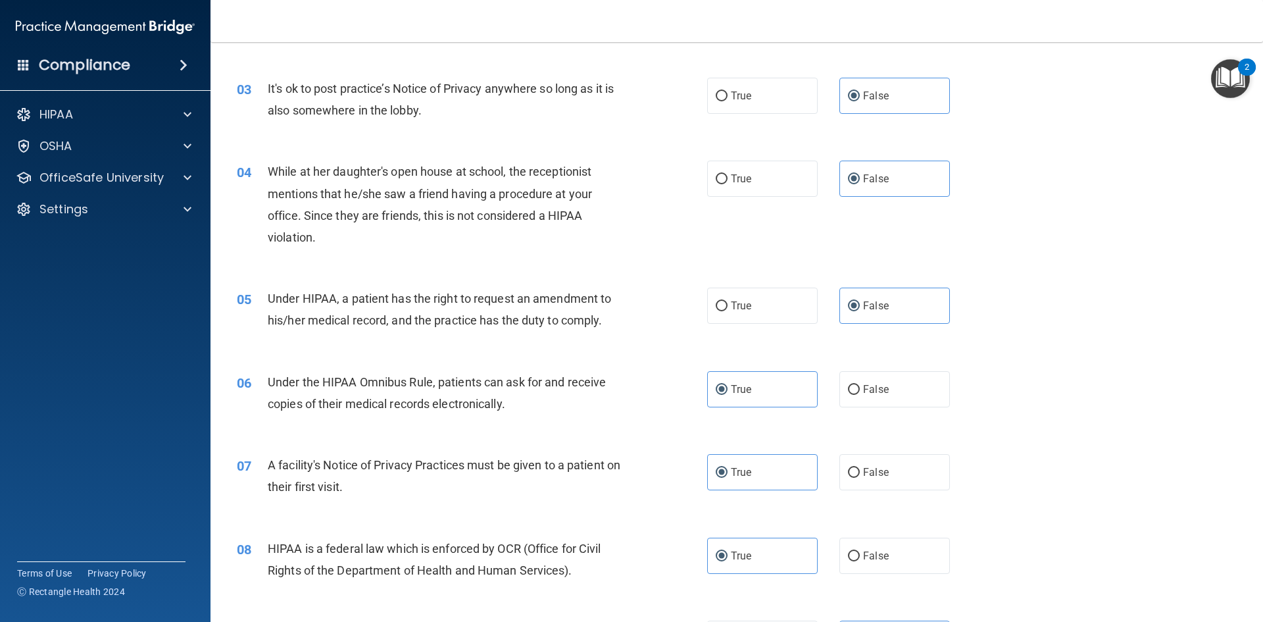
scroll to position [263, 0]
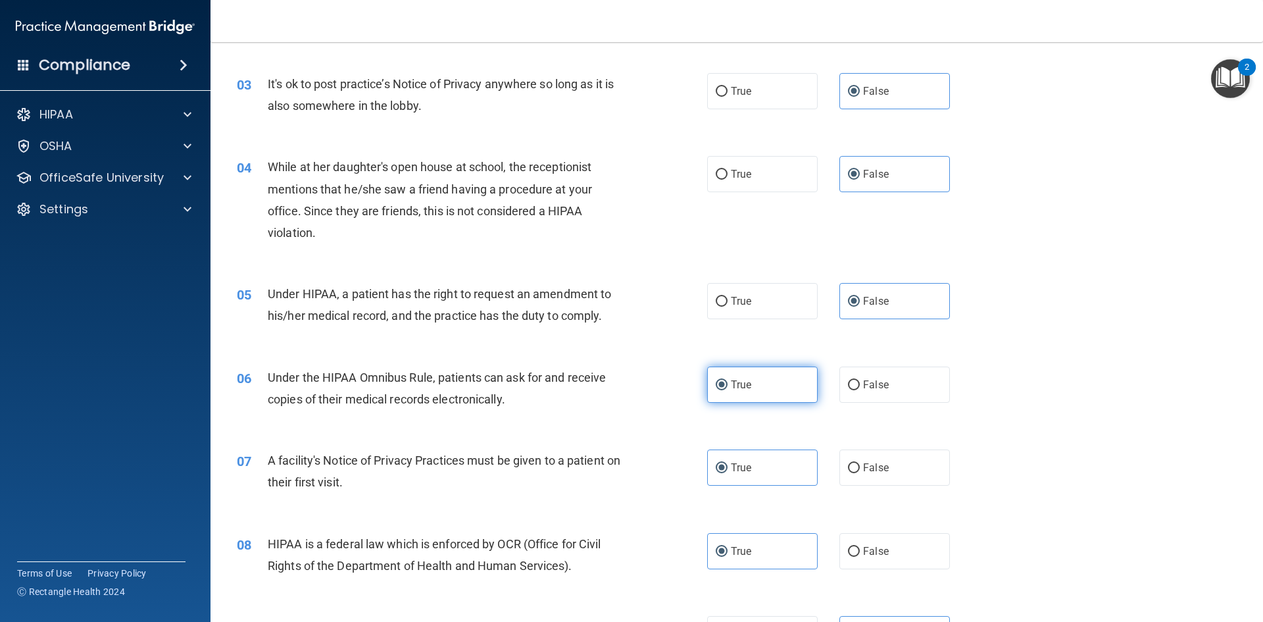
drag, startPoint x: 890, startPoint y: 297, endPoint x: 801, endPoint y: 379, distance: 121.1
click at [890, 297] on label "False" at bounding box center [895, 301] width 111 height 36
click at [860, 297] on input "False" at bounding box center [854, 302] width 12 height 10
click at [782, 399] on label "True" at bounding box center [762, 385] width 111 height 36
click at [728, 390] on input "True" at bounding box center [722, 385] width 12 height 10
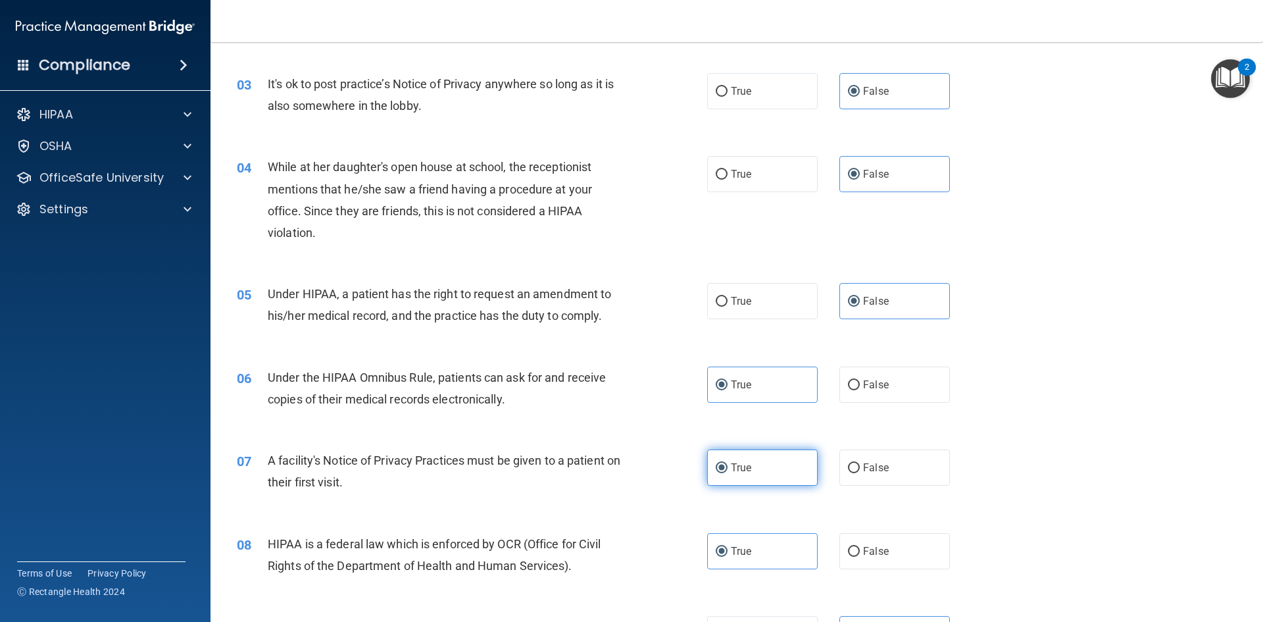
drag, startPoint x: 757, startPoint y: 453, endPoint x: 753, endPoint y: 467, distance: 14.4
click at [755, 457] on label "True" at bounding box center [762, 467] width 111 height 36
click at [728, 463] on input "True" at bounding box center [722, 468] width 12 height 10
click at [722, 543] on label "True" at bounding box center [762, 551] width 111 height 36
click at [722, 547] on input "True" at bounding box center [722, 552] width 12 height 10
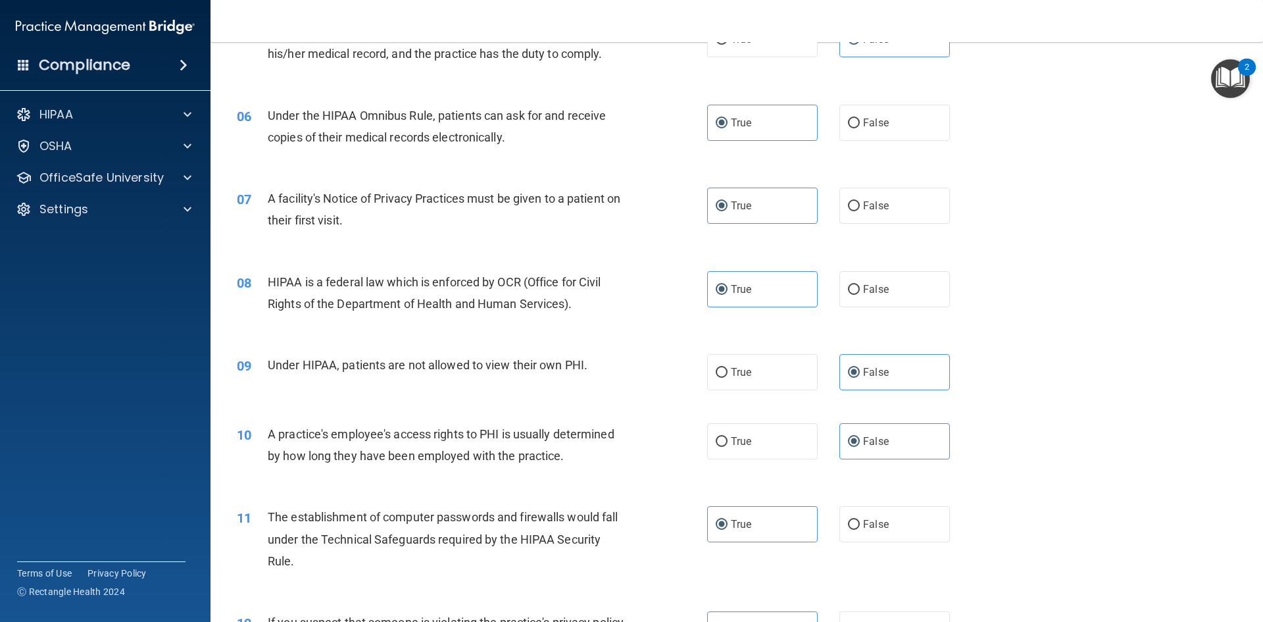
scroll to position [526, 0]
click at [906, 374] on label "False" at bounding box center [895, 371] width 111 height 36
click at [860, 374] on input "False" at bounding box center [854, 372] width 12 height 10
click at [882, 432] on label "False" at bounding box center [895, 440] width 111 height 36
click at [860, 436] on input "False" at bounding box center [854, 441] width 12 height 10
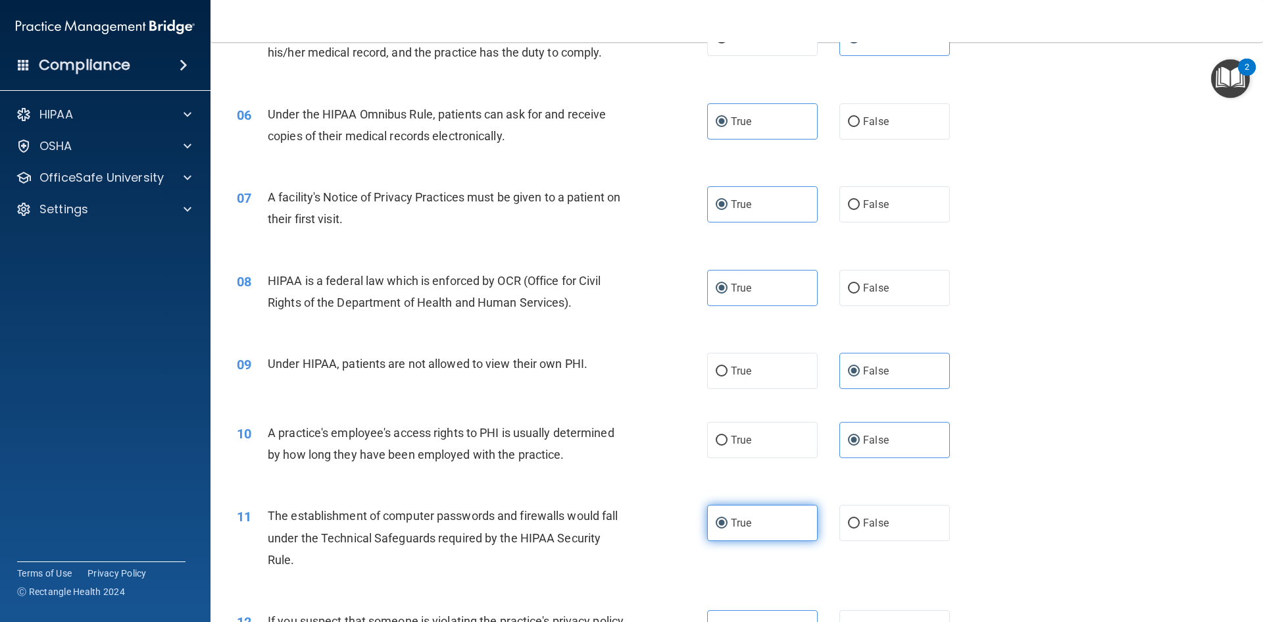
click at [777, 529] on label "True" at bounding box center [762, 523] width 111 height 36
click at [728, 528] on input "True" at bounding box center [722, 524] width 12 height 10
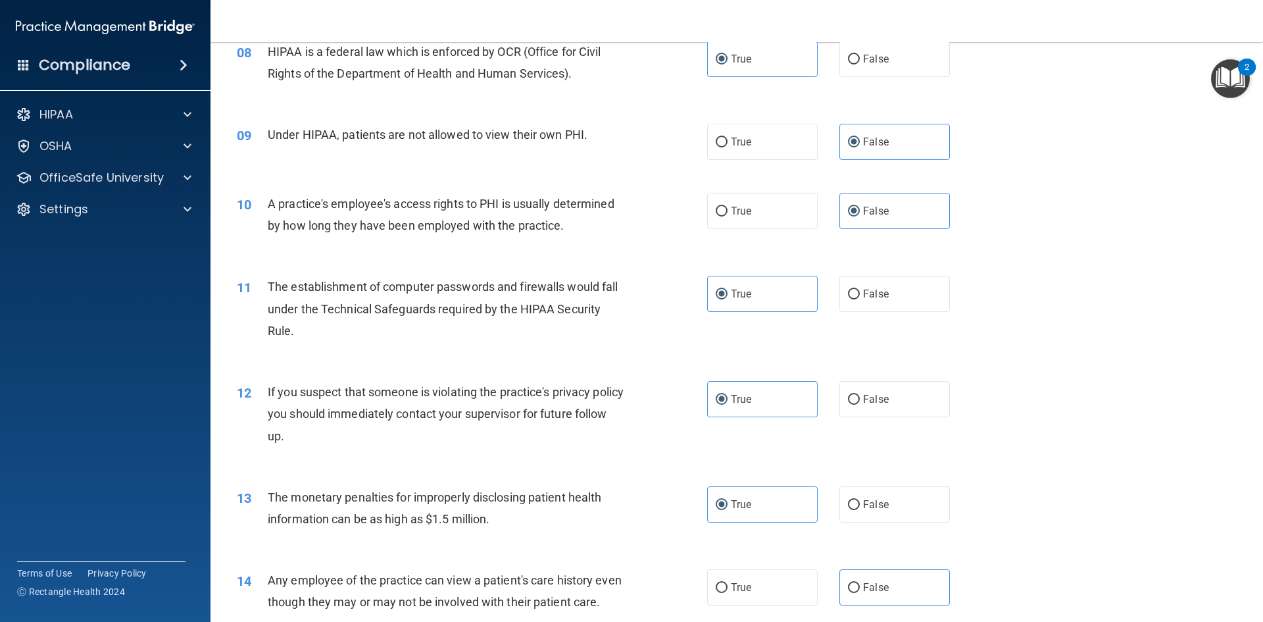
scroll to position [790, 0]
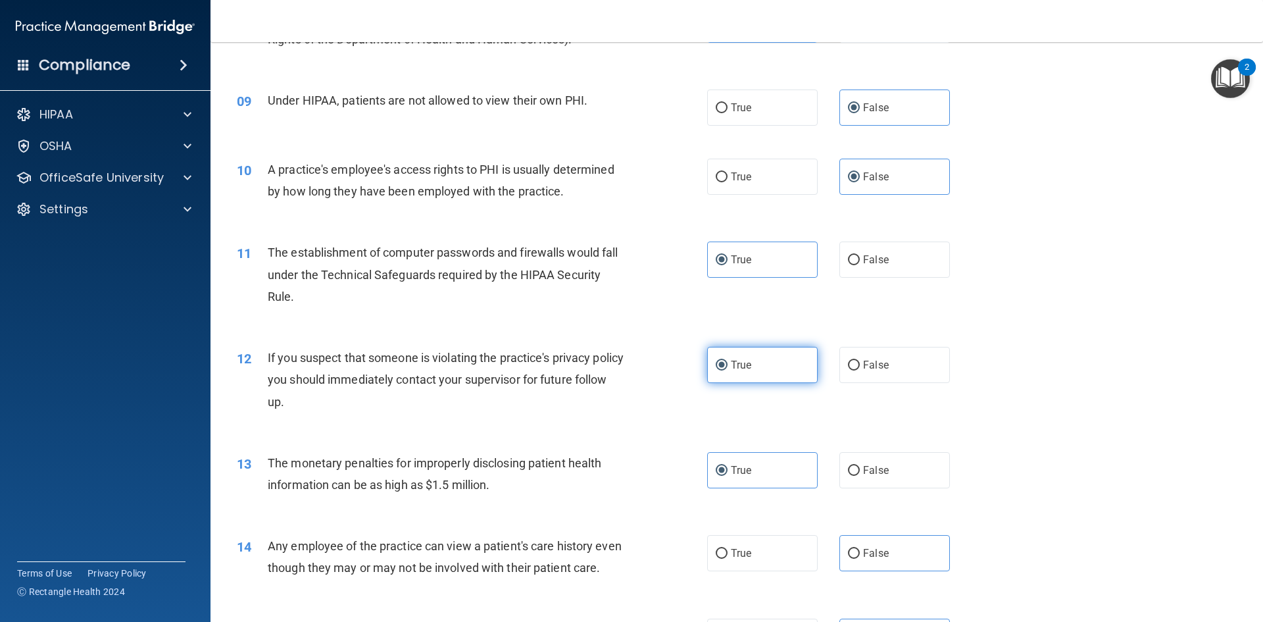
click at [770, 372] on label "True" at bounding box center [762, 365] width 111 height 36
click at [728, 370] on input "True" at bounding box center [722, 366] width 12 height 10
drag, startPoint x: 750, startPoint y: 475, endPoint x: 917, endPoint y: 425, distance: 173.8
click at [750, 476] on label "True" at bounding box center [762, 470] width 111 height 36
click at [728, 476] on input "True" at bounding box center [722, 471] width 12 height 10
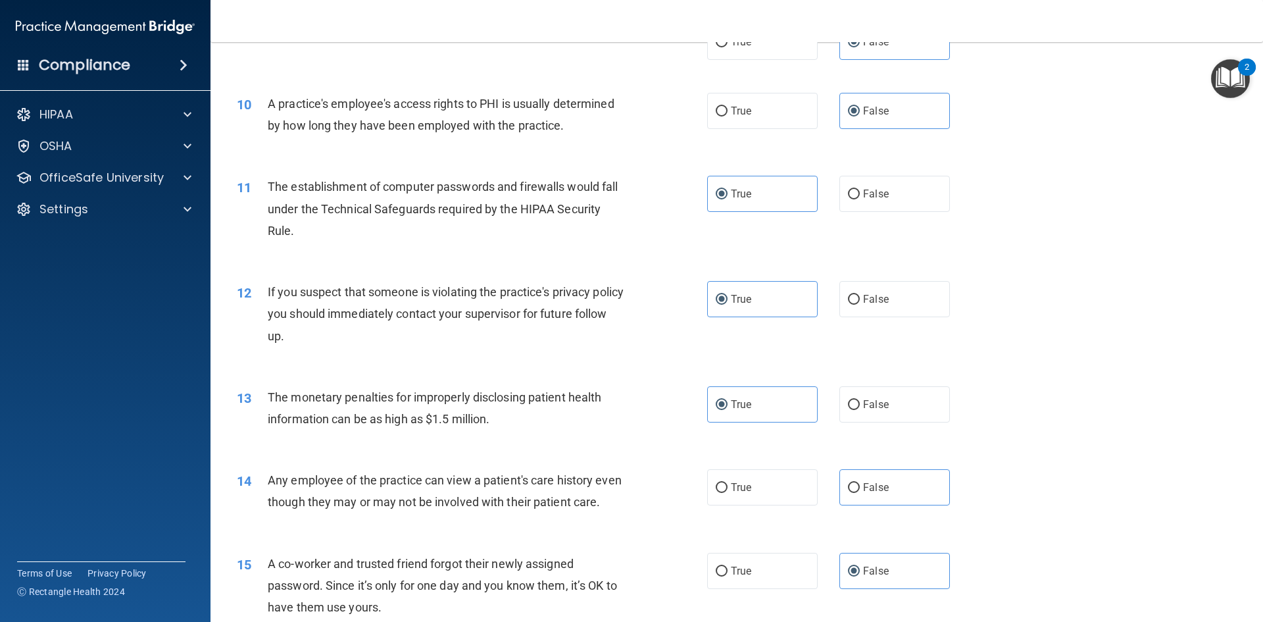
scroll to position [1053, 0]
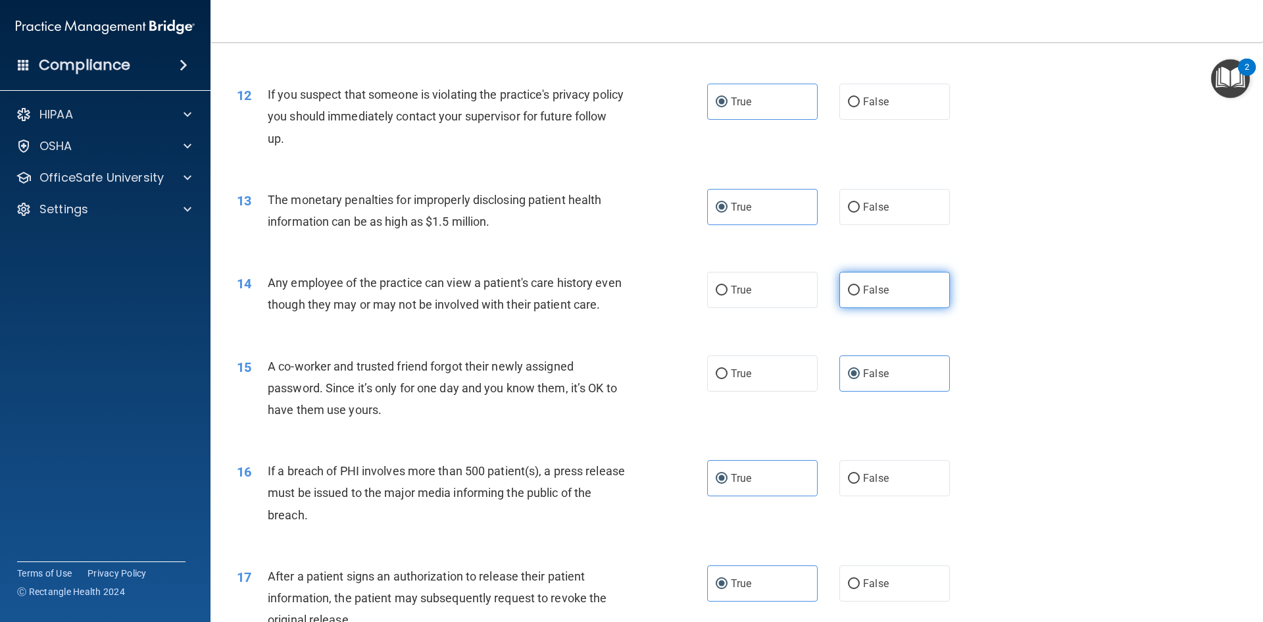
click at [920, 291] on label "False" at bounding box center [895, 290] width 111 height 36
click at [860, 291] on input "False" at bounding box center [854, 291] width 12 height 10
radio input "true"
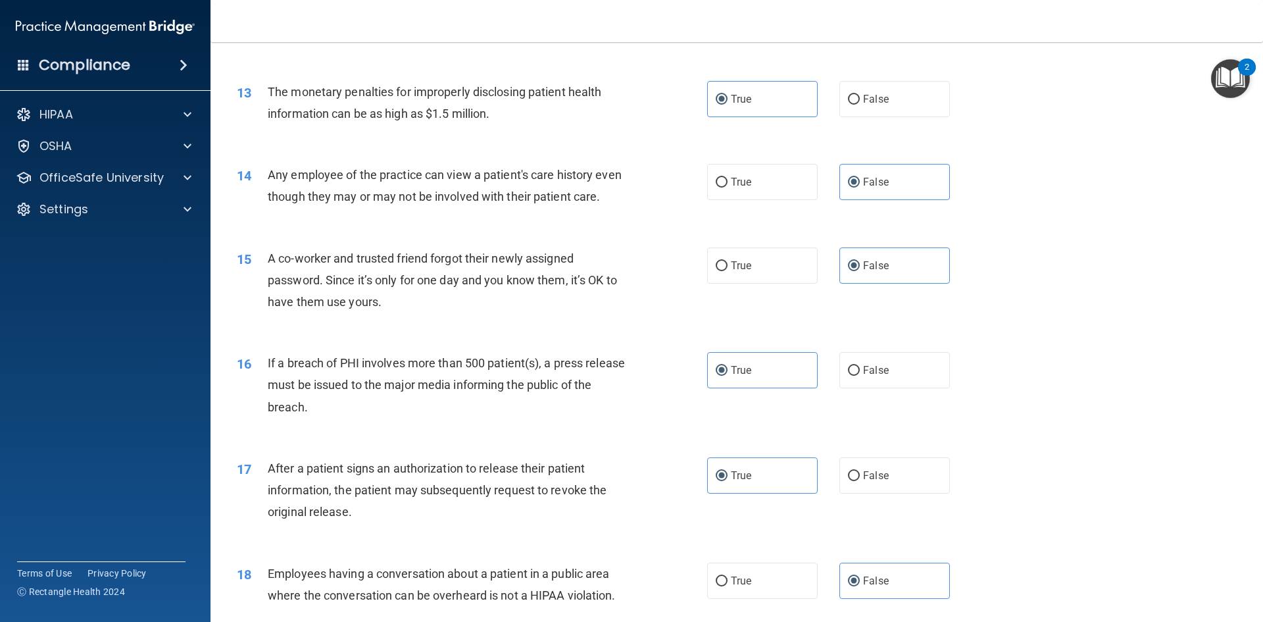
scroll to position [1184, 0]
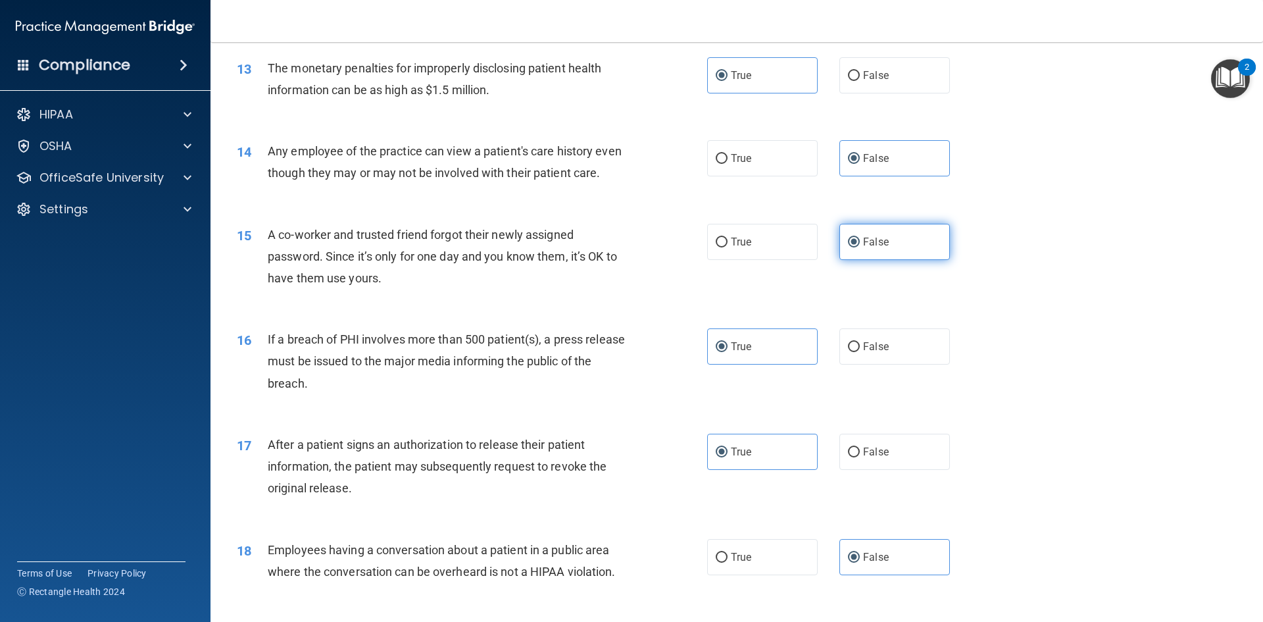
click at [926, 256] on label "False" at bounding box center [895, 242] width 111 height 36
click at [860, 247] on input "False" at bounding box center [854, 243] width 12 height 10
click at [757, 365] on label "True" at bounding box center [762, 346] width 111 height 36
click at [728, 352] on input "True" at bounding box center [722, 347] width 12 height 10
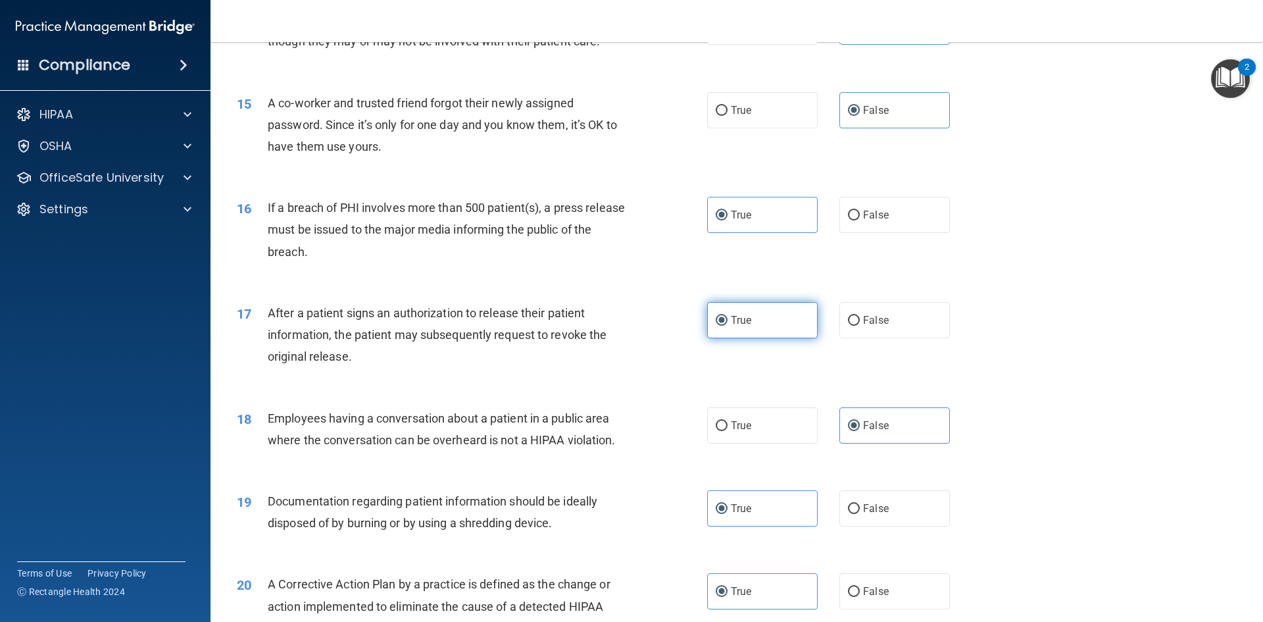
click at [749, 338] on label "True" at bounding box center [762, 320] width 111 height 36
click at [728, 326] on input "True" at bounding box center [722, 321] width 12 height 10
click at [879, 432] on span "False" at bounding box center [876, 425] width 26 height 13
click at [860, 431] on input "False" at bounding box center [854, 426] width 12 height 10
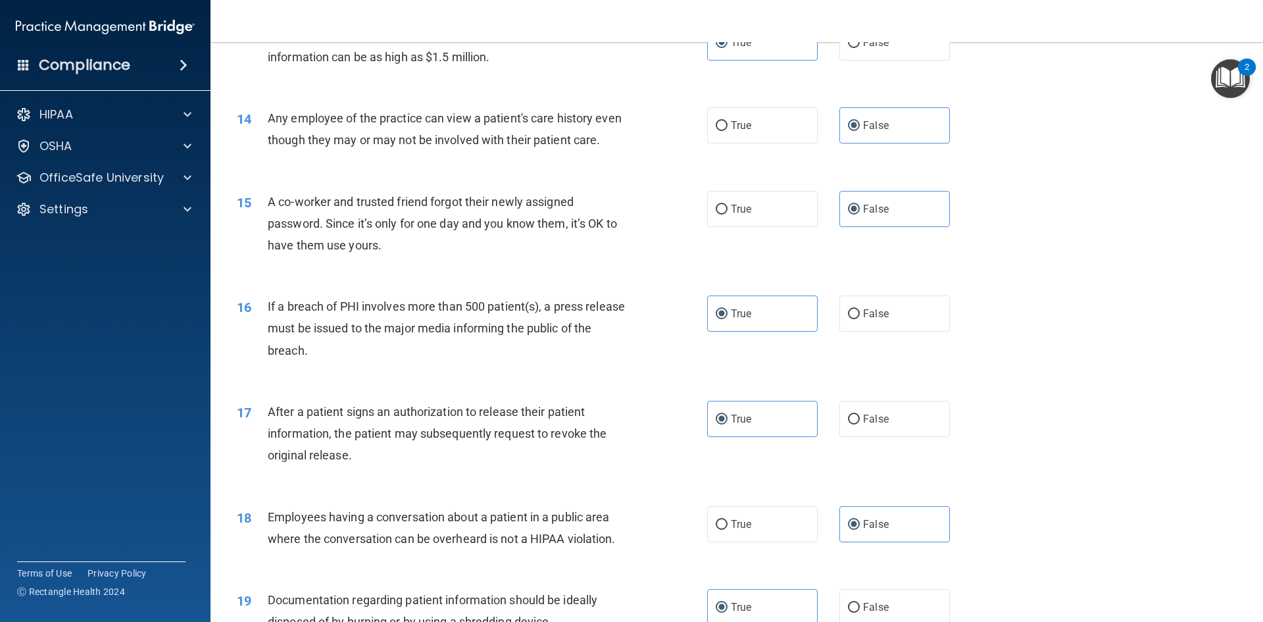
scroll to position [1053, 0]
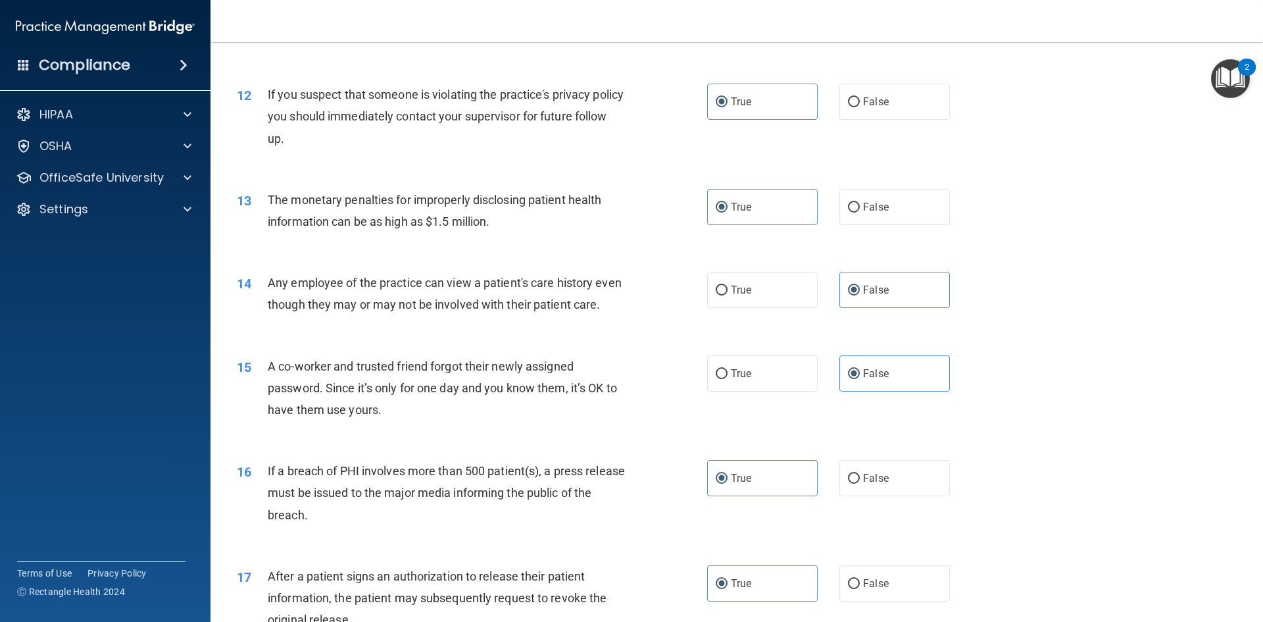
click at [1069, 318] on div "14 Any employee of the practice can view a patient's care history even though t…" at bounding box center [737, 296] width 1020 height 83
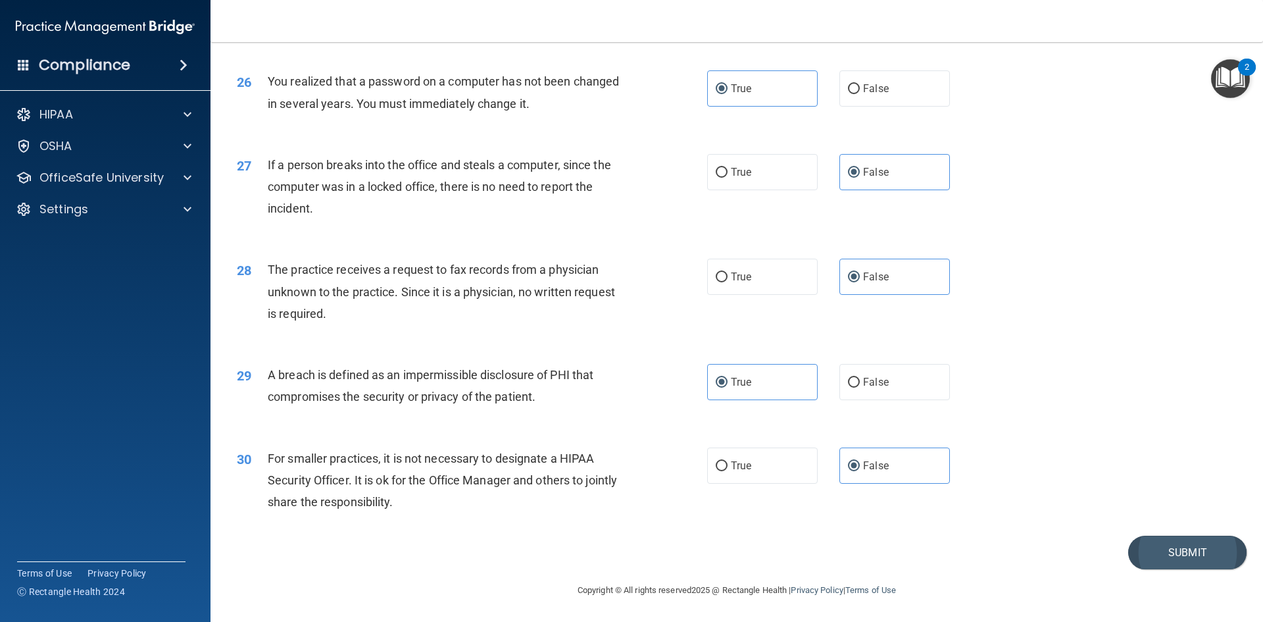
scroll to position [2493, 0]
click at [1146, 564] on button "Submit" at bounding box center [1188, 553] width 118 height 34
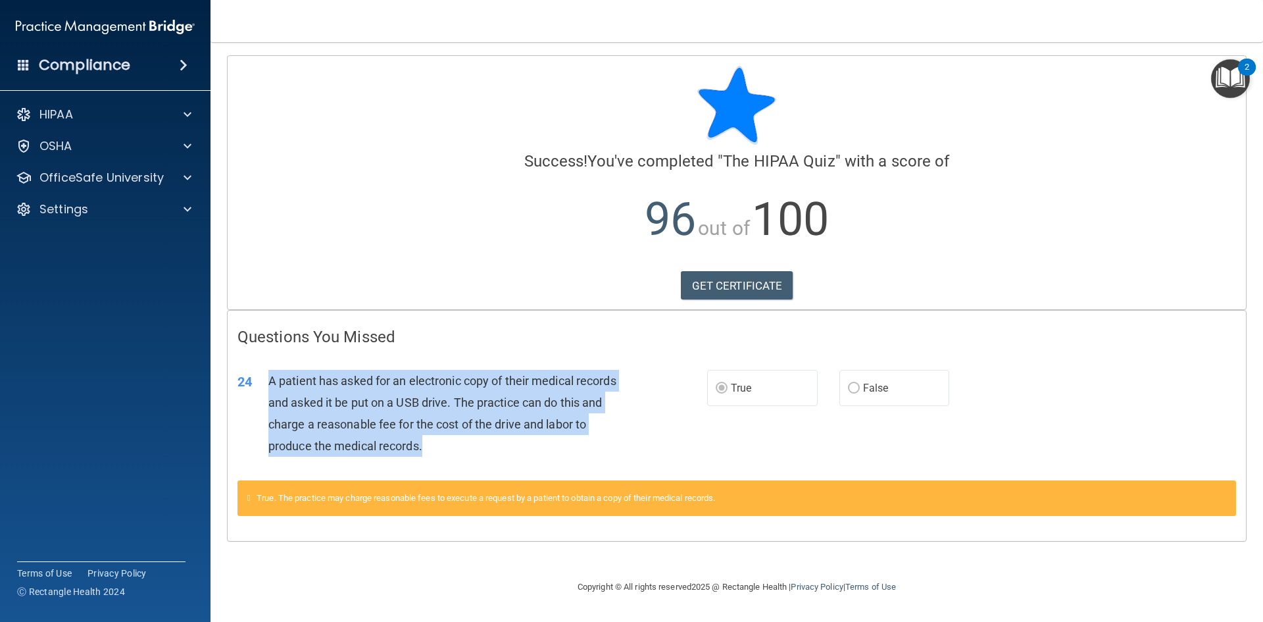
drag, startPoint x: 266, startPoint y: 376, endPoint x: 580, endPoint y: 446, distance: 322.2
click at [580, 446] on div "24 A patient has asked for an electronic copy of their medical records and aske…" at bounding box center [472, 417] width 509 height 94
click at [580, 446] on div "A patient has asked for an electronic copy of their medical records and asked i…" at bounding box center [451, 414] width 367 height 88
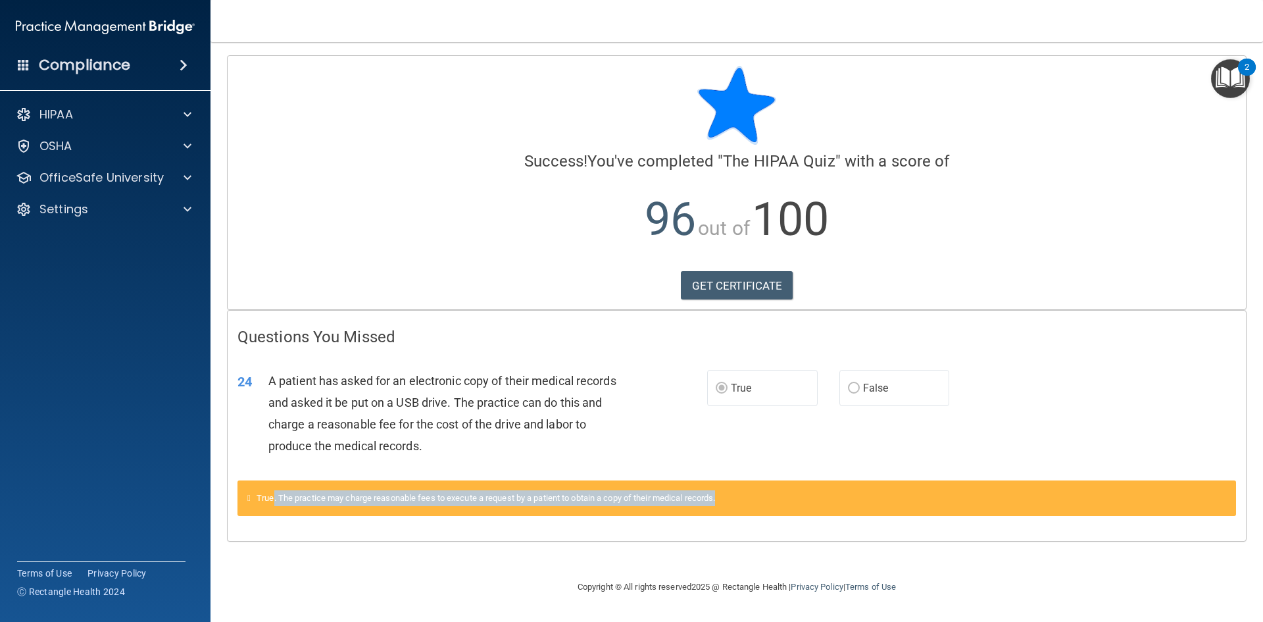
drag, startPoint x: 278, startPoint y: 495, endPoint x: 734, endPoint y: 488, distance: 456.1
click at [734, 488] on div "True. The practice may charge reasonable fees to execute a request by a patient…" at bounding box center [737, 498] width 999 height 36
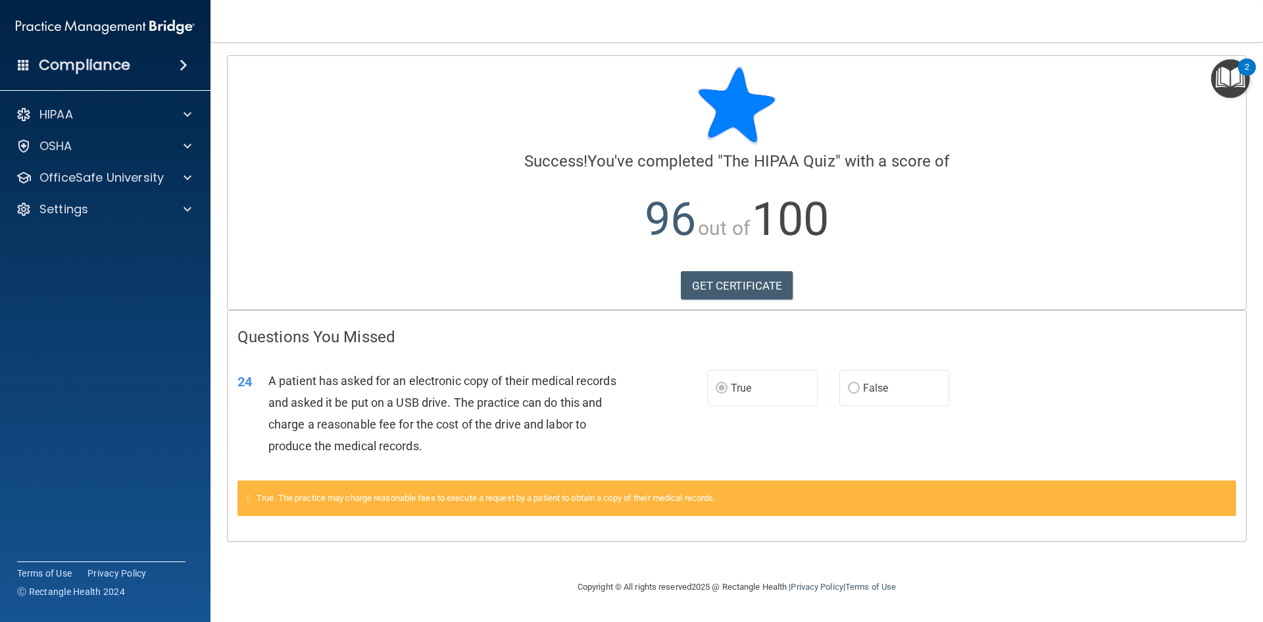
click at [621, 446] on div "A patient has asked for an electronic copy of their medical records and asked i…" at bounding box center [451, 414] width 367 height 88
click at [551, 426] on span "A patient has asked for an electronic copy of their medical records and asked i…" at bounding box center [442, 414] width 348 height 80
click at [738, 275] on link "GET CERTIFICATE" at bounding box center [737, 285] width 113 height 29
click at [58, 122] on p "HIPAA" at bounding box center [56, 115] width 34 height 16
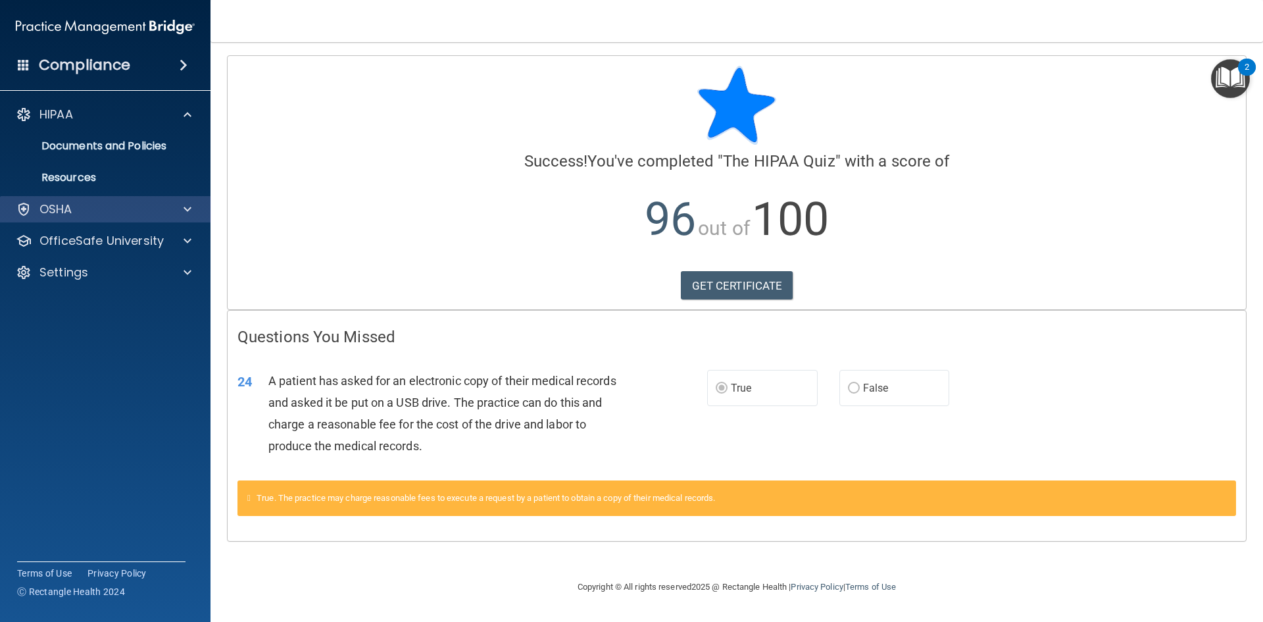
click at [90, 220] on div "OSHA" at bounding box center [105, 209] width 211 height 26
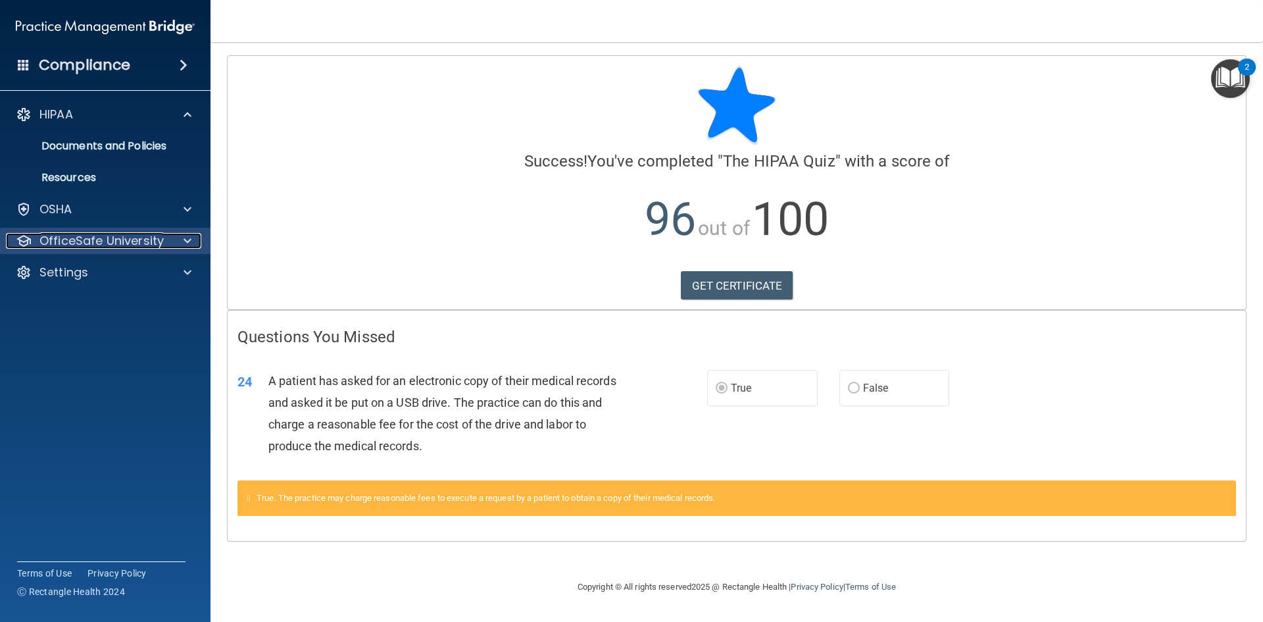
click at [140, 242] on p "OfficeSafe University" at bounding box center [101, 241] width 124 height 16
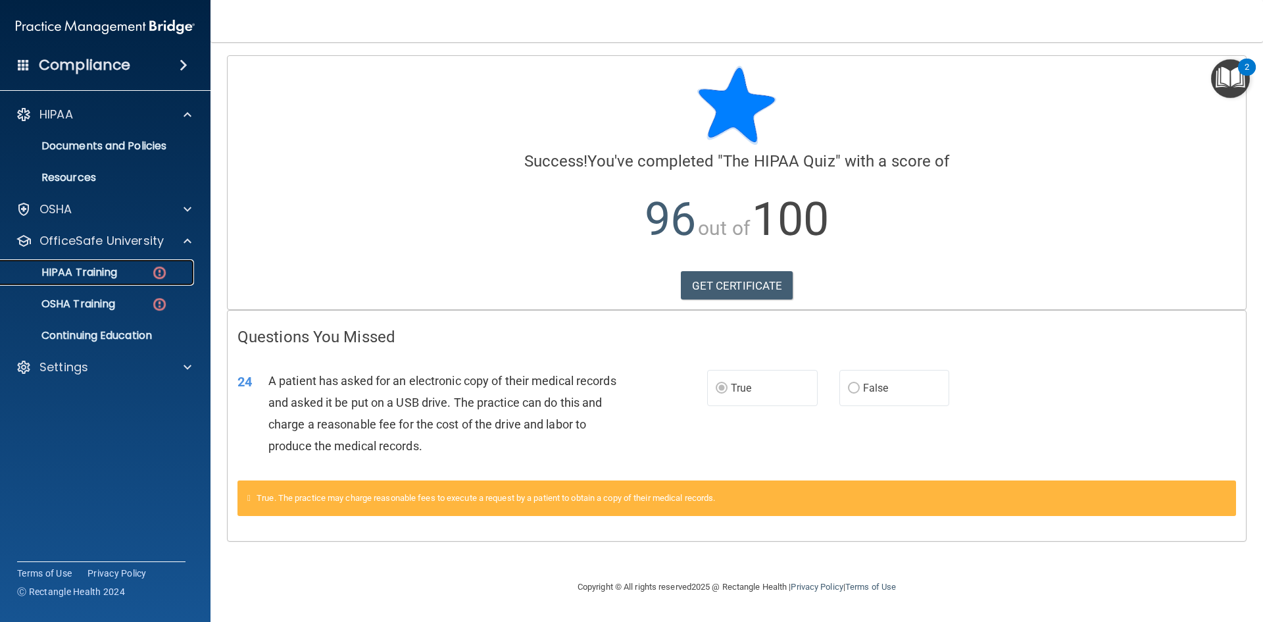
click at [130, 274] on div "HIPAA Training" at bounding box center [99, 272] width 180 height 13
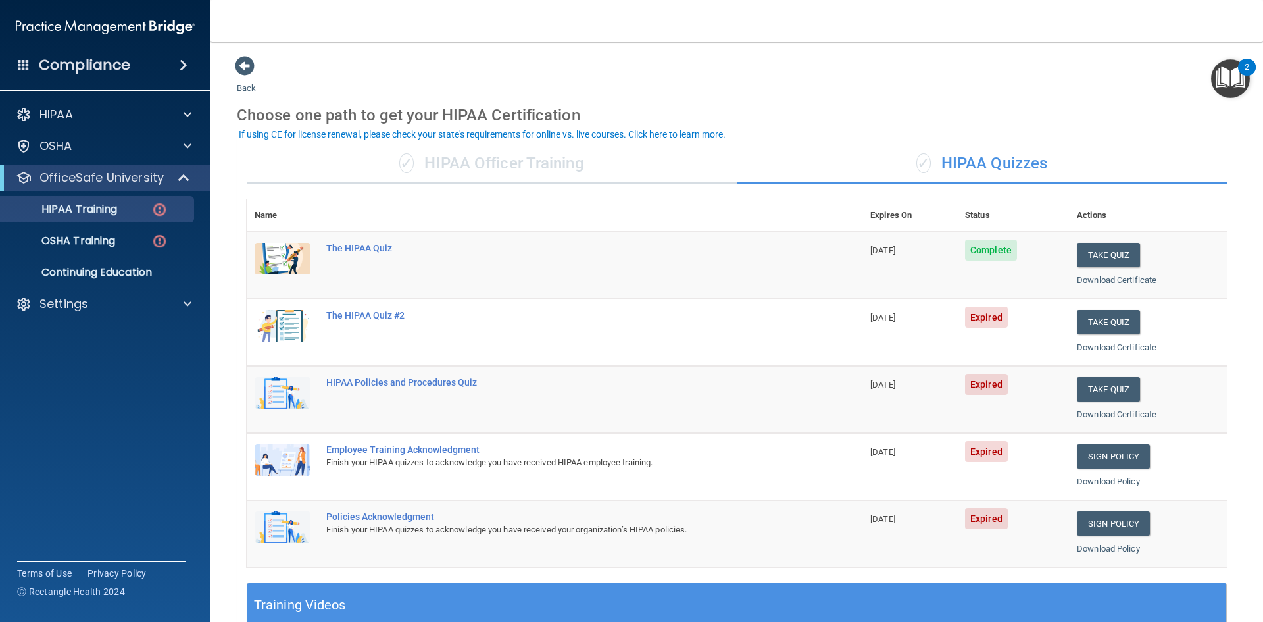
click at [541, 137] on div "If using CE for license renewal, please check your state's requirements for onl…" at bounding box center [482, 134] width 487 height 9
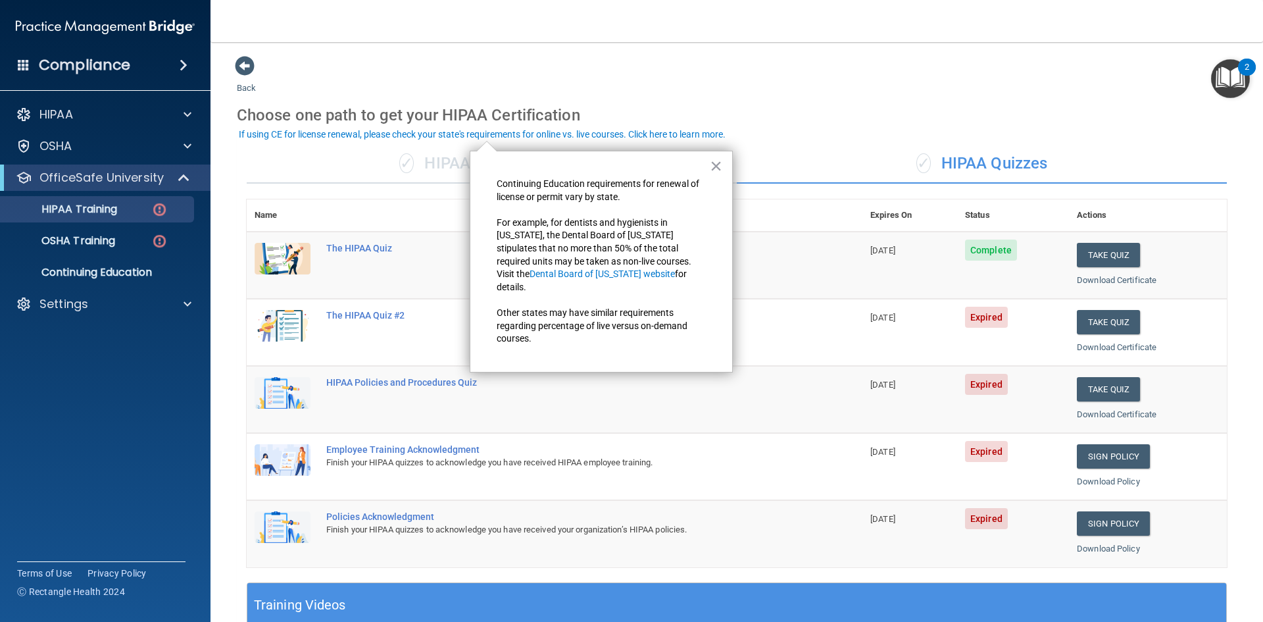
click at [426, 170] on div "✓ HIPAA Officer Training" at bounding box center [492, 163] width 490 height 39
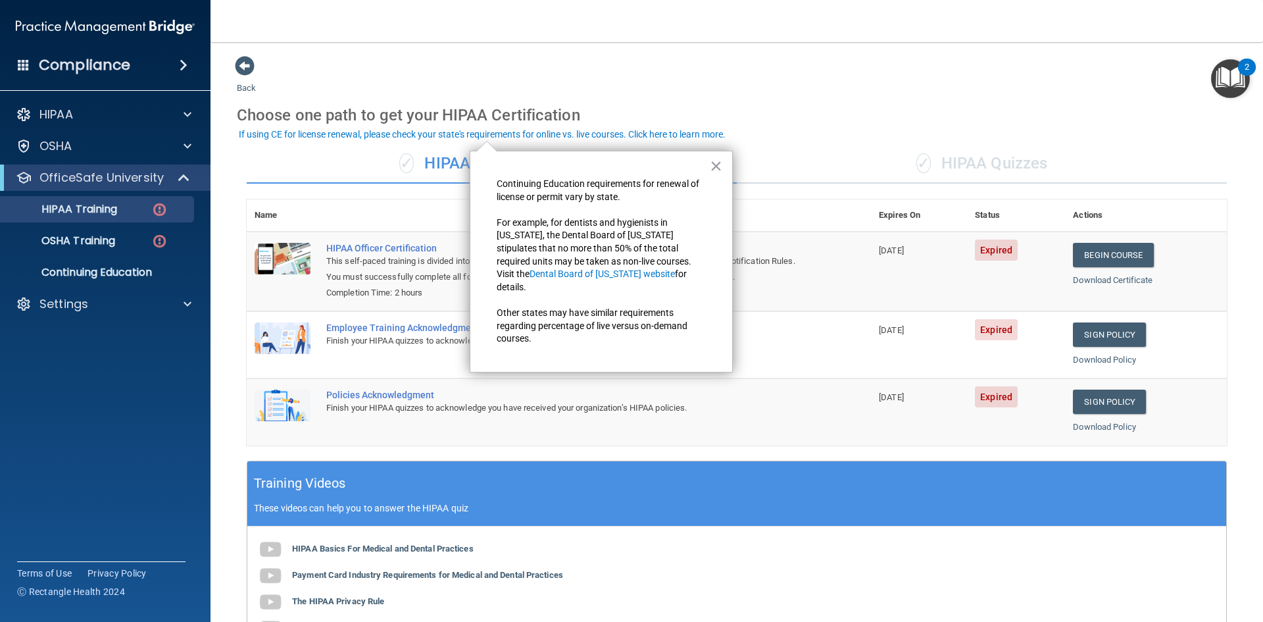
click at [971, 155] on div "✓ HIPAA Quizzes" at bounding box center [982, 163] width 490 height 39
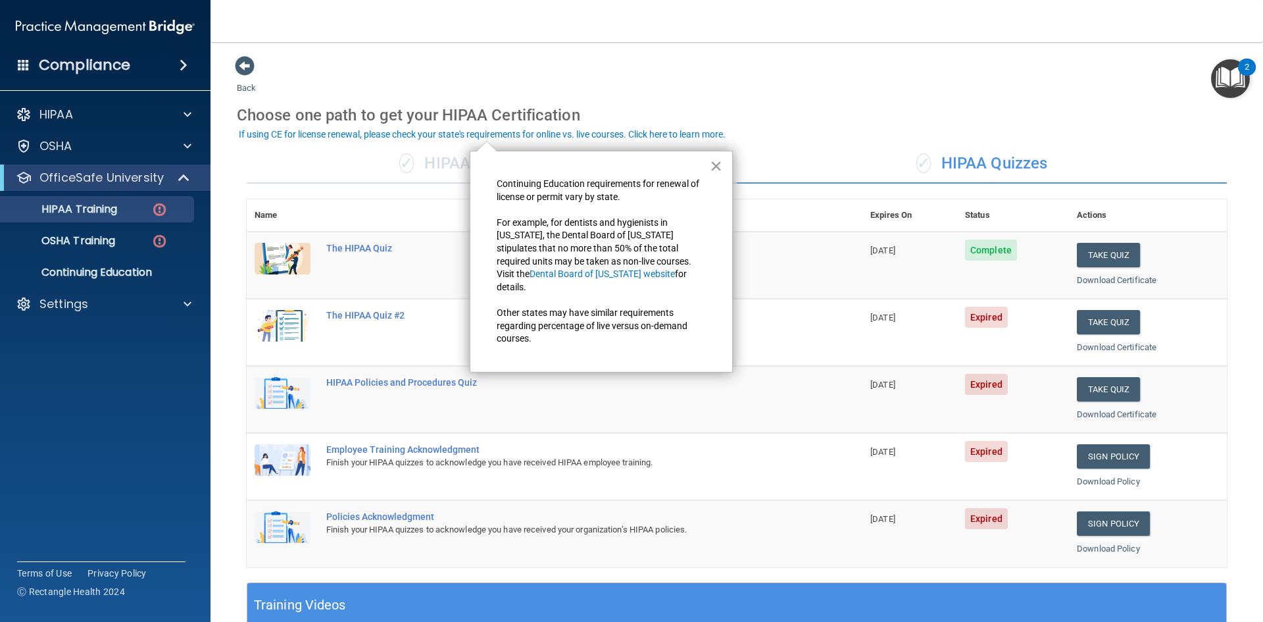
click at [709, 170] on div "× Continuing Education requirements for renewal of license or permit vary by st…" at bounding box center [601, 262] width 263 height 222
click at [711, 170] on button "×" at bounding box center [716, 165] width 13 height 21
